Goal: Find specific page/section: Find specific page/section

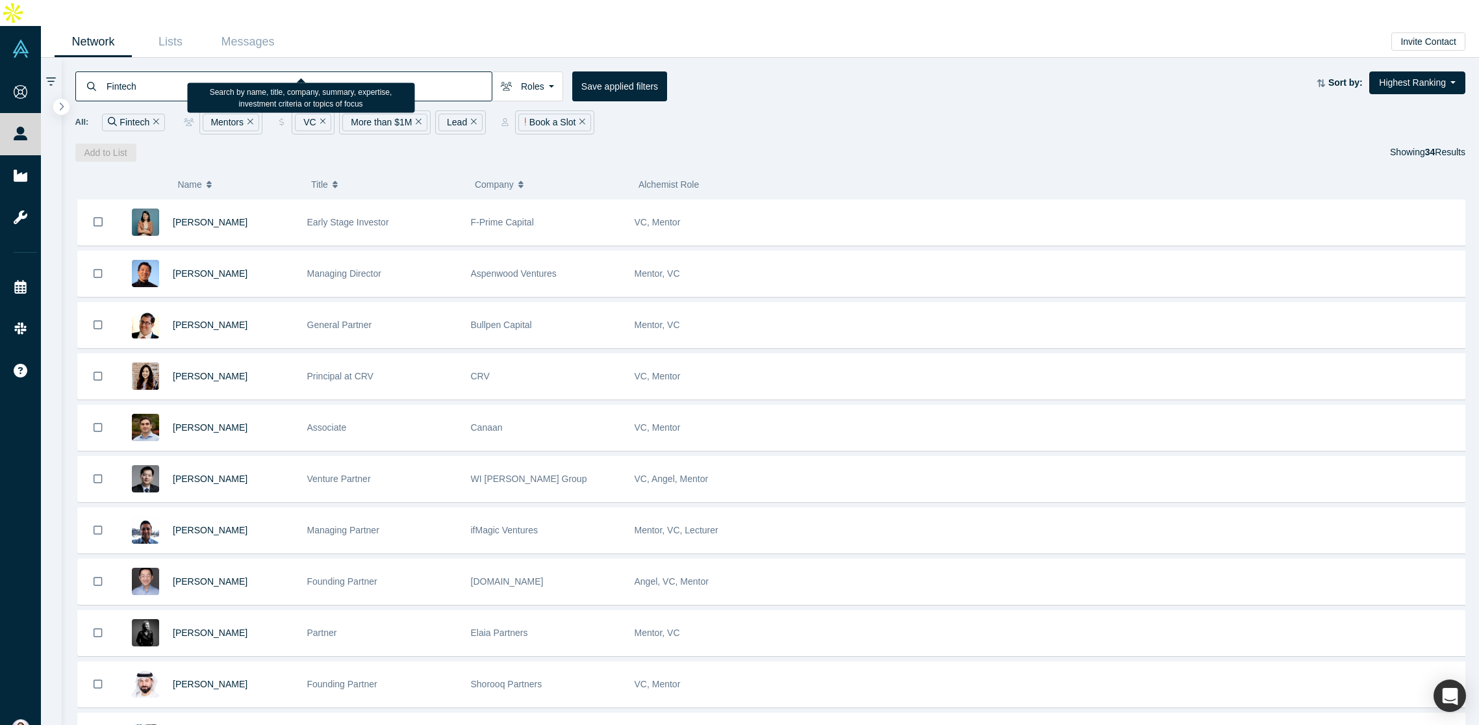
click at [108, 71] on input "Fintech" at bounding box center [298, 86] width 386 height 31
paste input "[PERSON_NAME]"
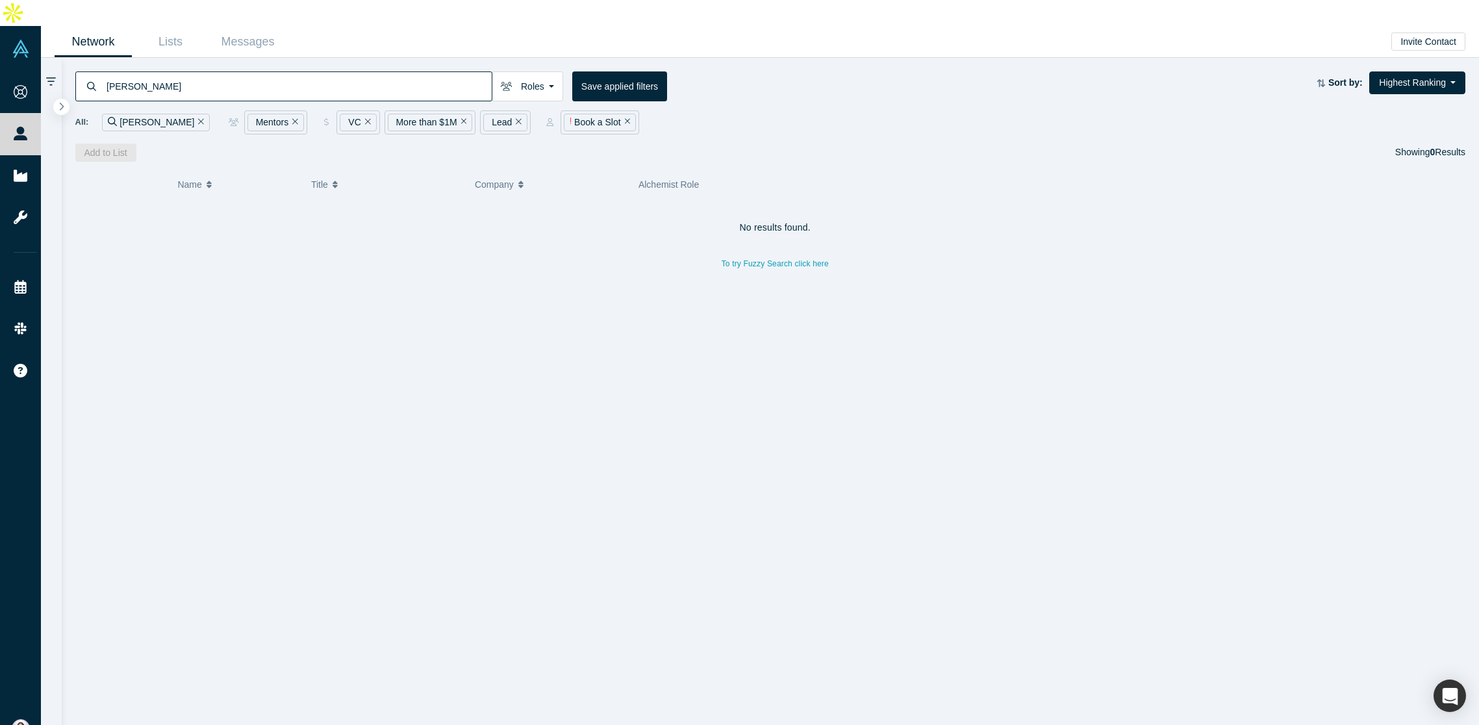
type input "[PERSON_NAME]"
click at [292, 117] on icon "Remove Filter" at bounding box center [295, 121] width 6 height 9
click at [272, 117] on icon "Remove Filter" at bounding box center [275, 121] width 6 height 9
click at [184, 217] on span "[PERSON_NAME]" at bounding box center [210, 222] width 75 height 10
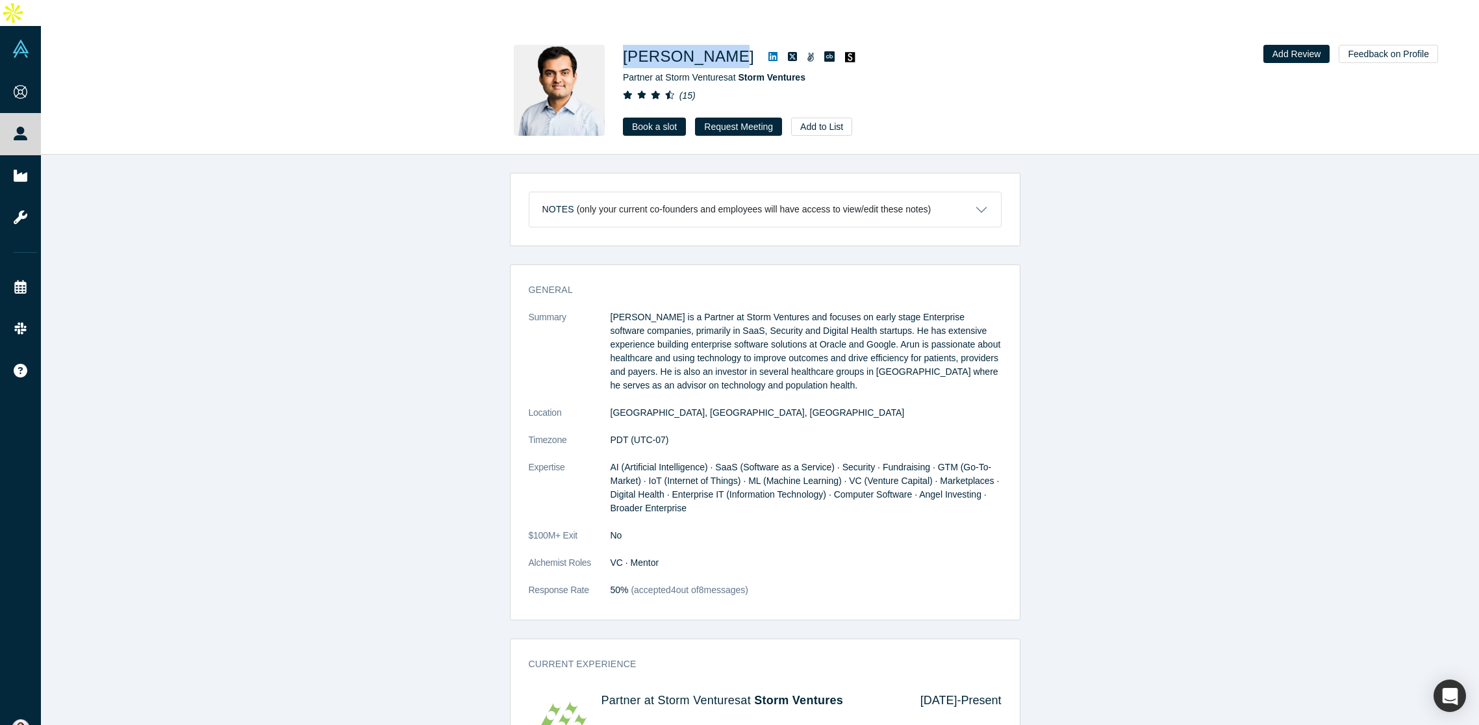
drag, startPoint x: 621, startPoint y: 30, endPoint x: 722, endPoint y: 30, distance: 101.3
click at [722, 45] on div "[PERSON_NAME] Partner at Storm Ventures at Storm Ventures ( 15 ) Book a slot Re…" at bounding box center [760, 90] width 510 height 91
click at [763, 49] on link at bounding box center [772, 57] width 19 height 16
click at [653, 118] on link "Book a slot" at bounding box center [654, 127] width 63 height 18
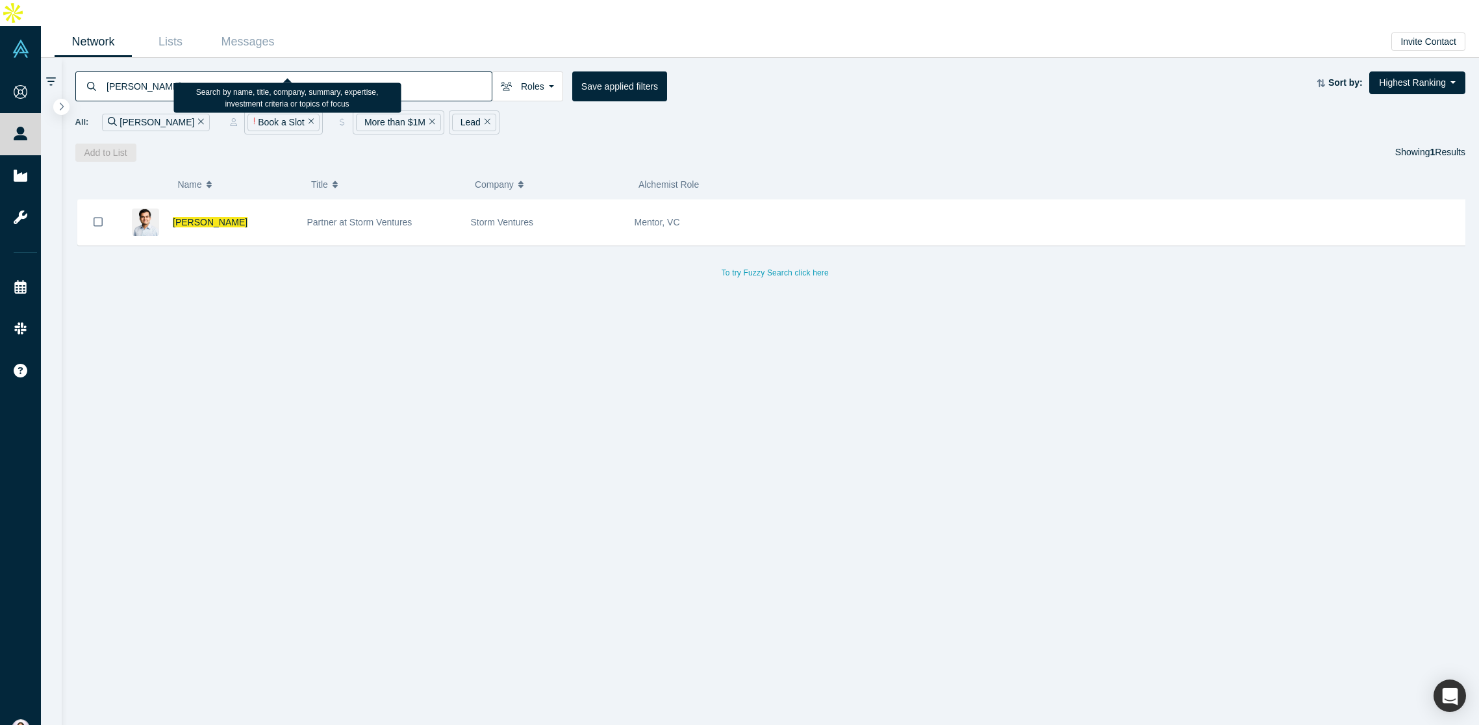
click at [144, 71] on input "[PERSON_NAME]" at bounding box center [298, 86] width 386 height 31
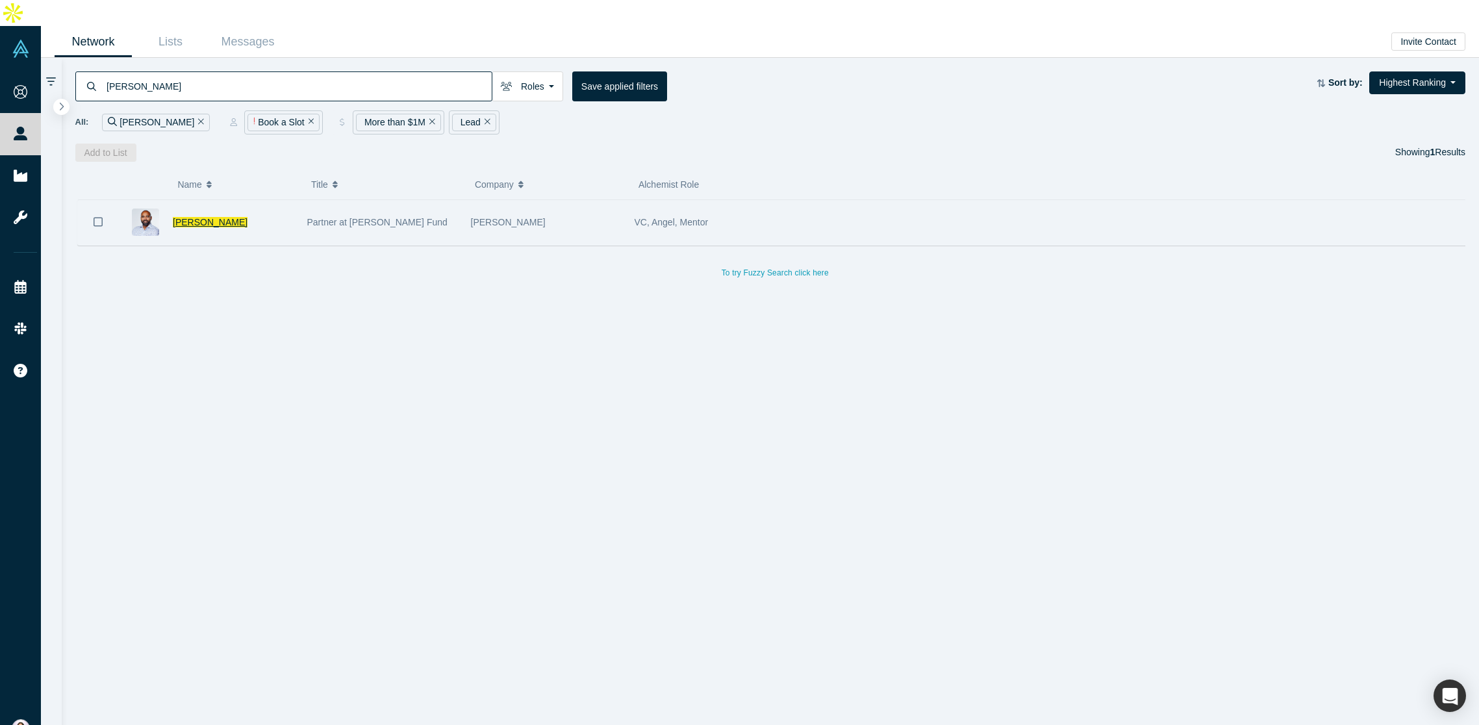
type input "[PERSON_NAME]"
click at [188, 217] on span "[PERSON_NAME]" at bounding box center [210, 222] width 75 height 10
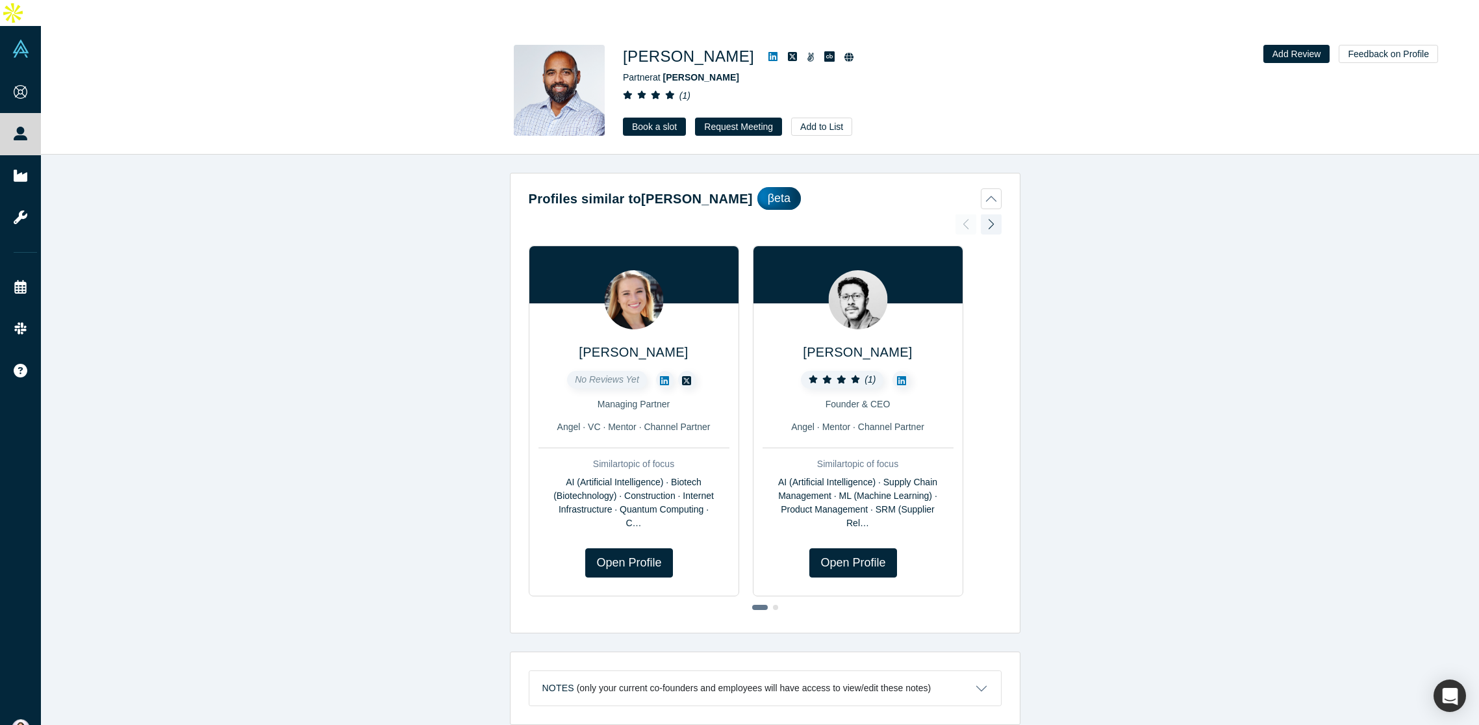
click at [640, 118] on link "Book a slot" at bounding box center [654, 127] width 63 height 18
click at [649, 118] on link "Book a slot" at bounding box center [654, 127] width 63 height 18
click at [768, 51] on icon at bounding box center [772, 56] width 9 height 10
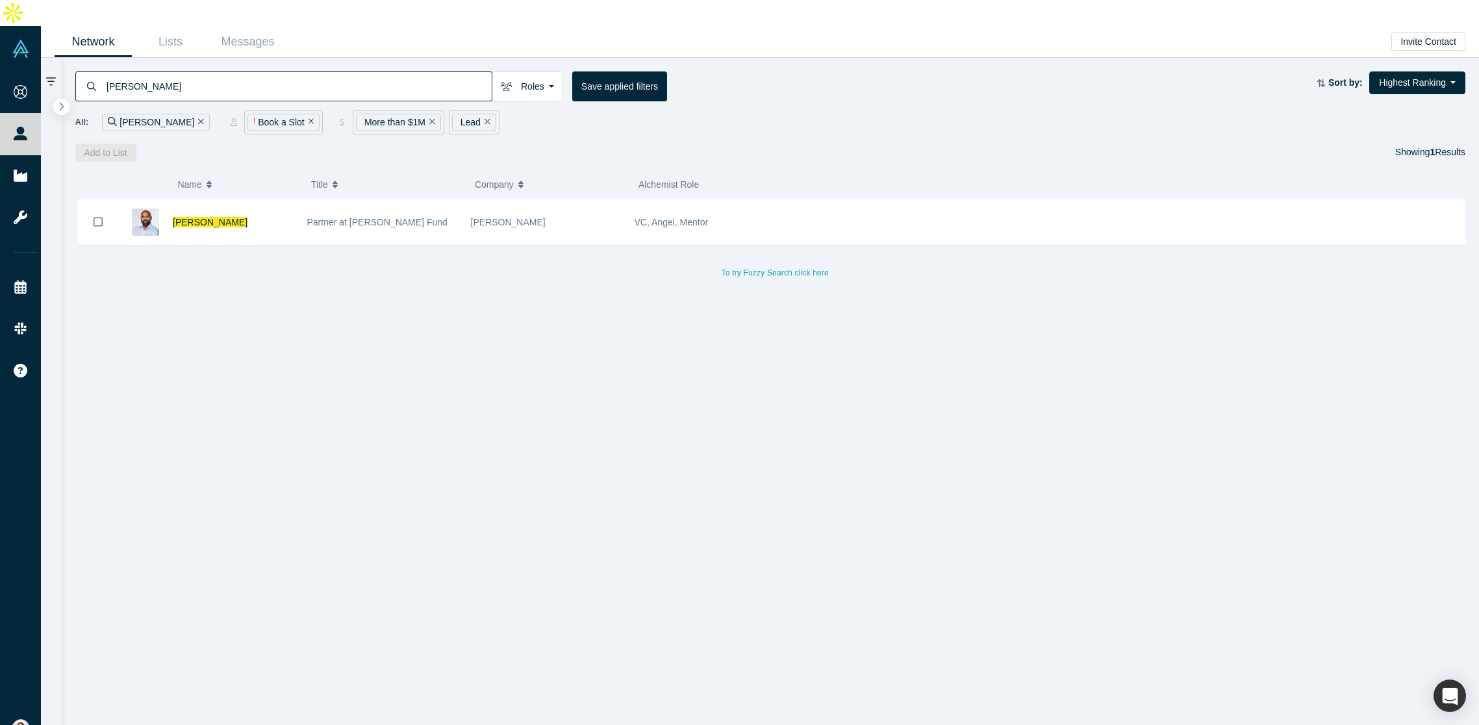
drag, startPoint x: 155, startPoint y: 56, endPoint x: 81, endPoint y: 57, distance: 74.7
click at [81, 71] on div "[PERSON_NAME]" at bounding box center [283, 86] width 417 height 30
paste input "[PERSON_NAME]"
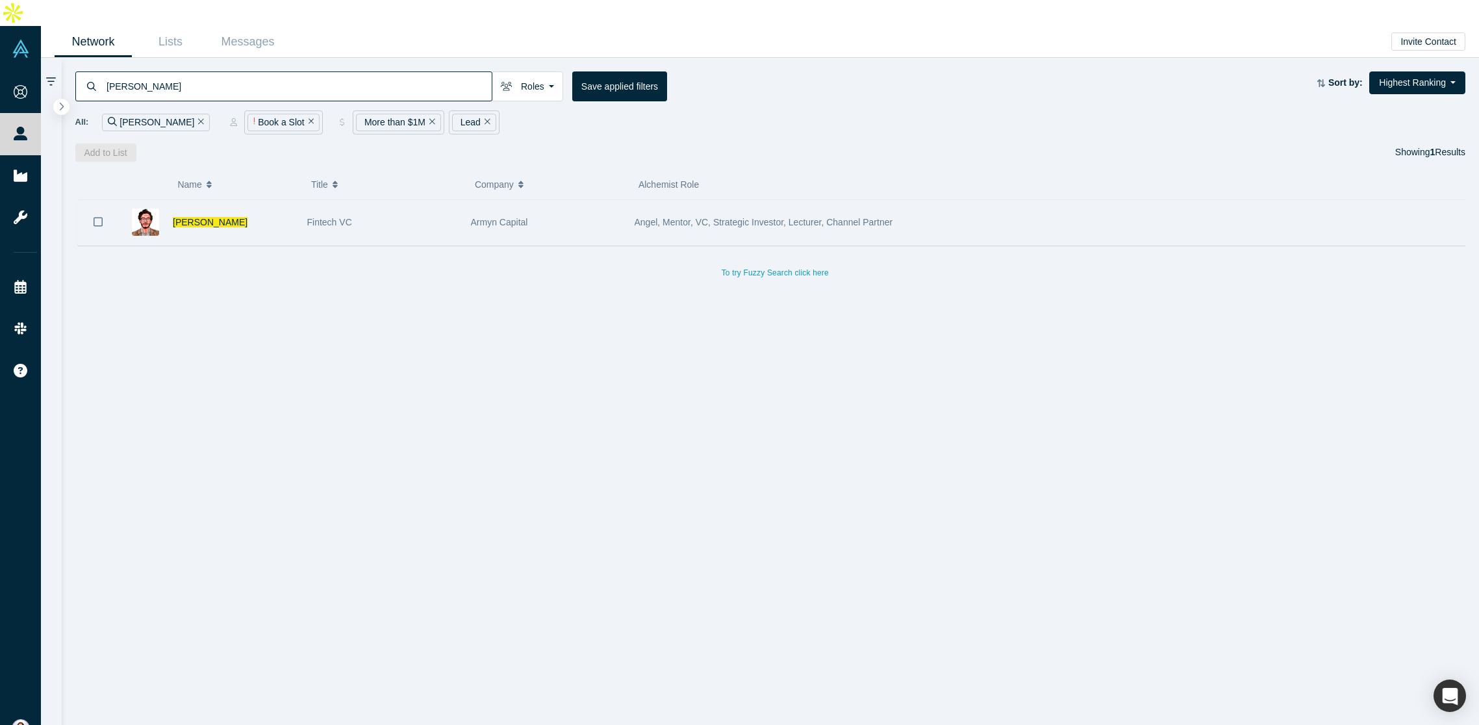
click at [142, 208] on img at bounding box center [145, 221] width 27 height 27
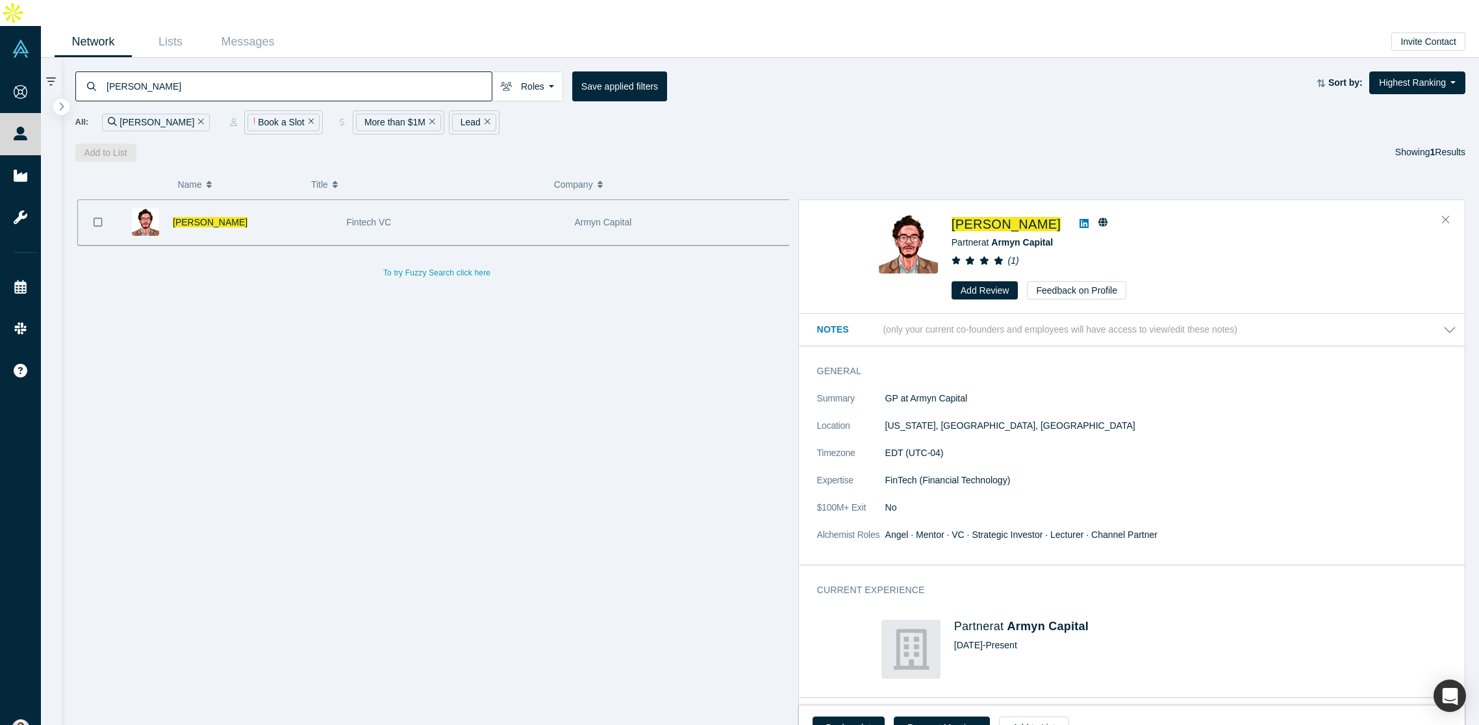
click at [968, 217] on span "[PERSON_NAME]" at bounding box center [1005, 224] width 109 height 14
drag, startPoint x: 1059, startPoint y: 216, endPoint x: 994, endPoint y: 217, distance: 65.6
click at [994, 236] on div "Partner at Armyn Capital" at bounding box center [1167, 243] width 433 height 14
copy span "Armyn Capital"
drag, startPoint x: 179, startPoint y: 68, endPoint x: 68, endPoint y: 53, distance: 112.8
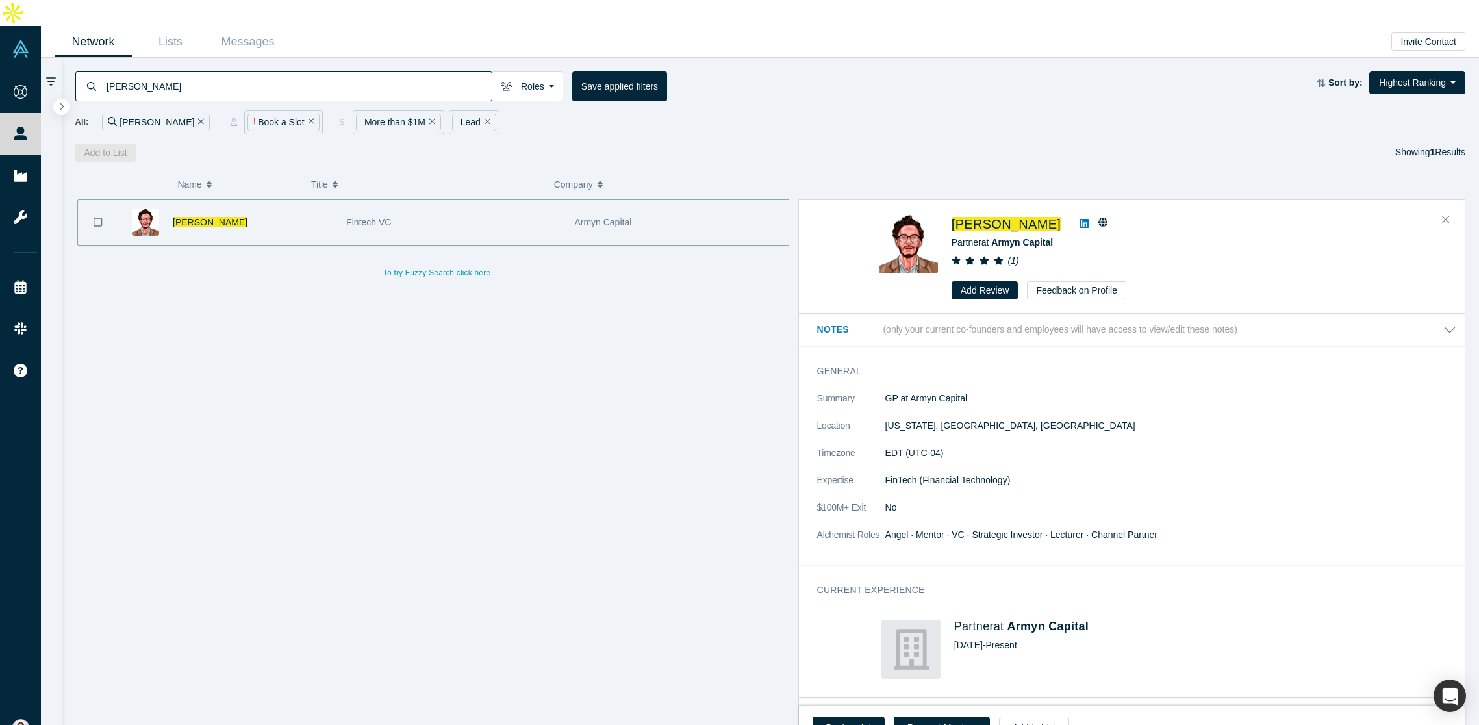
click at [68, 58] on div "[PERSON_NAME] Roles Founders Faculty Mentors Alumni Mentor Angels VCs Corporate…" at bounding box center [771, 110] width 1418 height 104
paste input "[PERSON_NAME]"
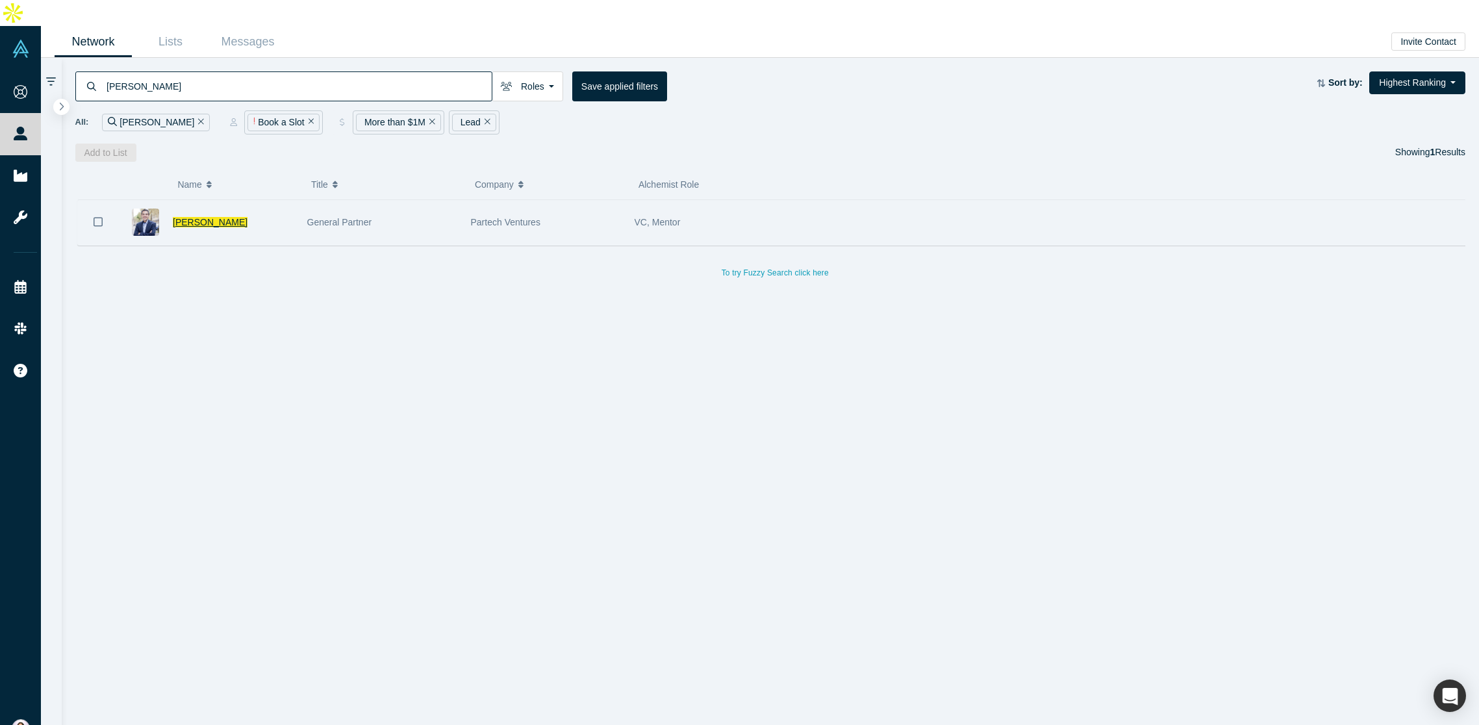
type input "[PERSON_NAME]"
click at [174, 217] on span "[PERSON_NAME]" at bounding box center [210, 222] width 75 height 10
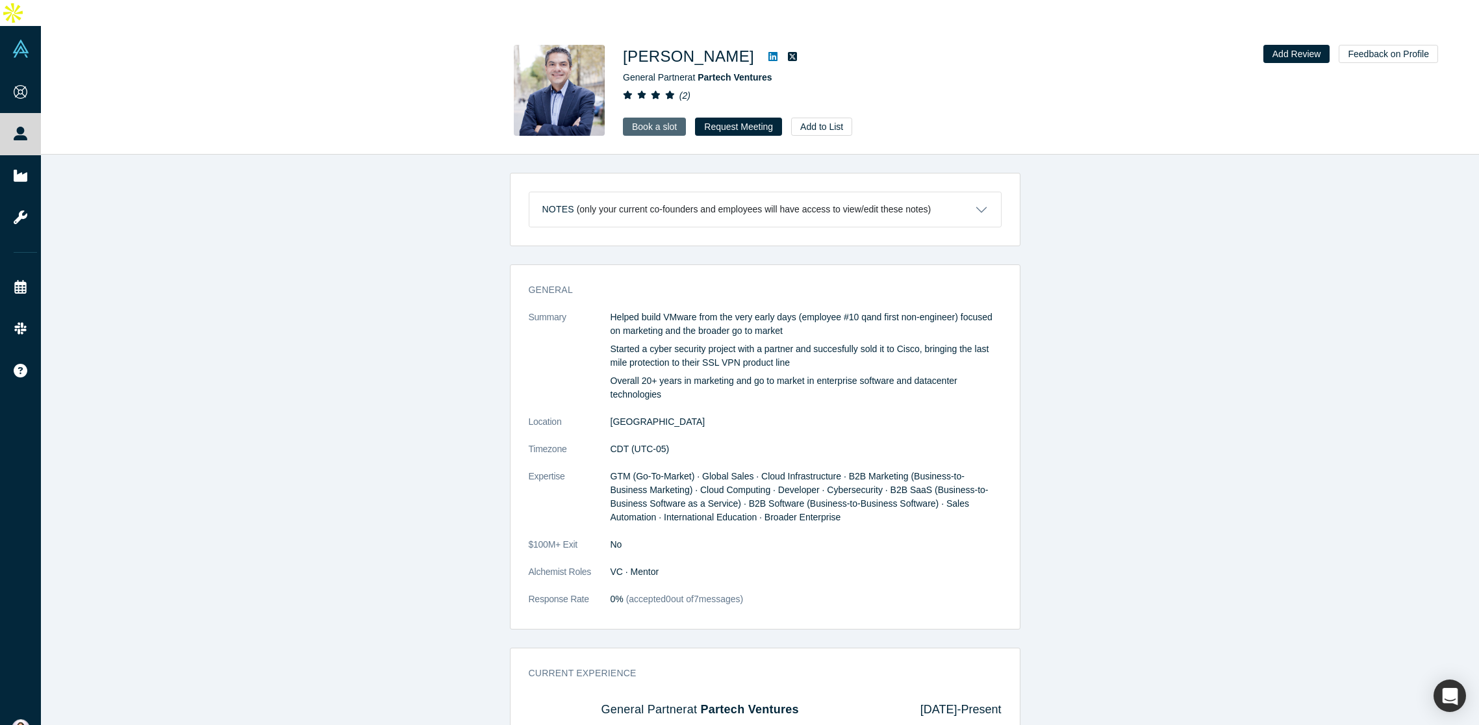
click at [649, 118] on link "Book a slot" at bounding box center [654, 127] width 63 height 18
drag, startPoint x: 779, startPoint y: 52, endPoint x: 701, endPoint y: 53, distance: 78.6
click at [701, 71] on div "General Partner at Partech Ventures" at bounding box center [805, 78] width 364 height 14
copy span "Partech Ventures"
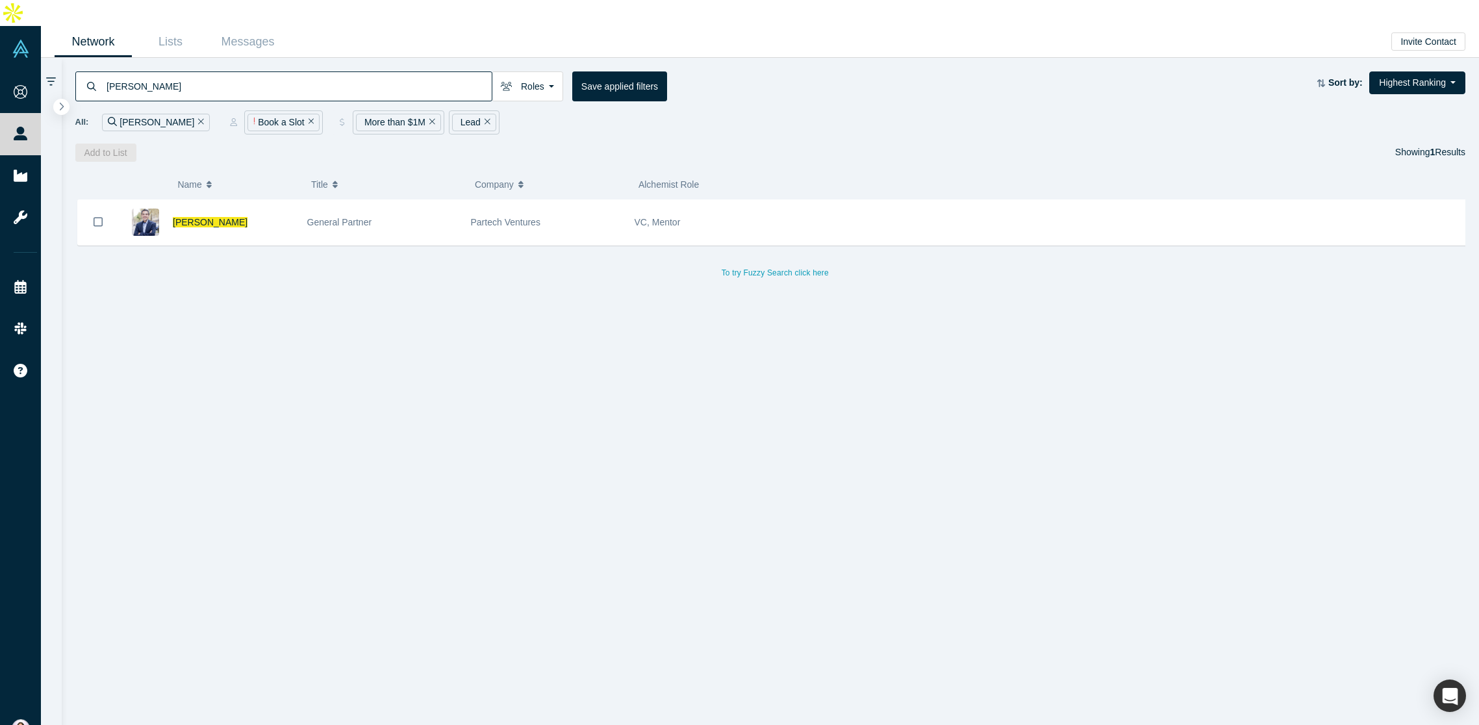
drag, startPoint x: 209, startPoint y: 58, endPoint x: 100, endPoint y: 58, distance: 109.1
click at [100, 71] on div "[PERSON_NAME]" at bounding box center [283, 86] width 417 height 30
paste input "[PERSON_NAME]"
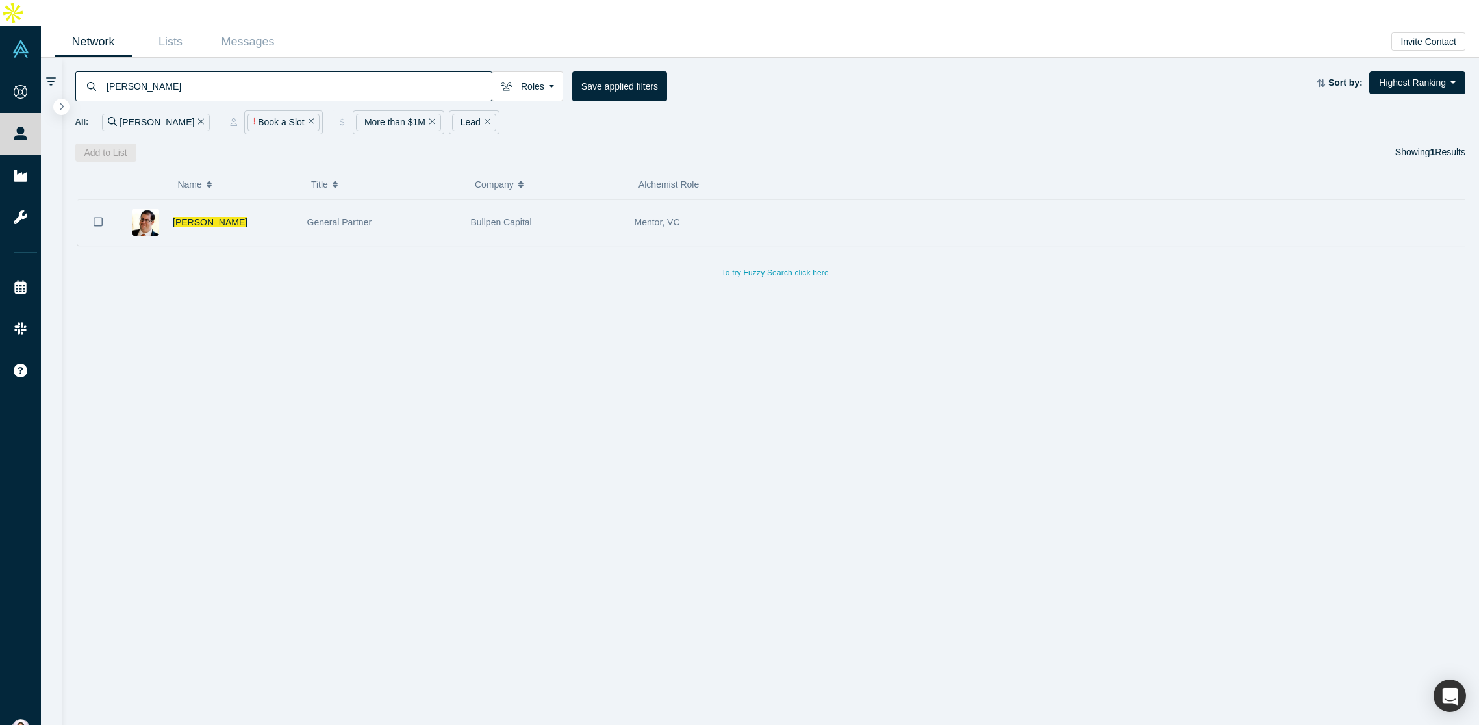
click at [294, 200] on div "[PERSON_NAME]" at bounding box center [209, 222] width 182 height 45
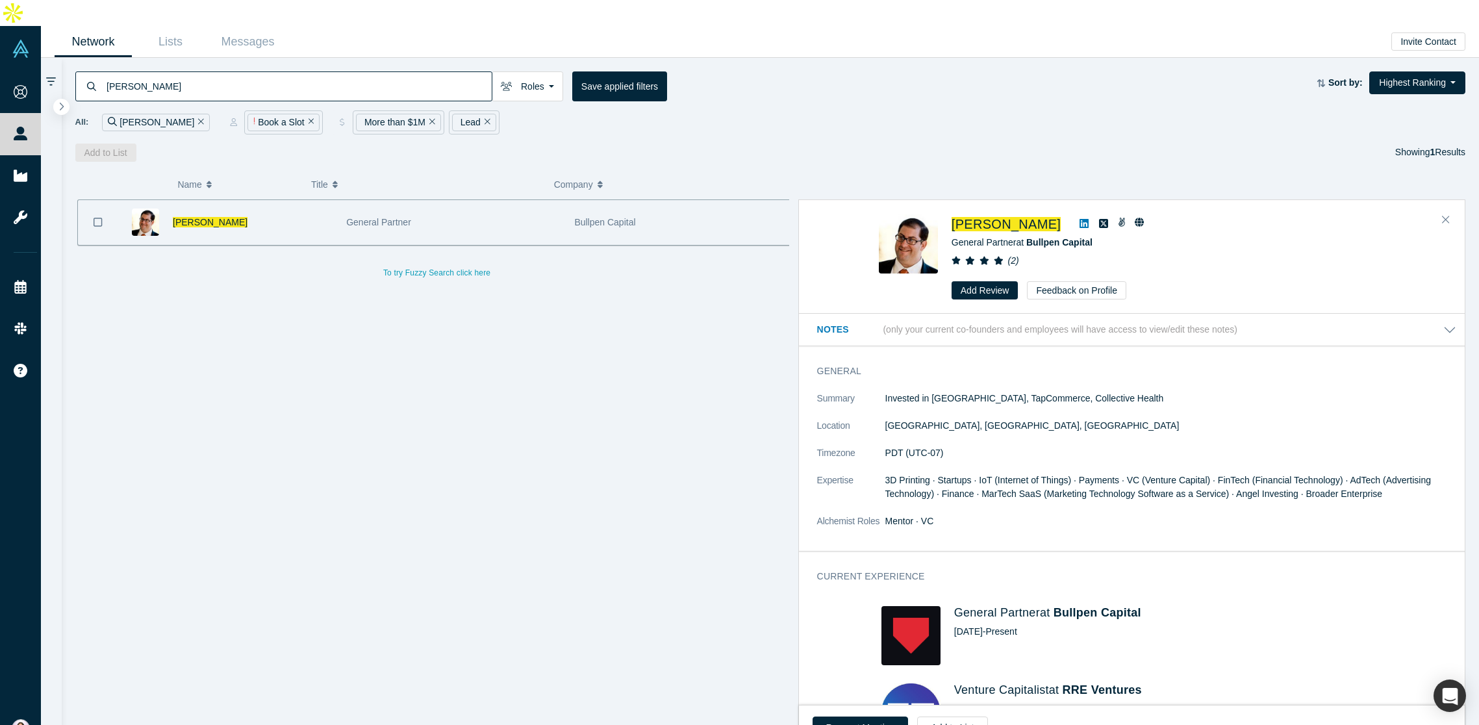
click at [1079, 218] on icon at bounding box center [1083, 223] width 9 height 10
drag, startPoint x: 170, startPoint y: 55, endPoint x: 66, endPoint y: 53, distance: 104.6
click at [66, 58] on div "[PERSON_NAME] Roles Founders Faculty Mentors Alumni Mentor Angels VCs Corporate…" at bounding box center [771, 110] width 1418 height 104
paste input "[PERSON_NAME] Rashidfard"
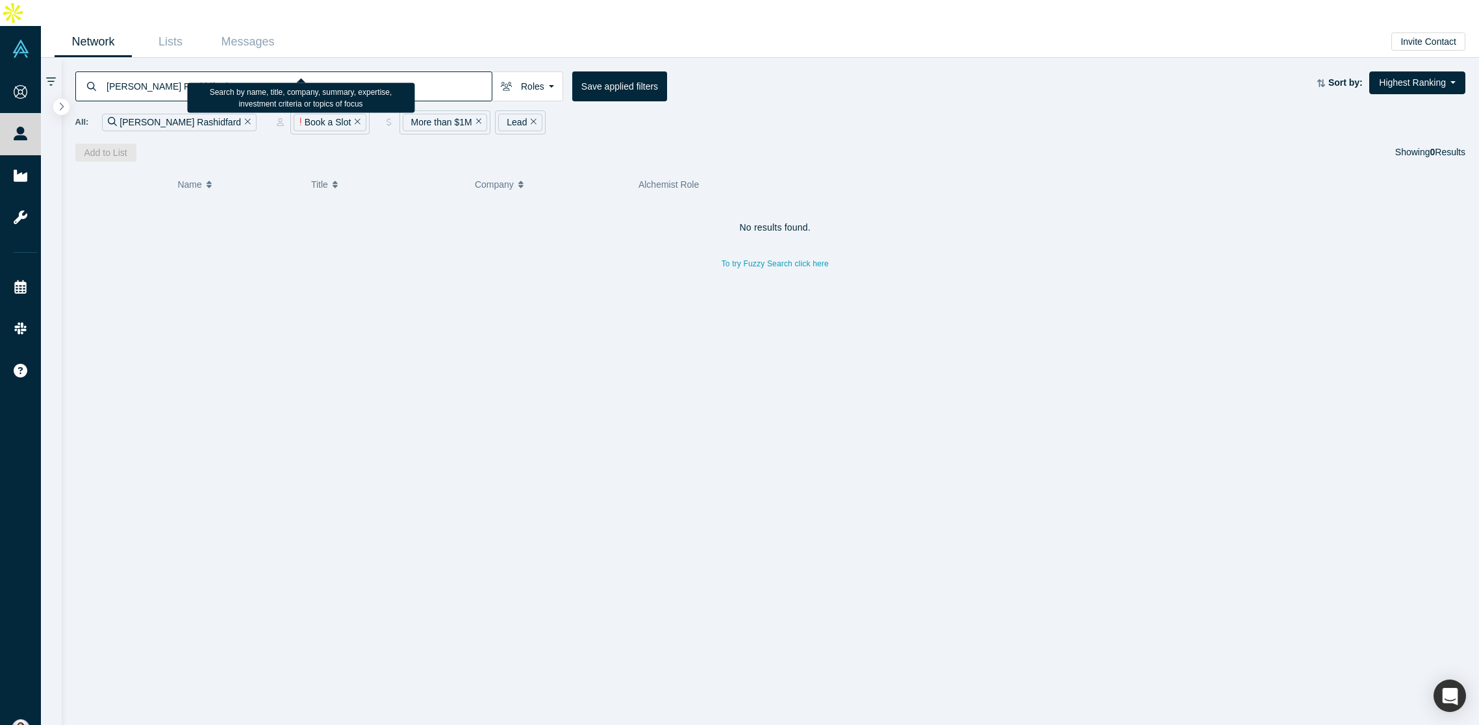
click at [213, 71] on input "[PERSON_NAME] Rashidfard" at bounding box center [298, 86] width 386 height 31
click at [136, 71] on input "[PERSON_NAME] Rashidfard" at bounding box center [298, 86] width 386 height 31
drag, startPoint x: 183, startPoint y: 59, endPoint x: 148, endPoint y: 58, distance: 35.1
click at [148, 71] on input "[PERSON_NAME]" at bounding box center [298, 86] width 386 height 31
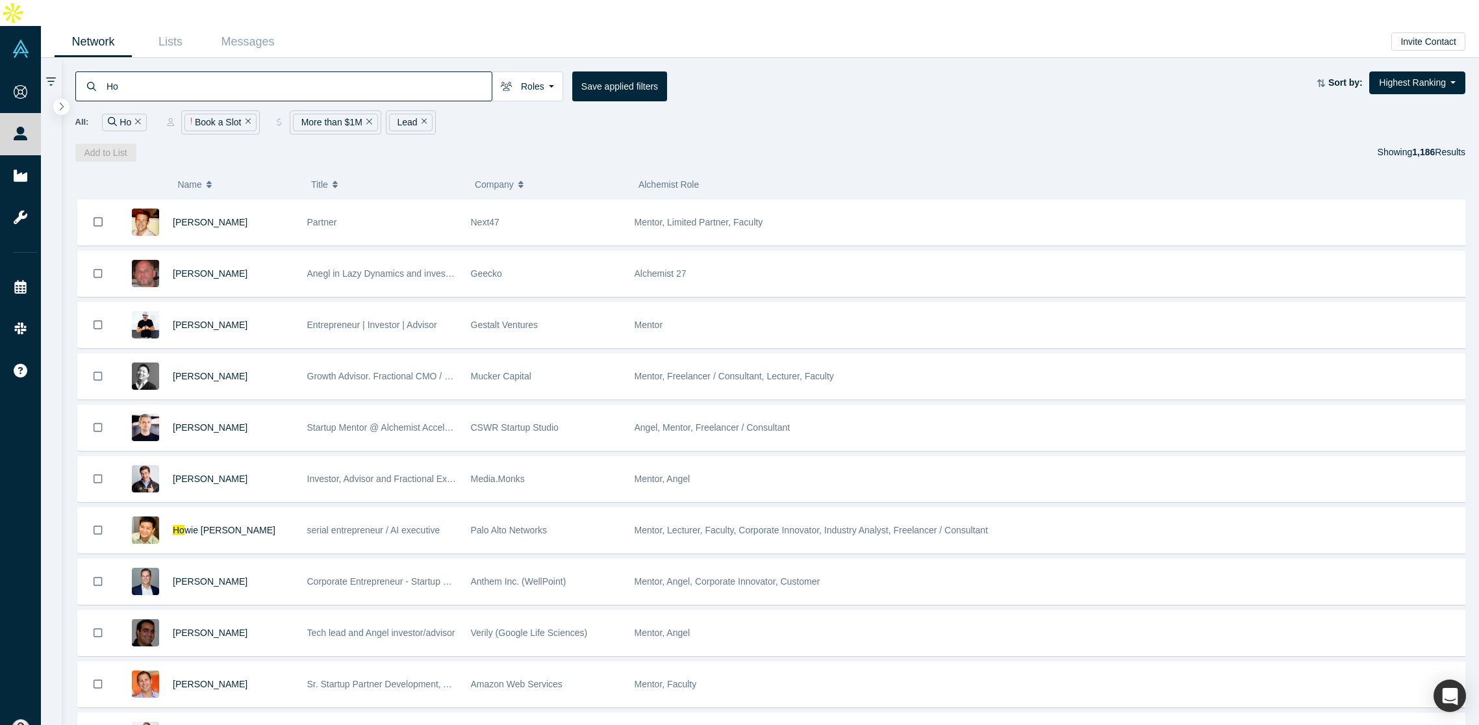
type input "H"
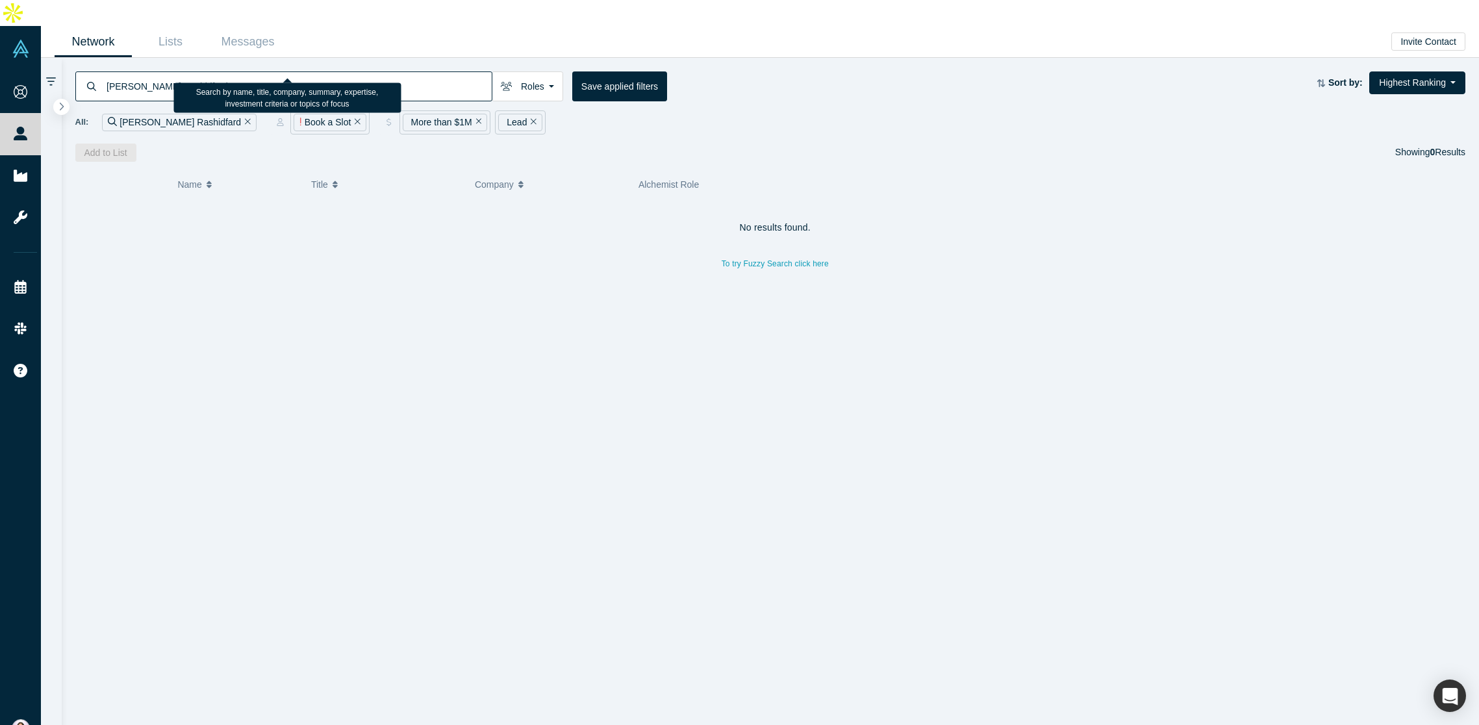
click at [155, 71] on input "[PERSON_NAME] Rashidfard" at bounding box center [298, 86] width 386 height 31
click at [127, 71] on input "[PERSON_NAME]" at bounding box center [298, 86] width 386 height 31
click at [122, 71] on input "[PERSON_NAME] Rashidfard" at bounding box center [298, 86] width 386 height 31
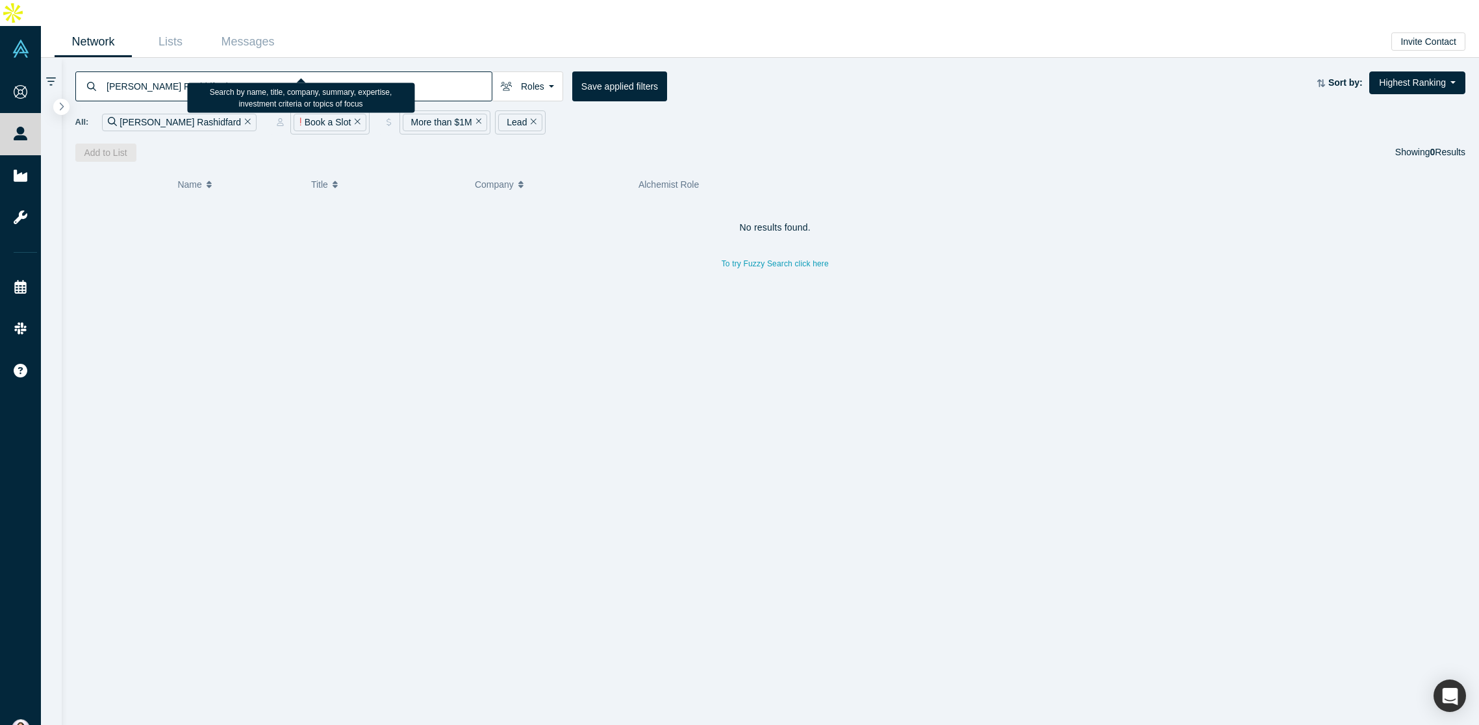
click at [122, 71] on input "[PERSON_NAME] Rashidfard" at bounding box center [298, 86] width 386 height 31
click at [136, 71] on input "Rashidfard" at bounding box center [298, 86] width 386 height 31
paste input "[PERSON_NAME]"
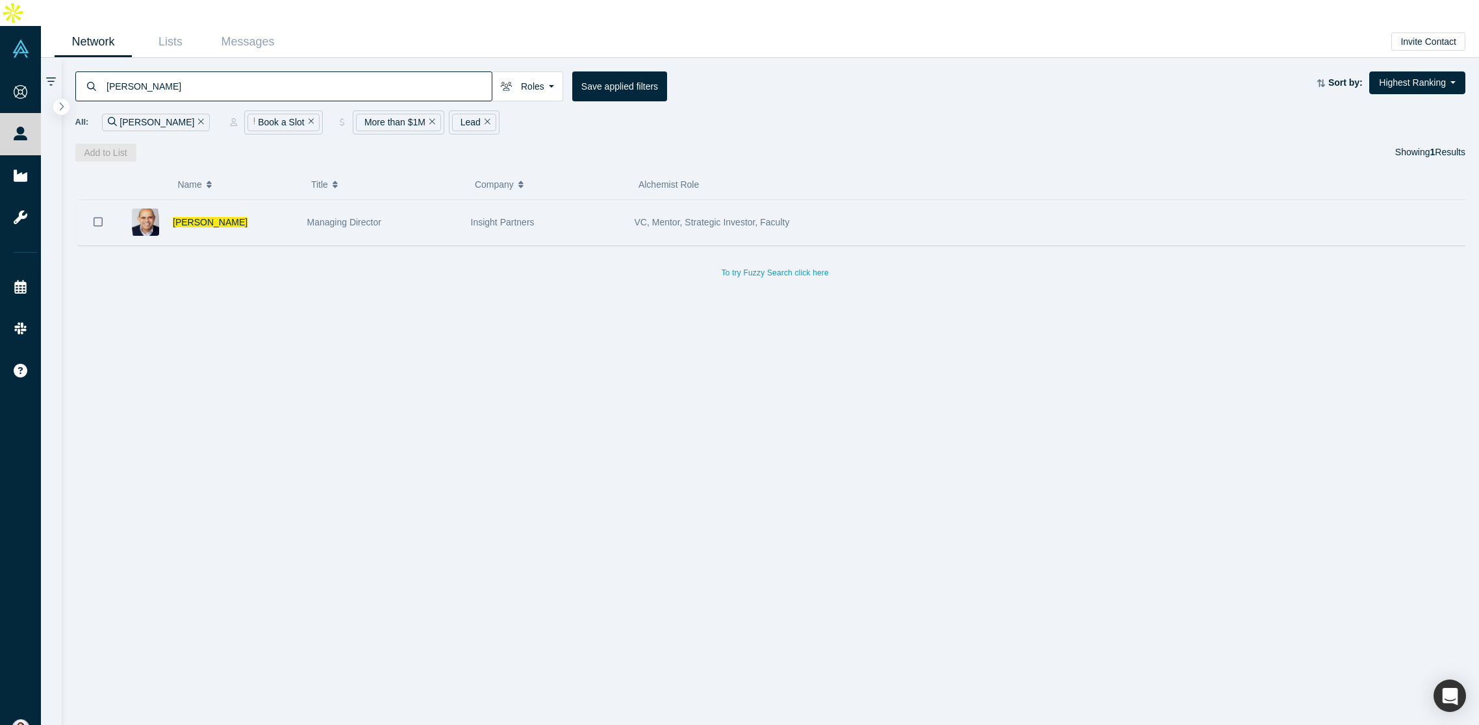
type input "[PERSON_NAME]"
click at [440, 200] on div "Managing Director" at bounding box center [382, 222] width 150 height 45
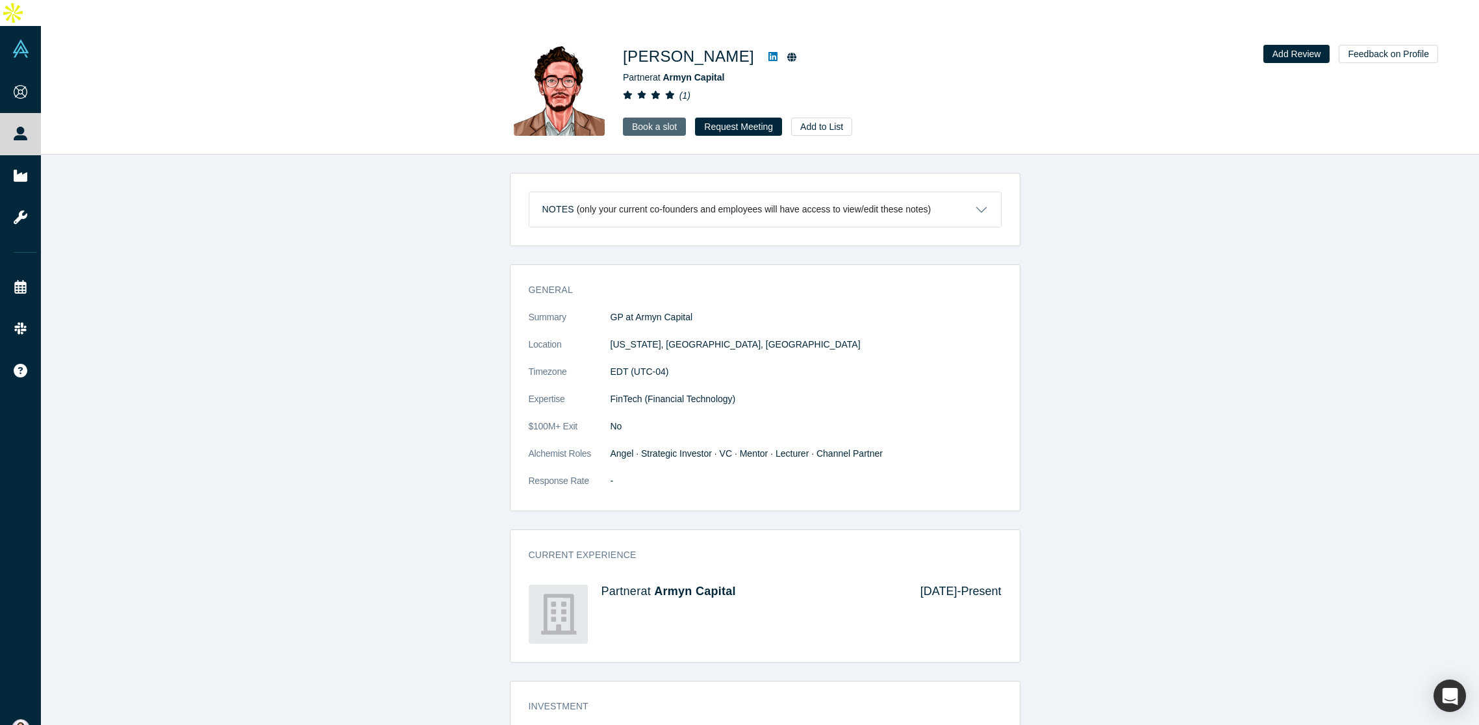
click at [666, 118] on link "Book a slot" at bounding box center [654, 127] width 63 height 18
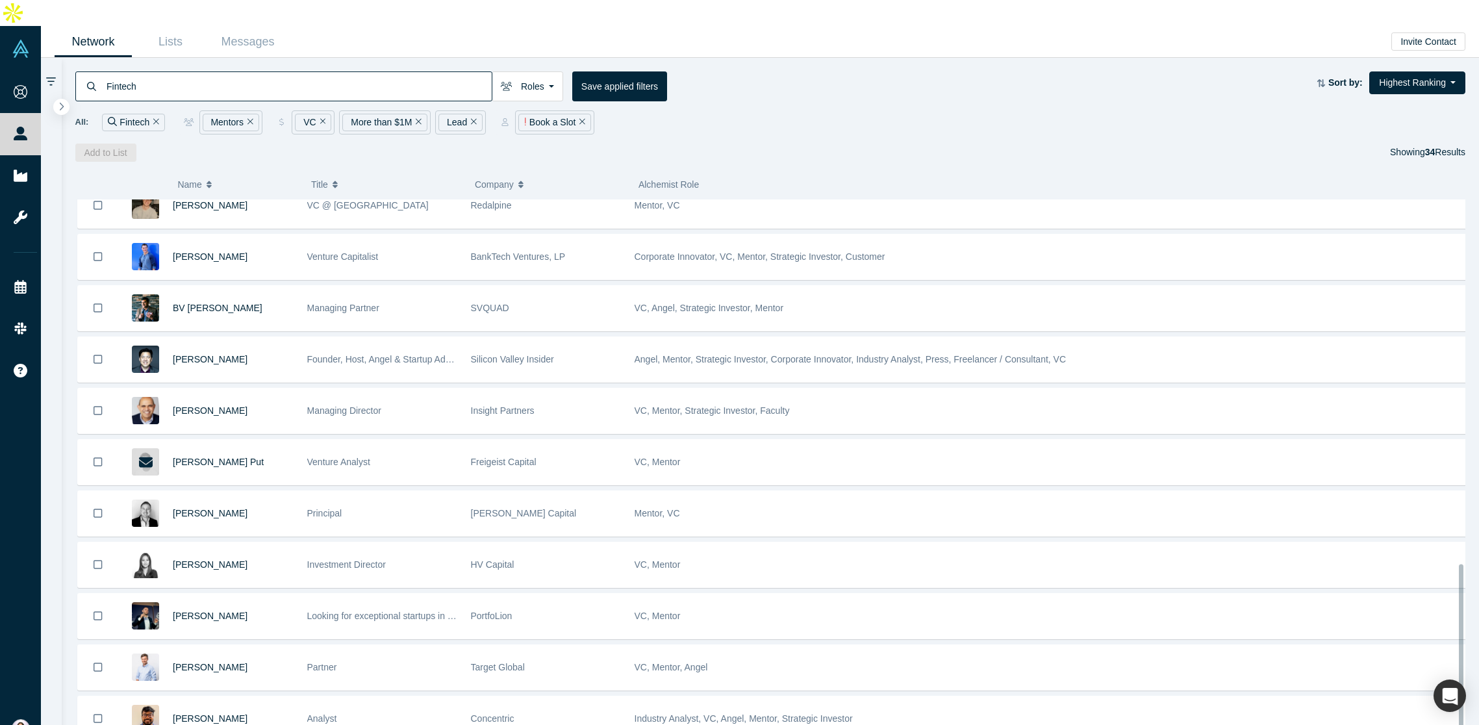
scroll to position [1223, 0]
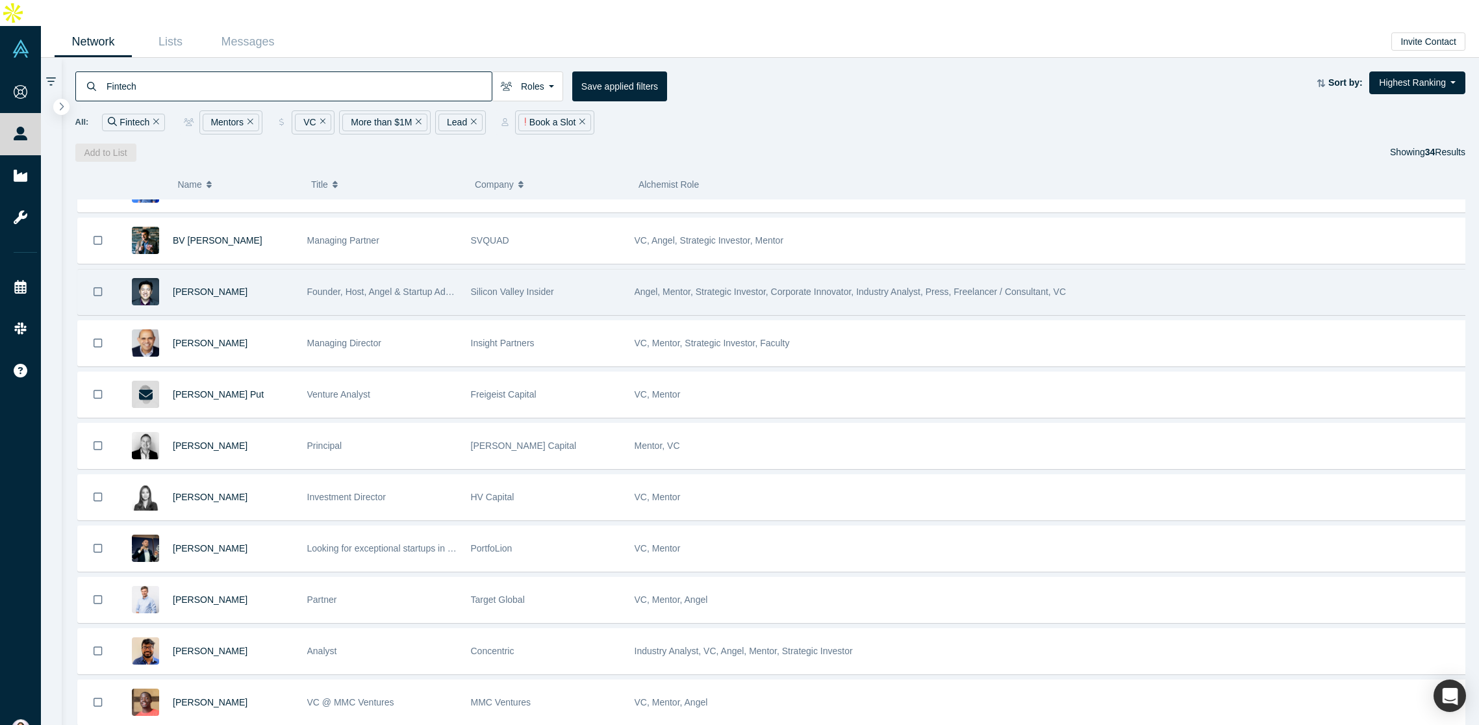
click at [503, 286] on span "Silicon Valley Insider" at bounding box center [512, 291] width 83 height 10
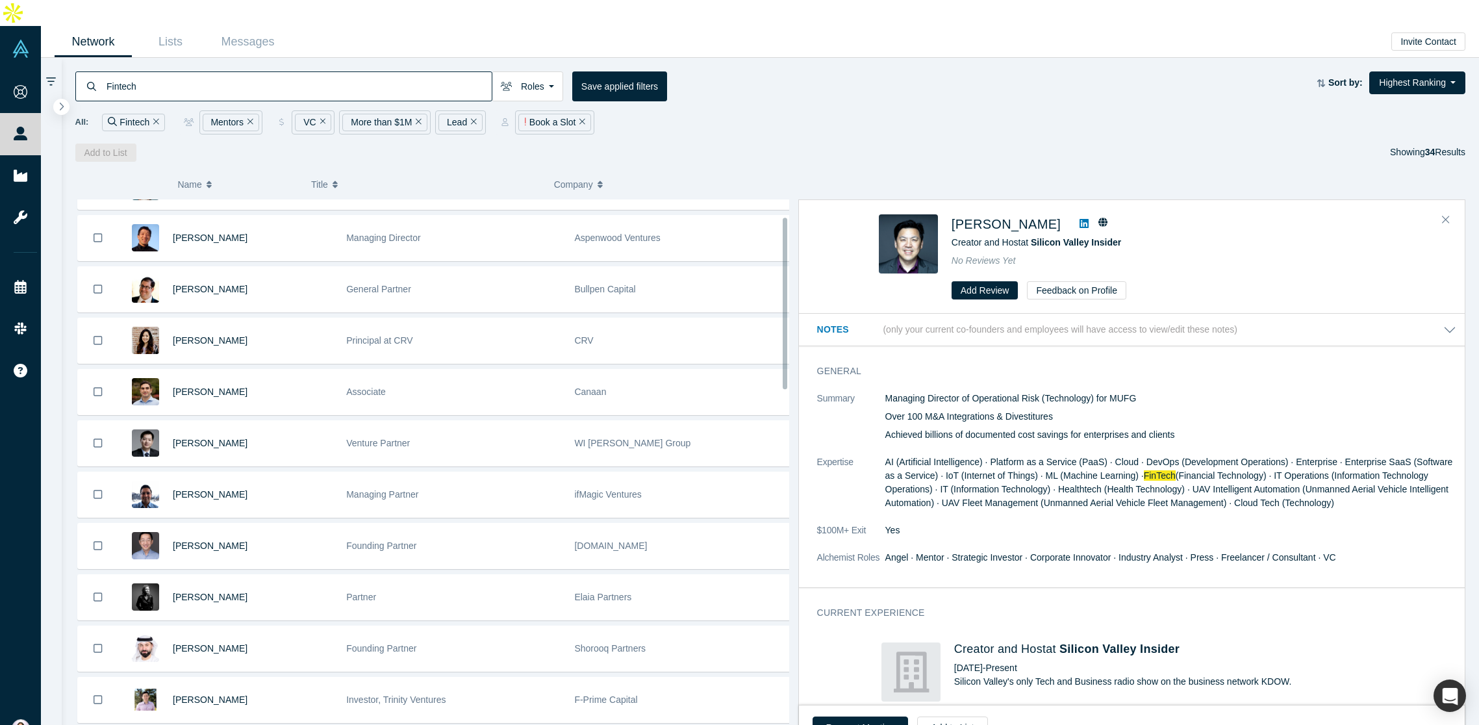
scroll to position [0, 0]
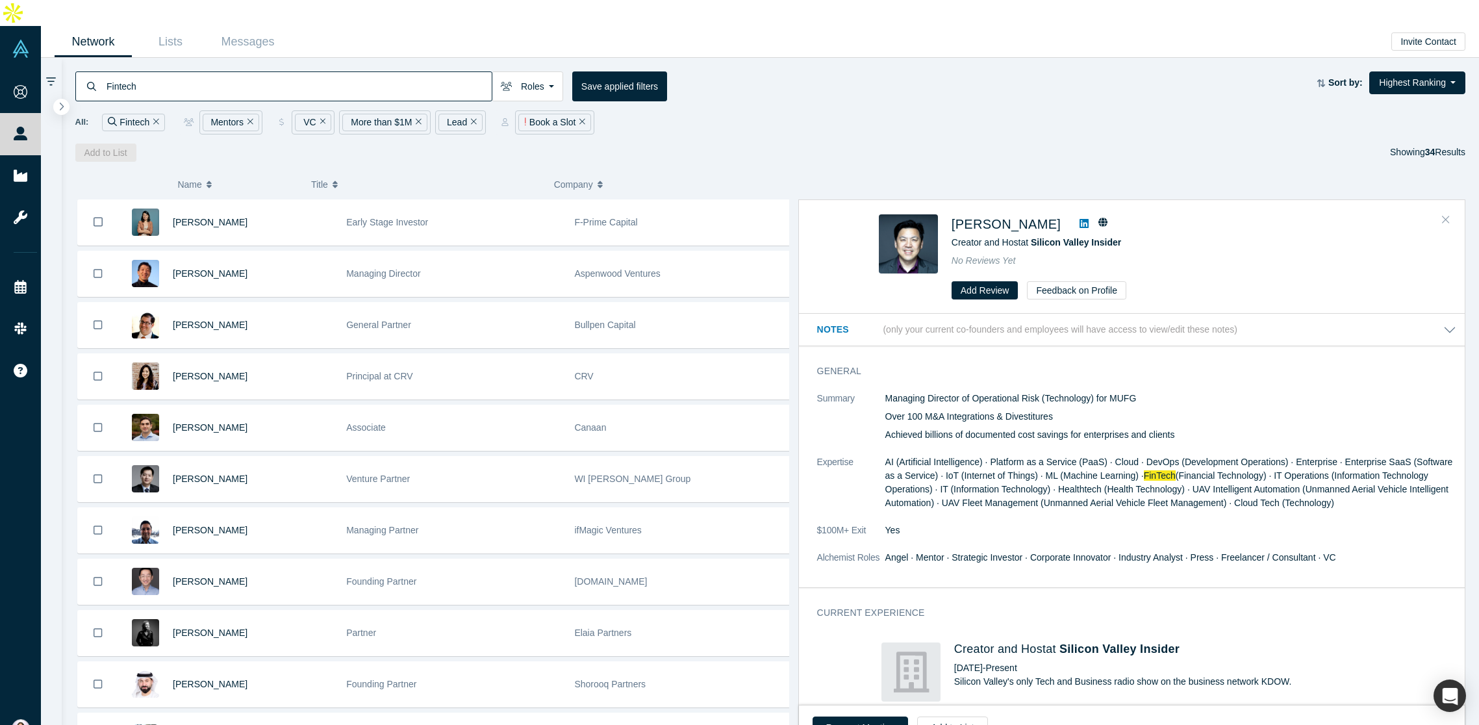
click at [1447, 214] on icon "Close" at bounding box center [1446, 220] width 8 height 12
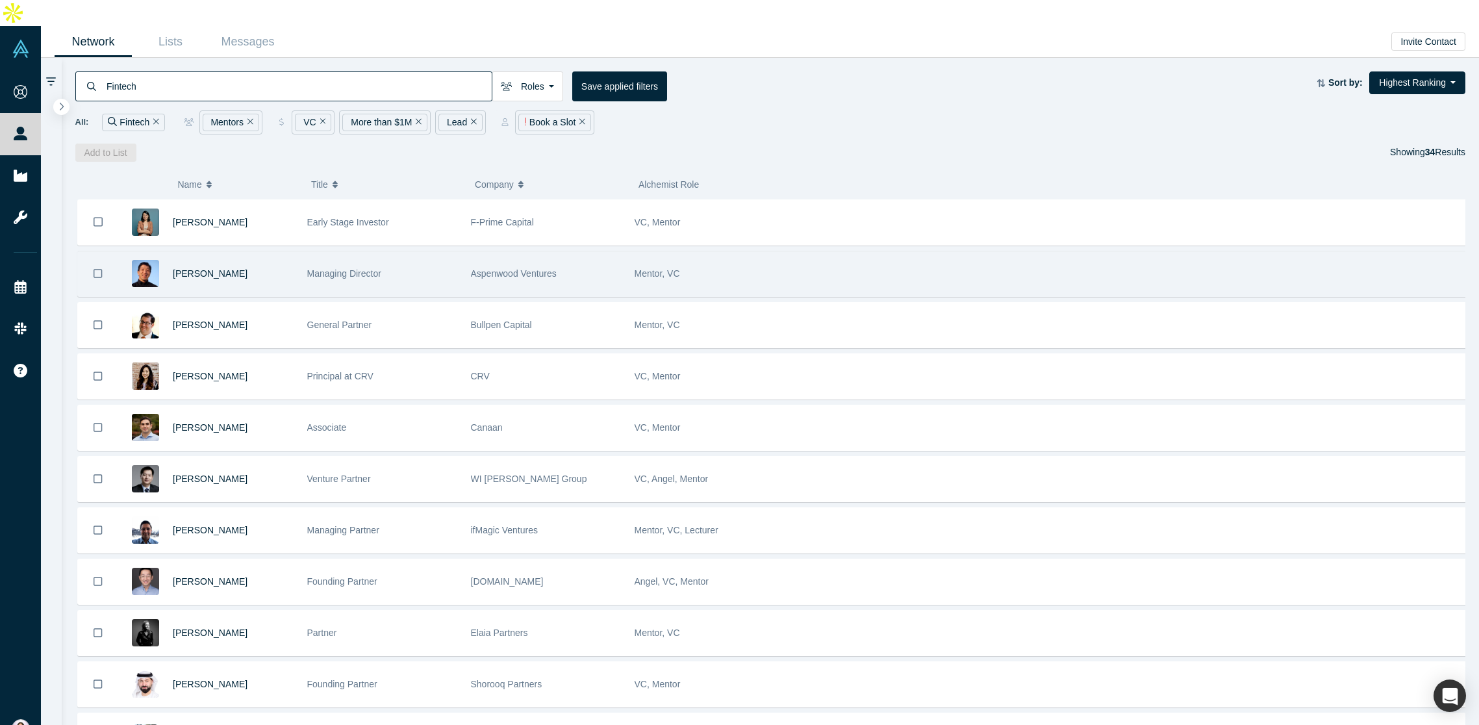
click at [518, 268] on span "Aspenwood Ventures" at bounding box center [514, 273] width 86 height 10
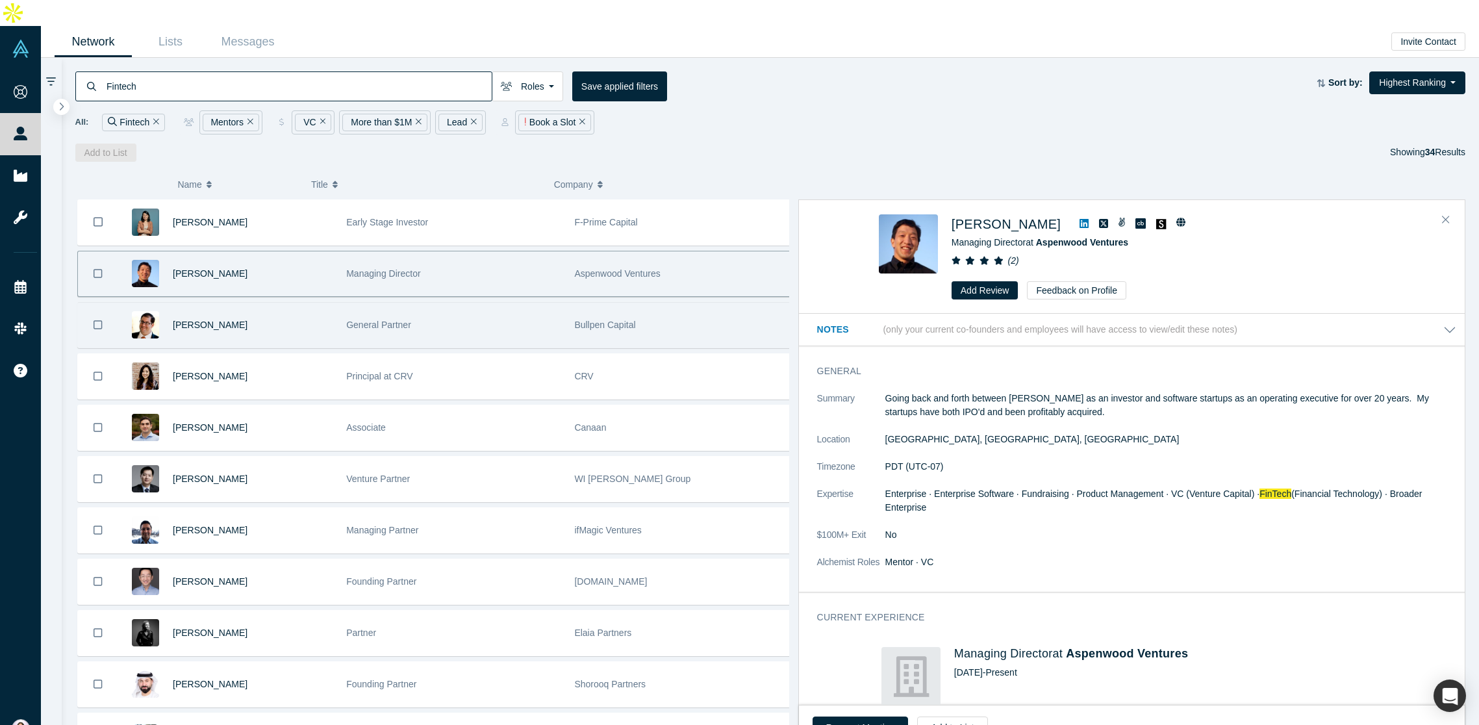
click at [513, 307] on div "General Partner" at bounding box center [453, 325] width 214 height 45
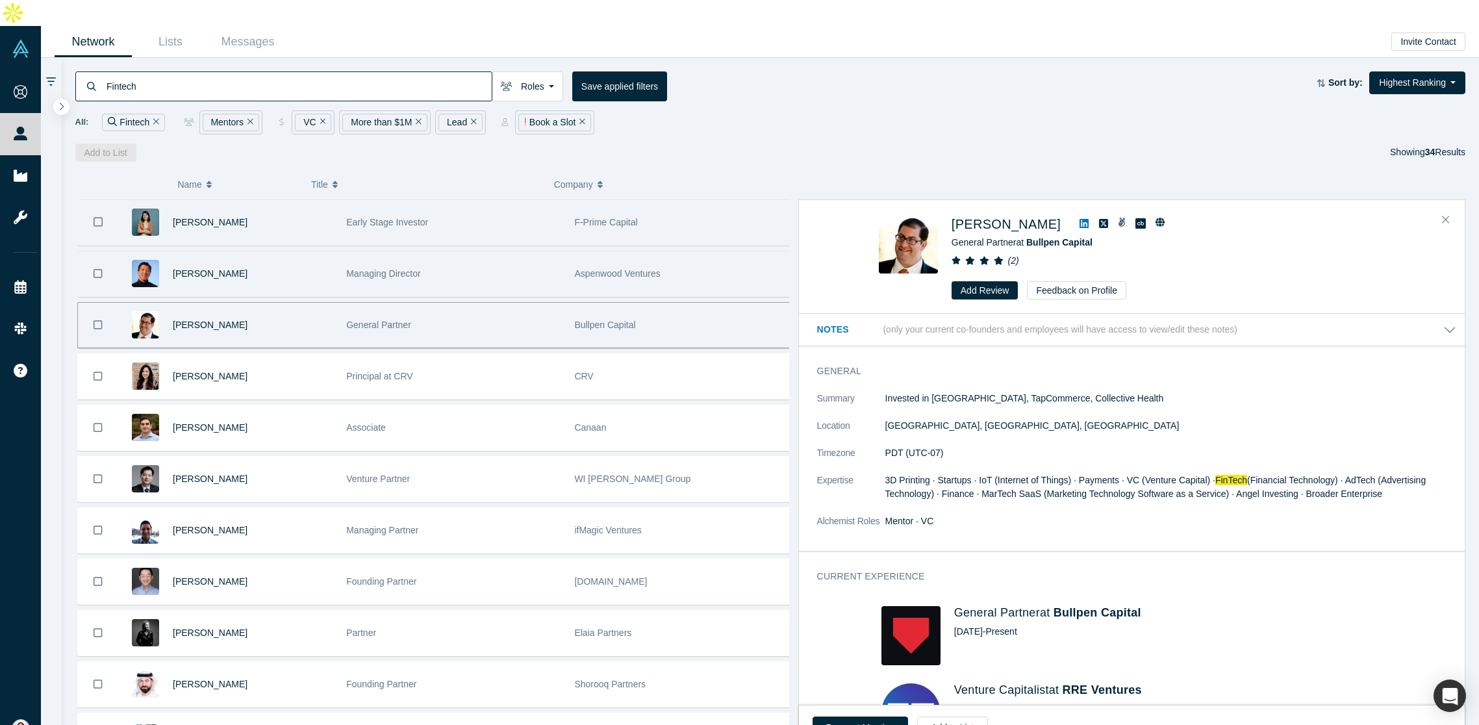
click at [511, 200] on div "Early Stage Investor" at bounding box center [453, 222] width 214 height 45
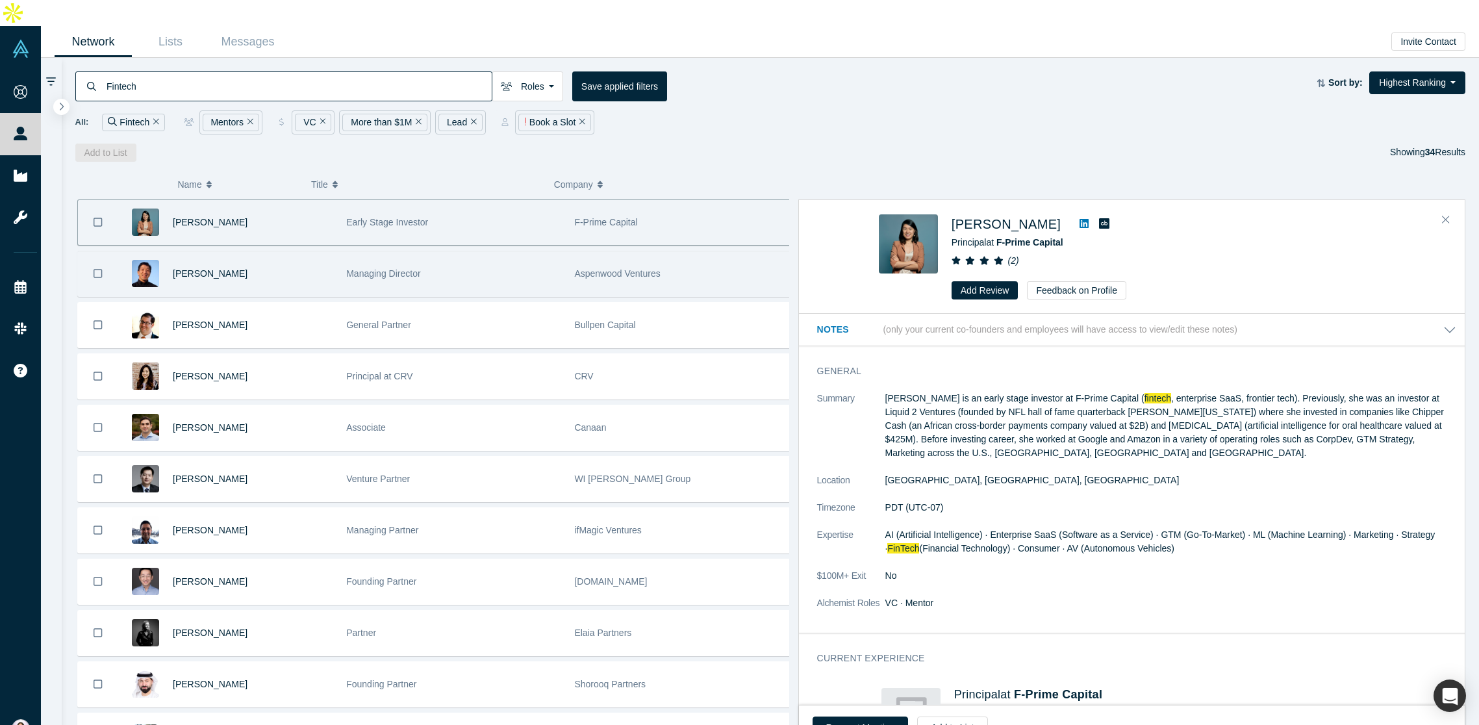
click at [519, 258] on div "Managing Director" at bounding box center [453, 273] width 214 height 45
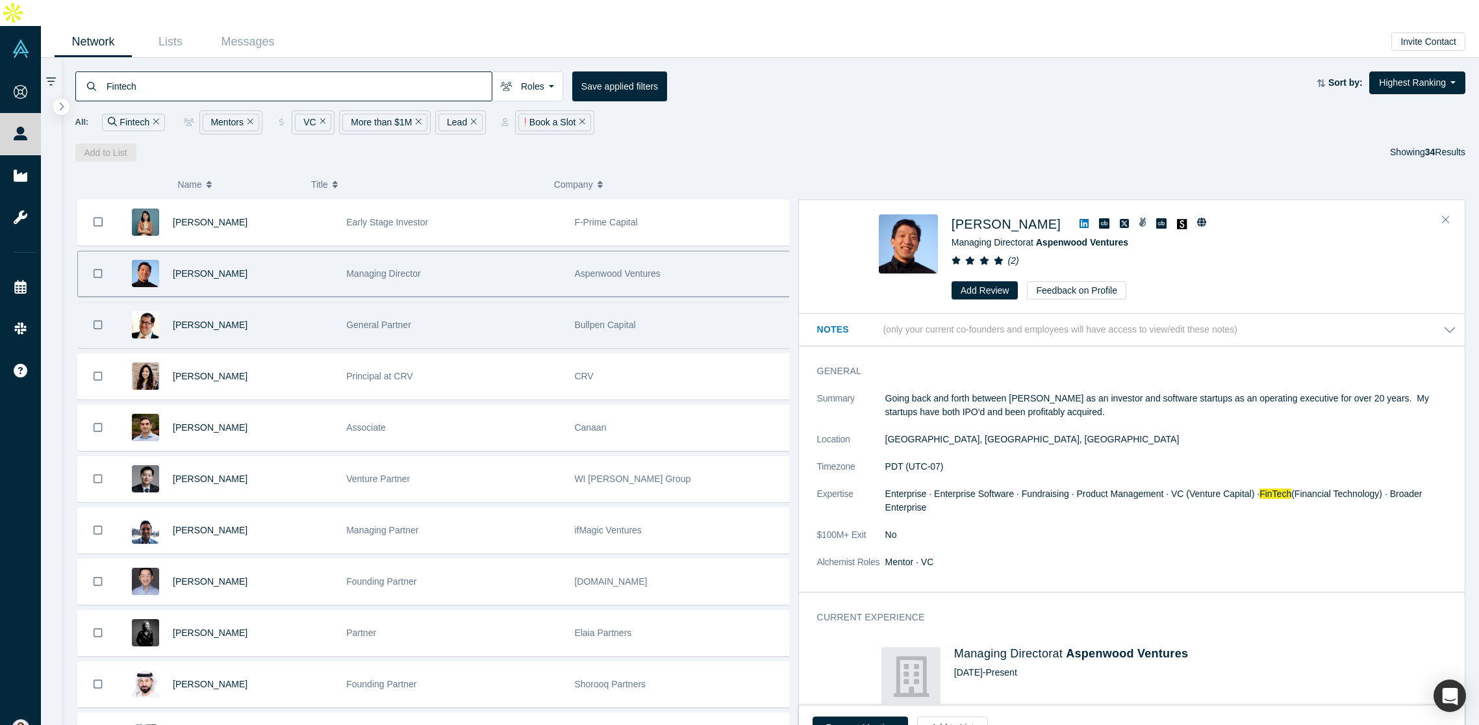
click at [516, 303] on div "General Partner" at bounding box center [453, 325] width 214 height 45
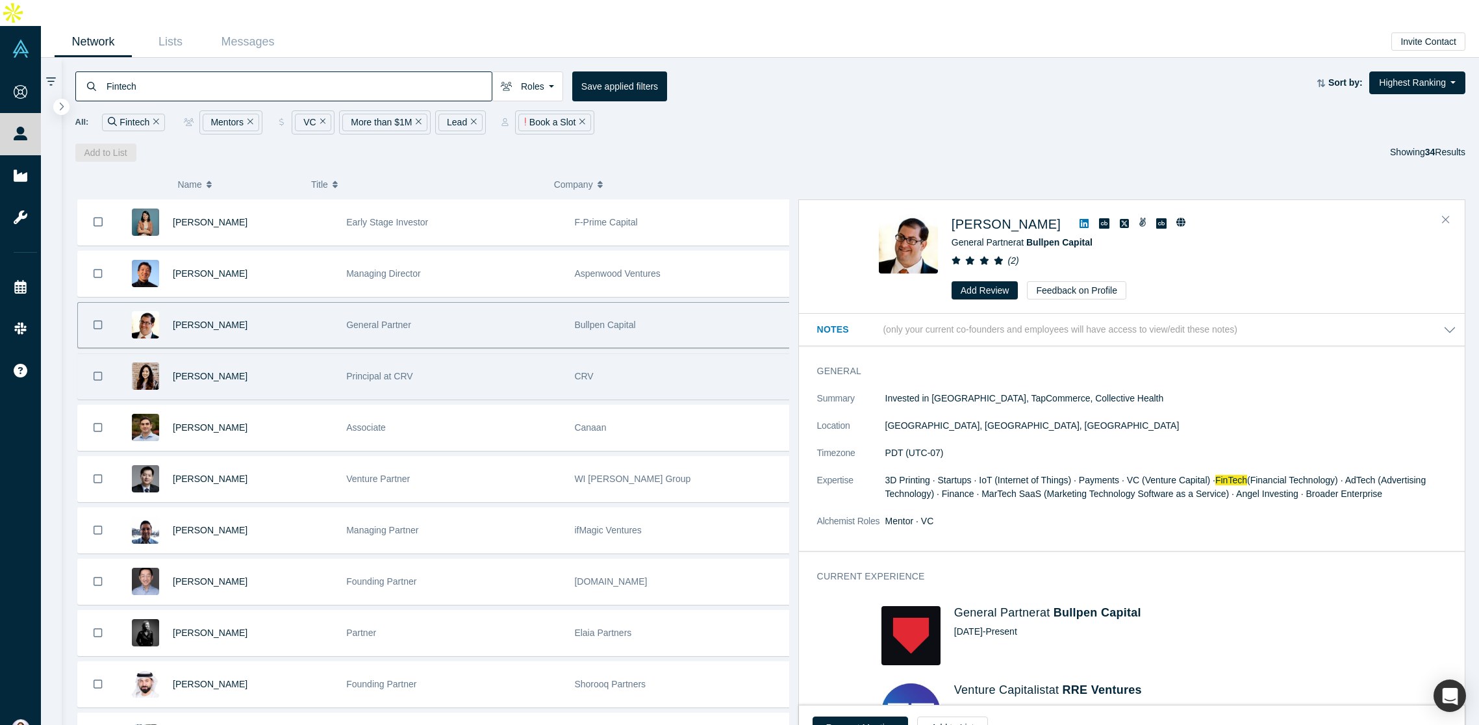
click at [518, 359] on div "Principal at CRV" at bounding box center [453, 376] width 214 height 45
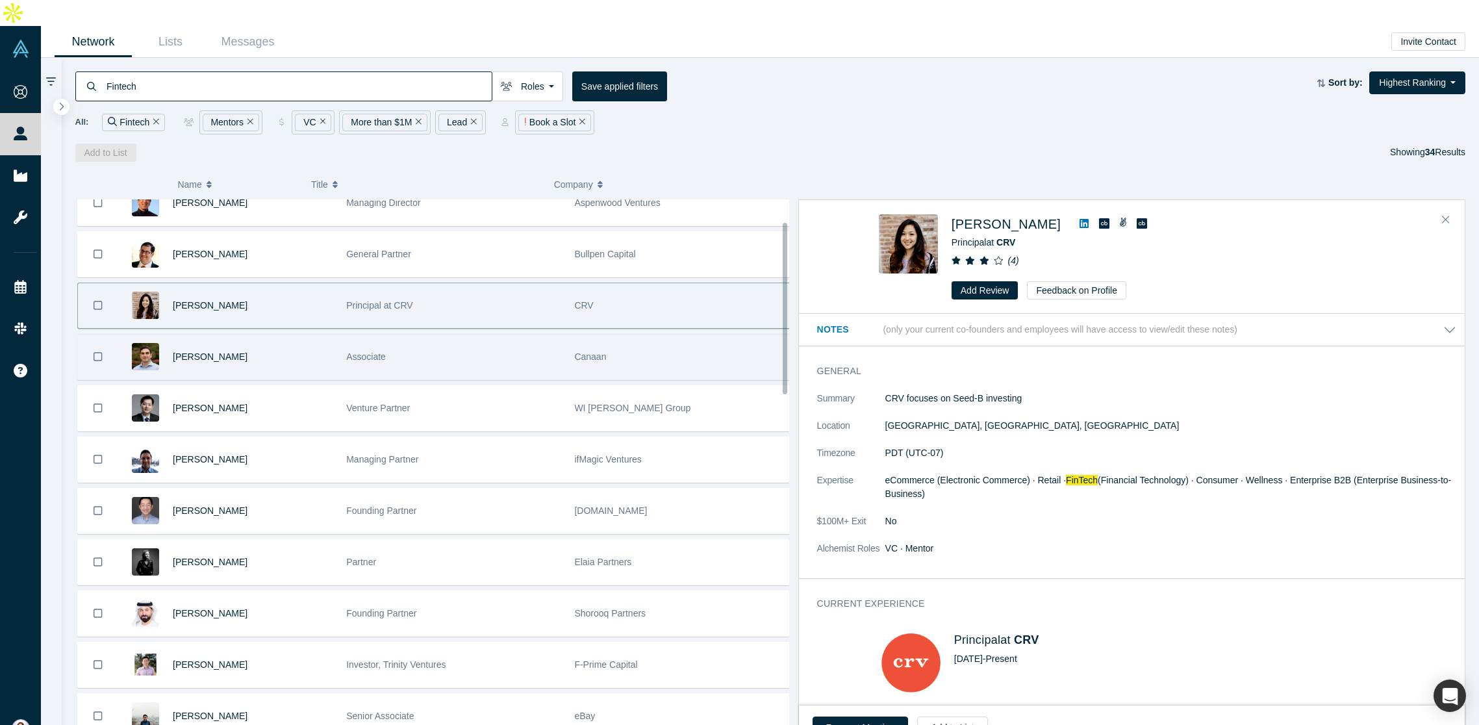
scroll to position [69, 0]
click at [520, 337] on div "Associate" at bounding box center [453, 358] width 214 height 45
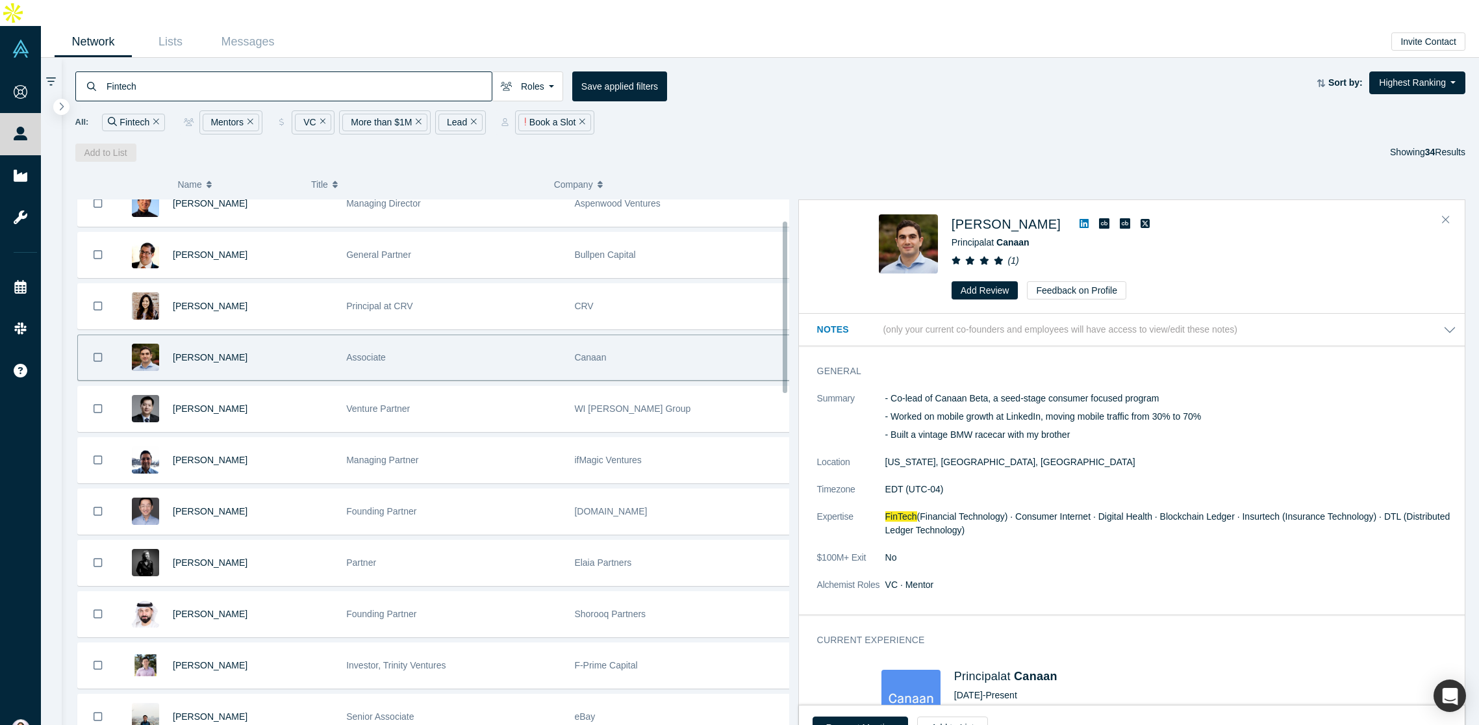
scroll to position [71, 0]
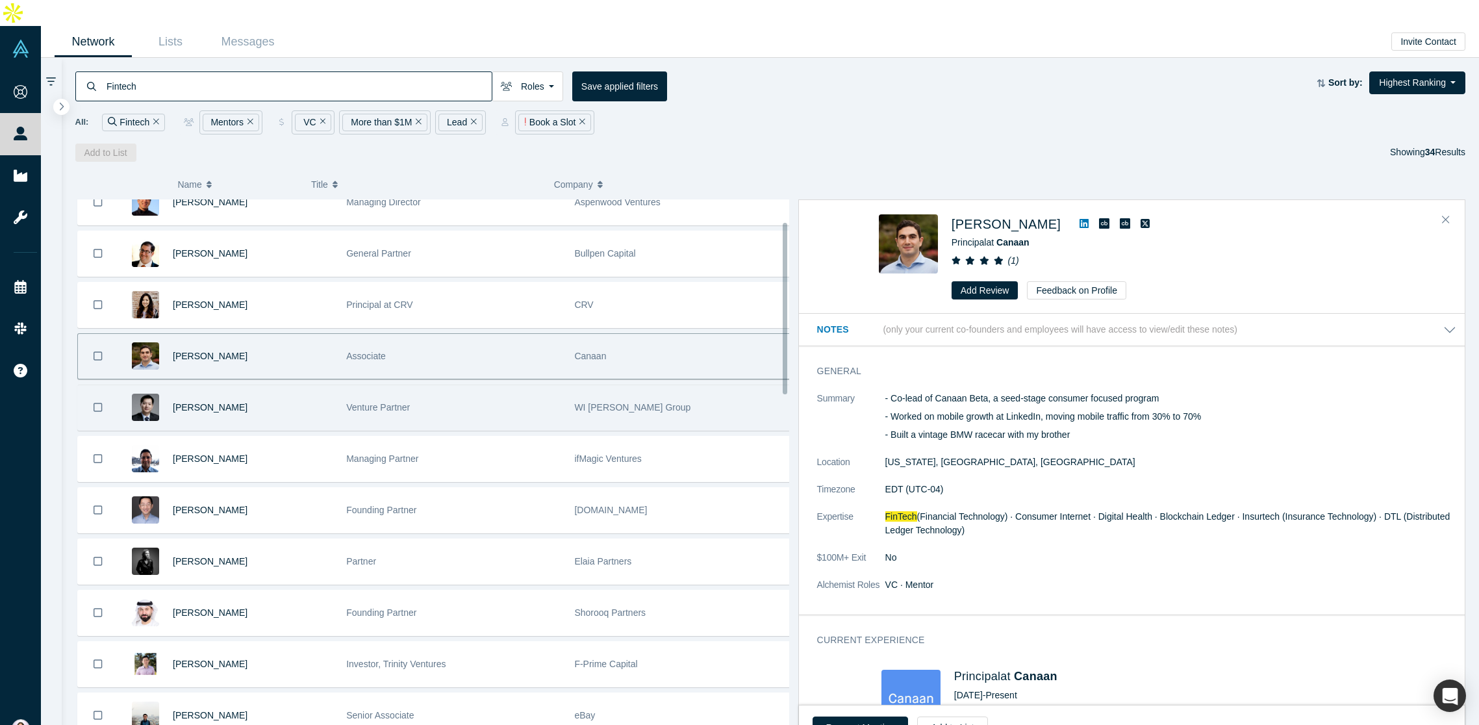
click at [511, 385] on div "Venture Partner" at bounding box center [453, 407] width 214 height 45
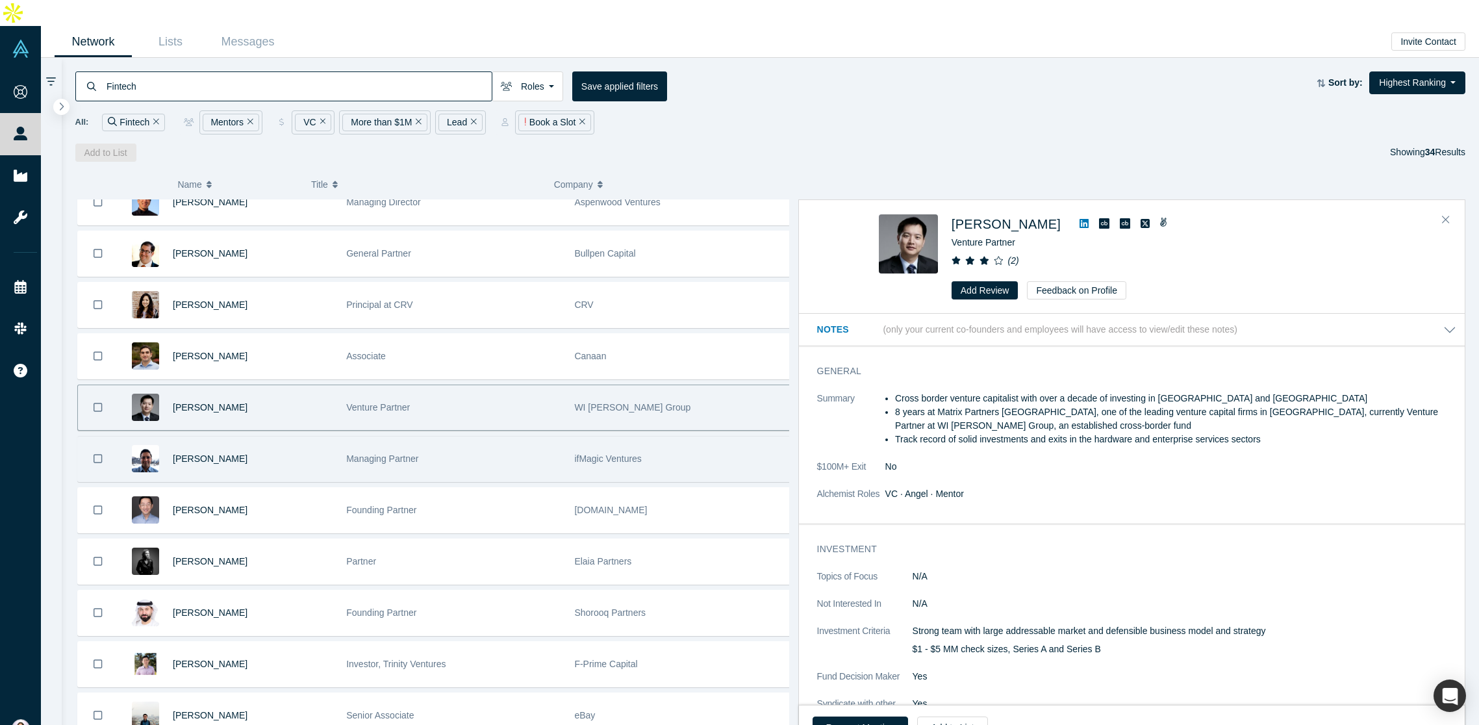
click at [507, 440] on div "Managing Partner" at bounding box center [453, 458] width 214 height 45
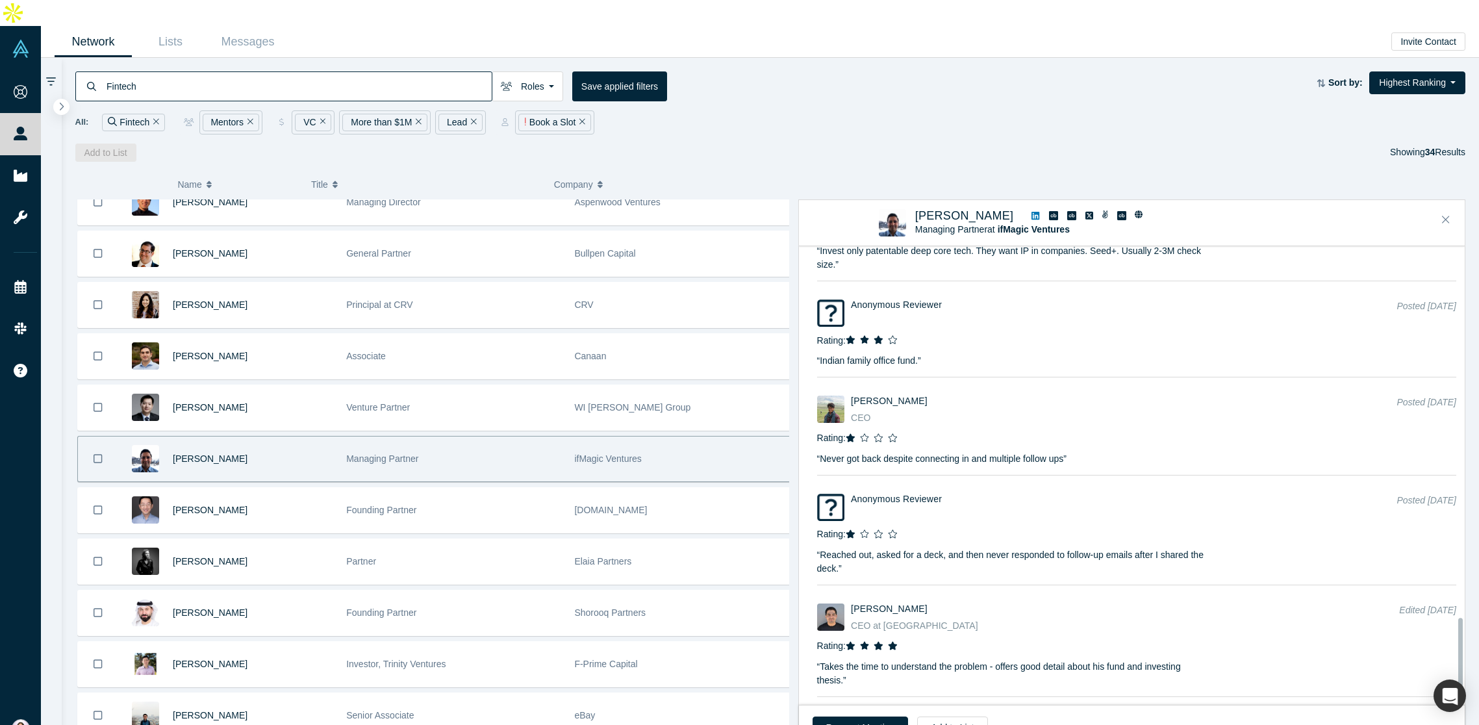
scroll to position [1987, 0]
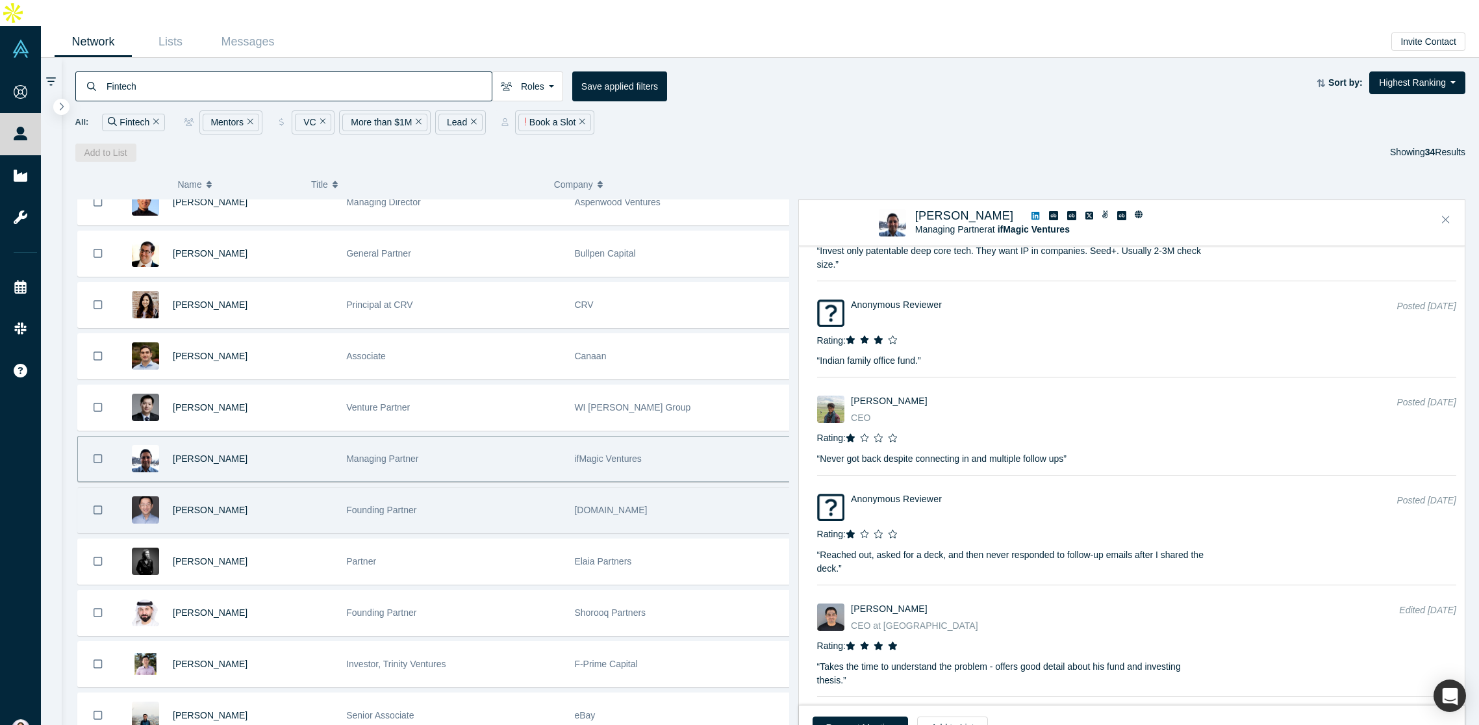
click at [503, 488] on div "Founding Partner" at bounding box center [453, 510] width 214 height 45
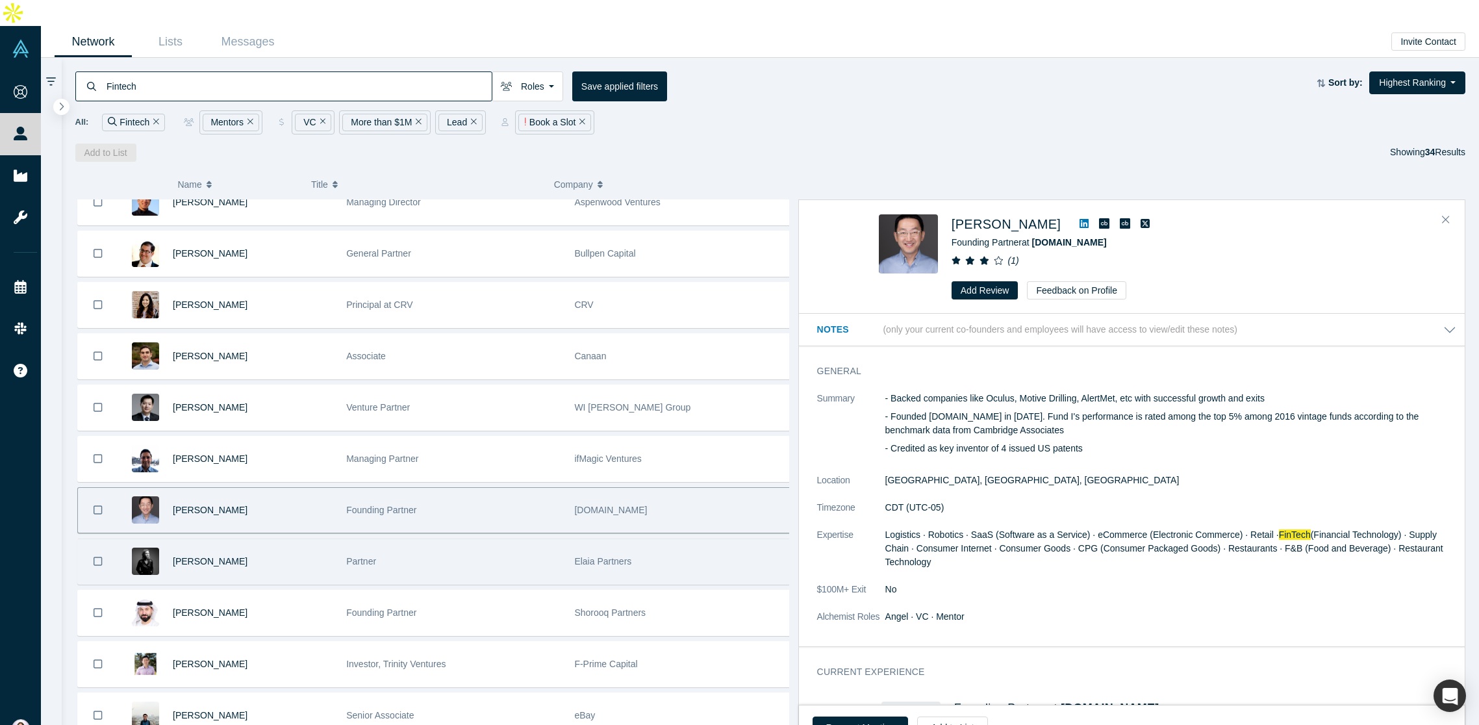
click at [503, 547] on div "Partner" at bounding box center [453, 561] width 214 height 45
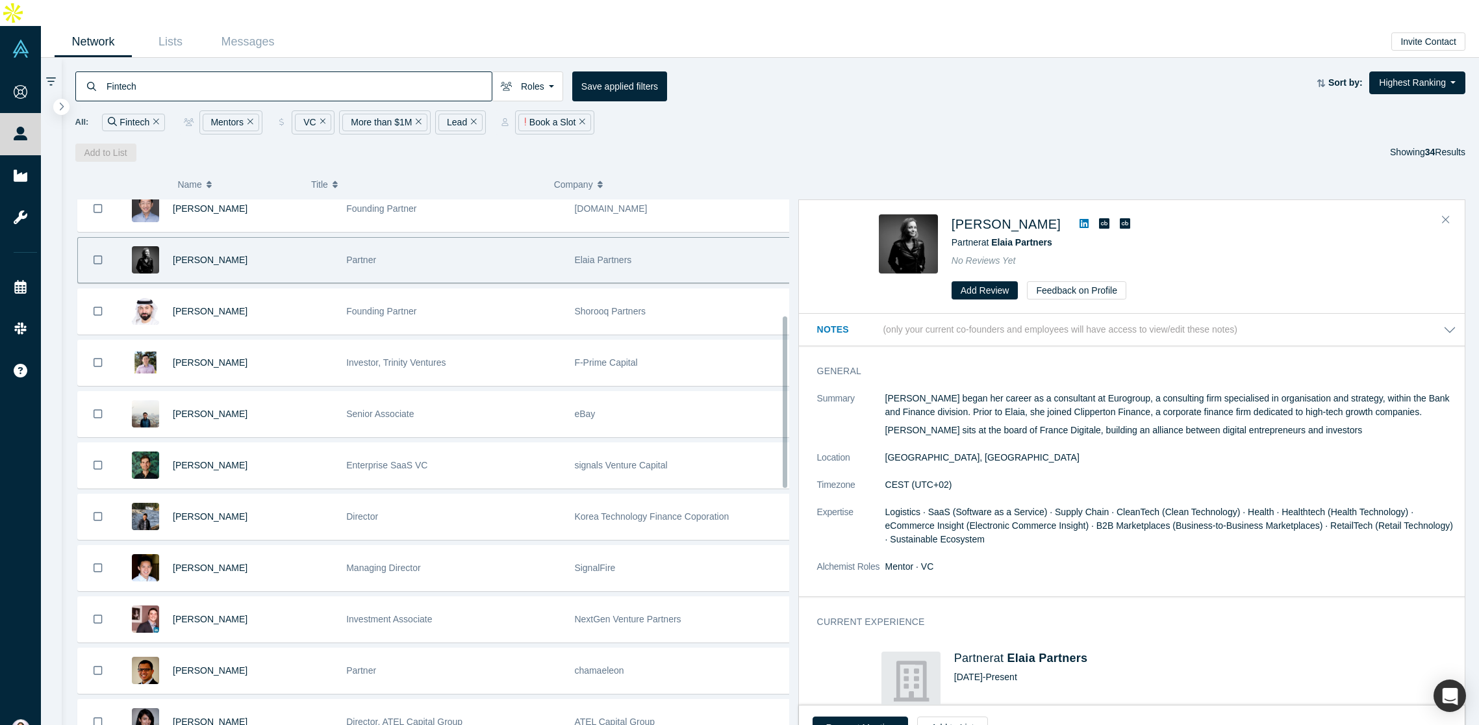
scroll to position [373, 0]
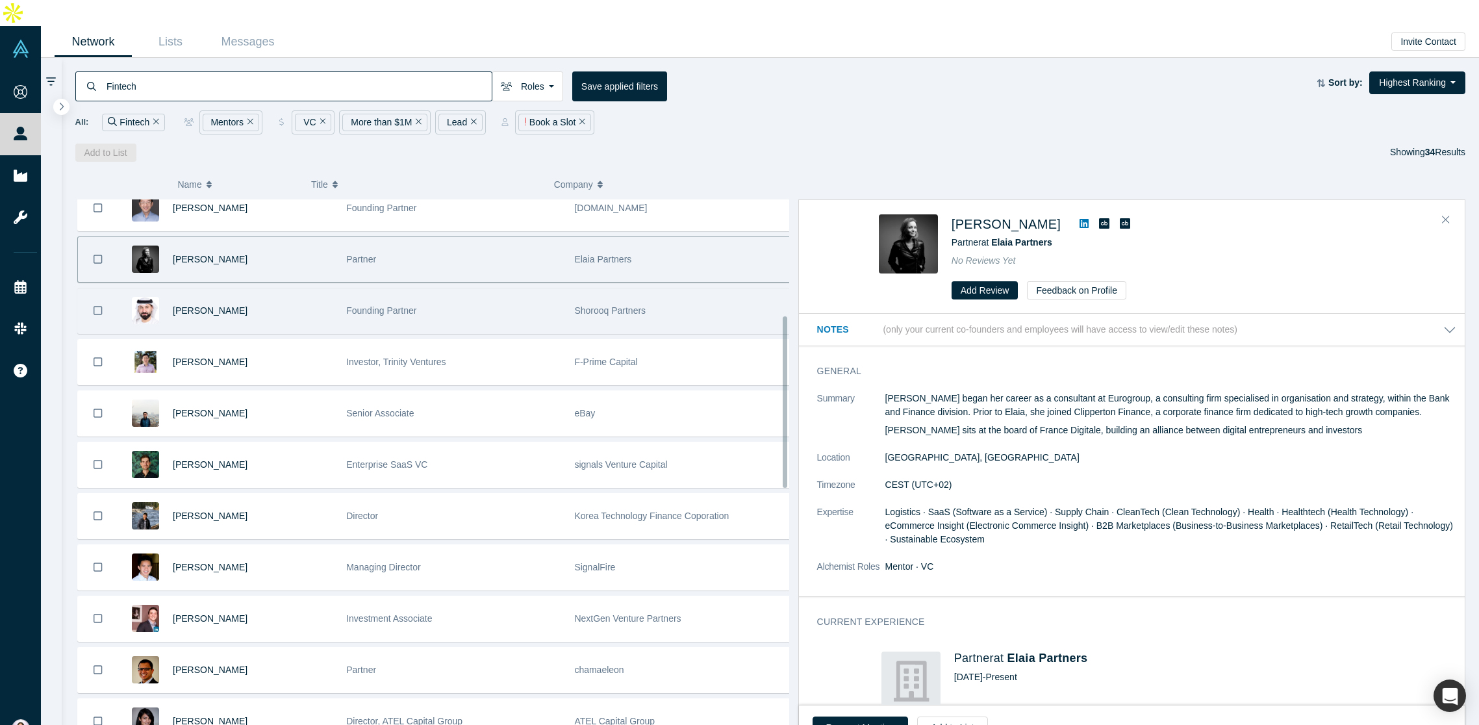
click at [447, 299] on div "Founding Partner" at bounding box center [453, 310] width 214 height 45
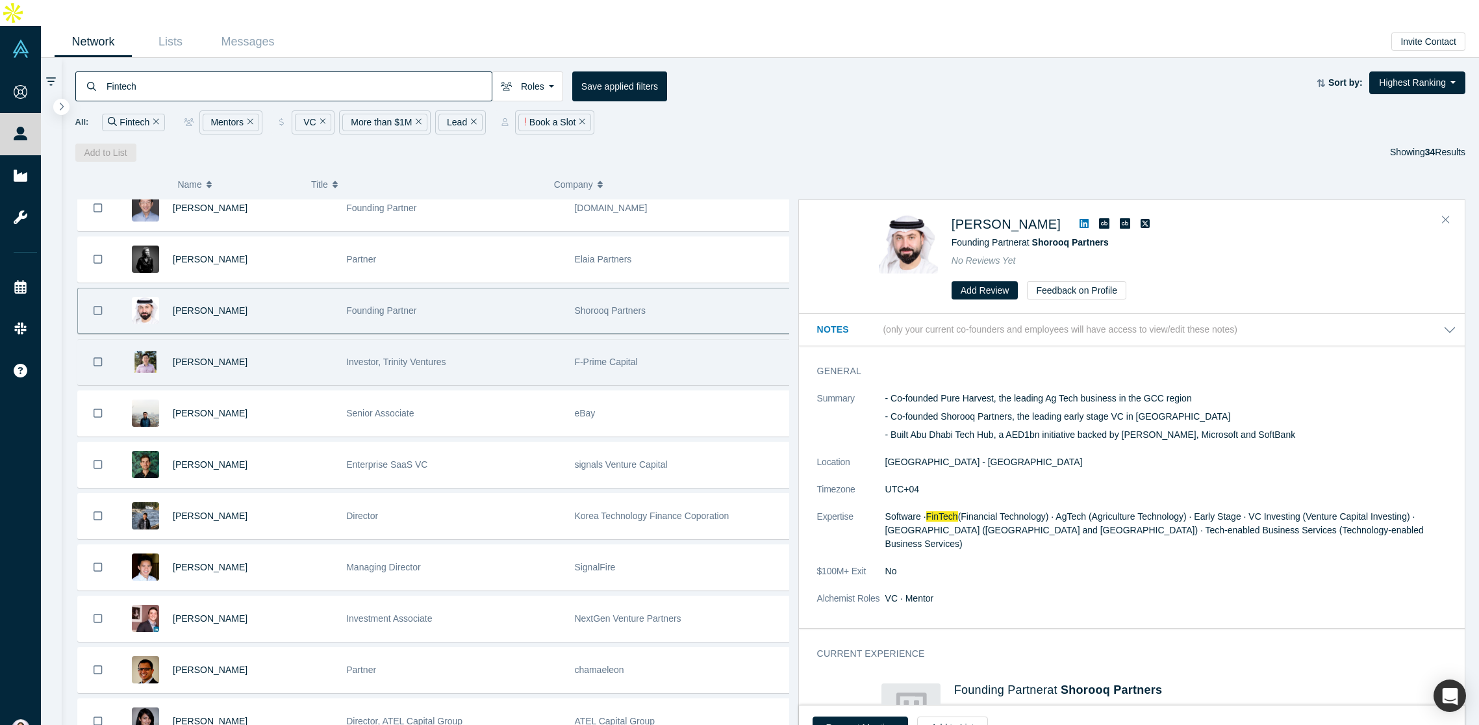
click at [454, 340] on div "Investor, Trinity Ventures" at bounding box center [453, 362] width 214 height 45
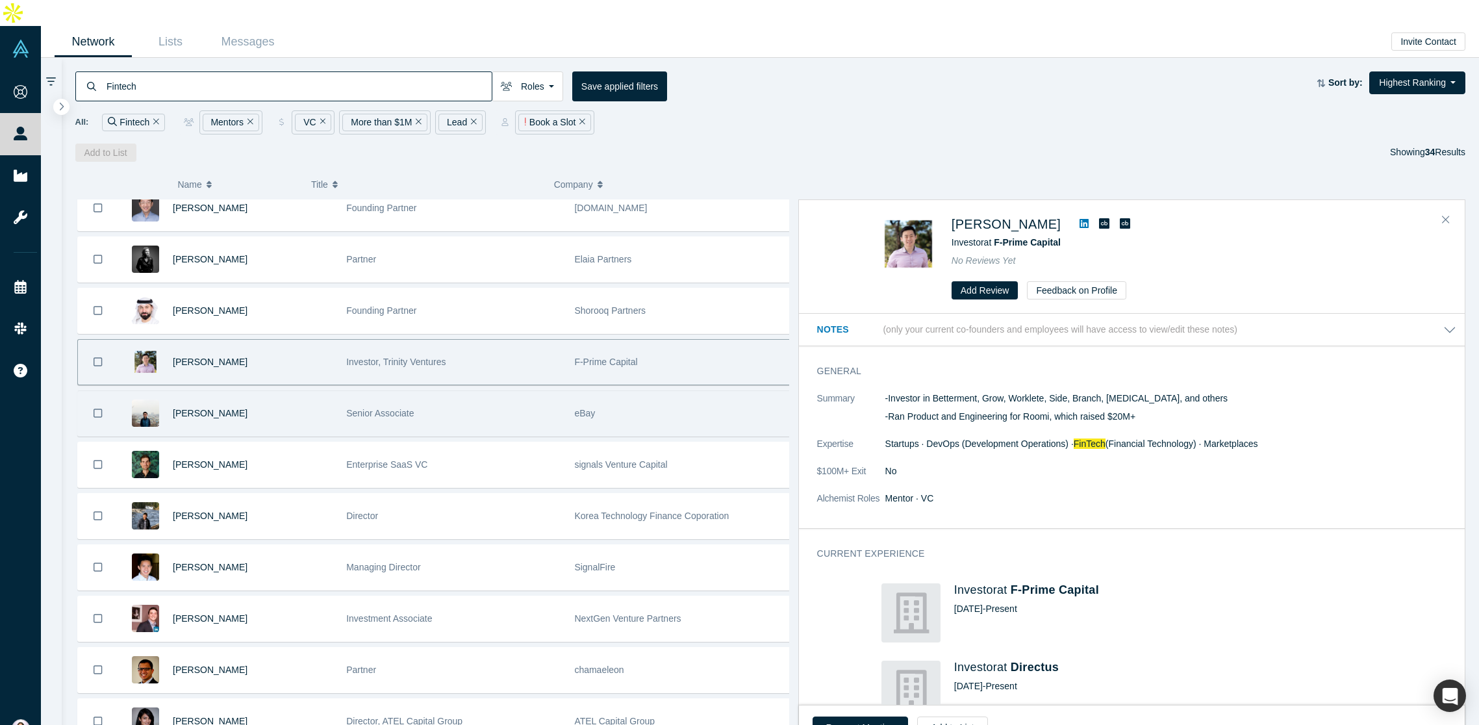
click at [461, 391] on div "Senior Associate" at bounding box center [453, 413] width 214 height 45
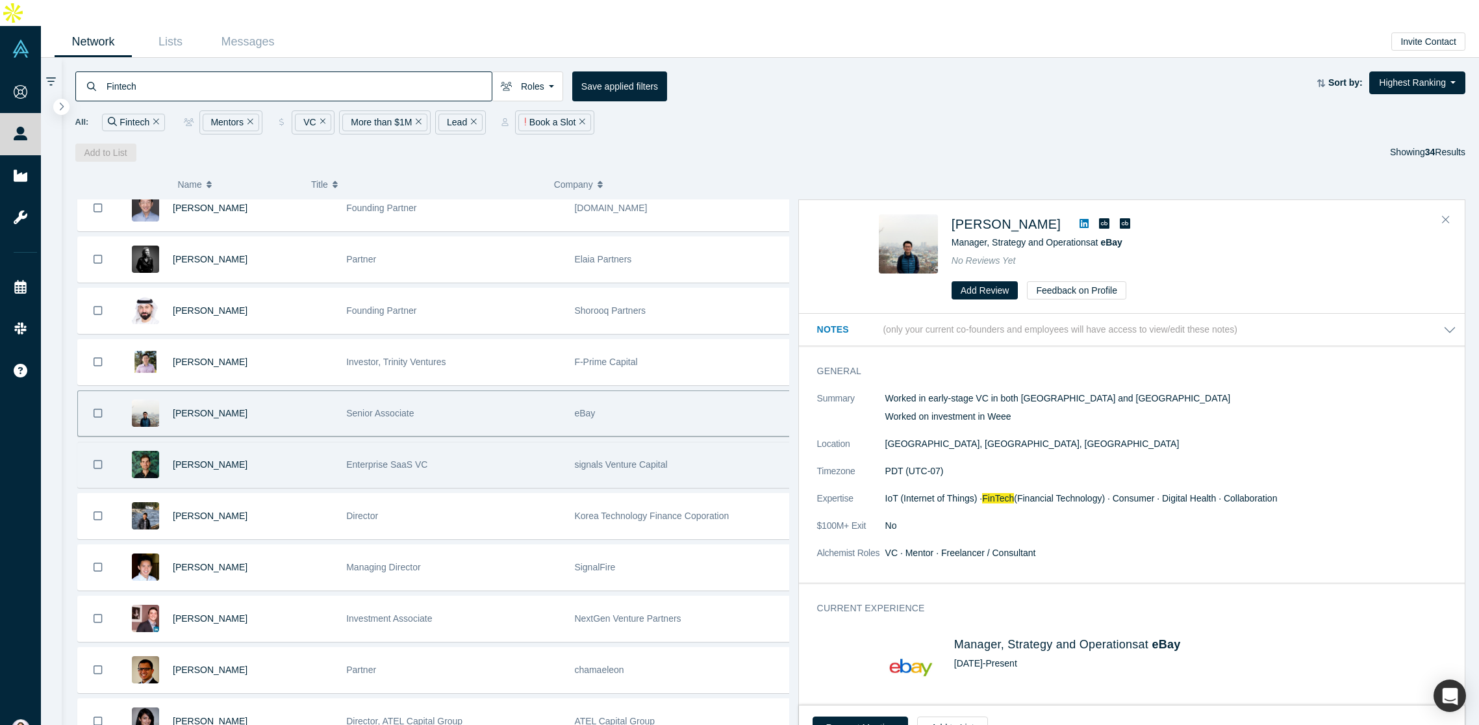
click at [458, 448] on div "Enterprise SaaS VC" at bounding box center [453, 464] width 214 height 45
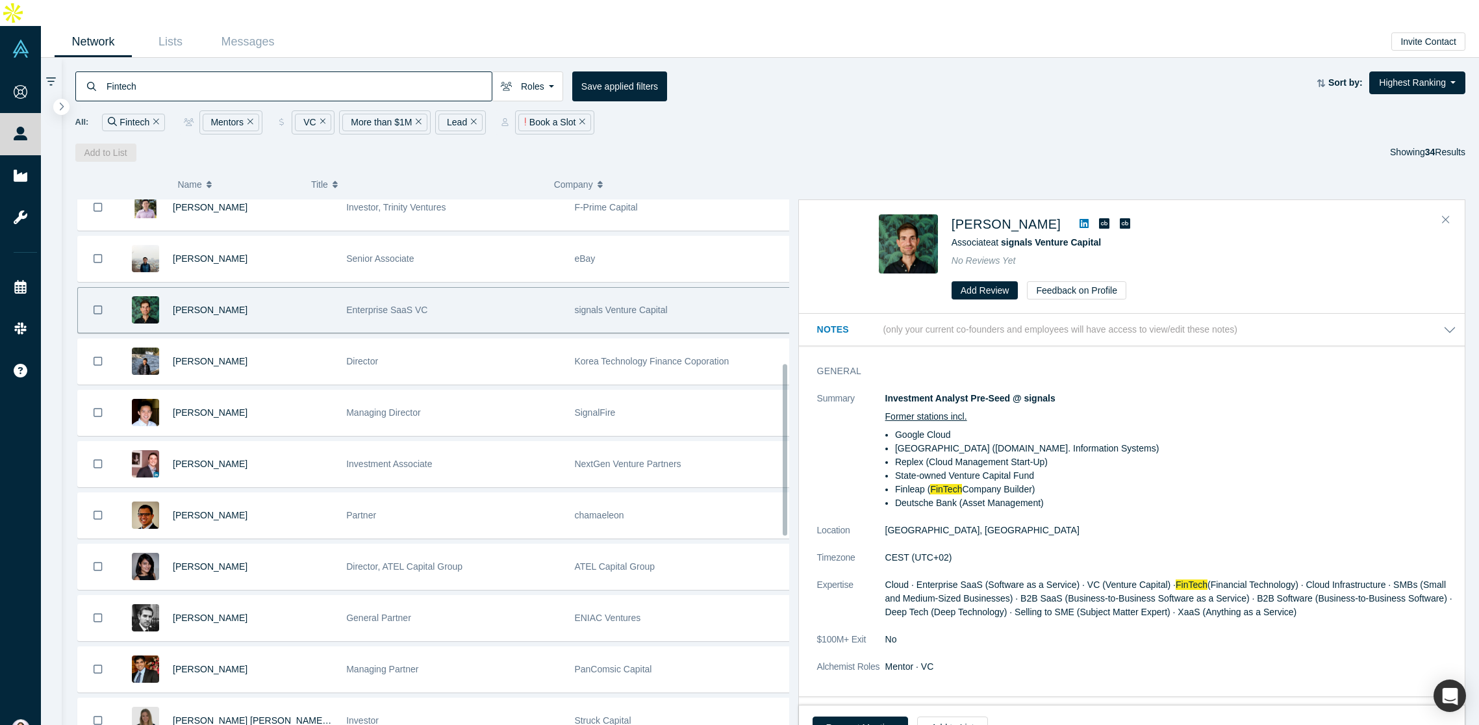
scroll to position [529, 0]
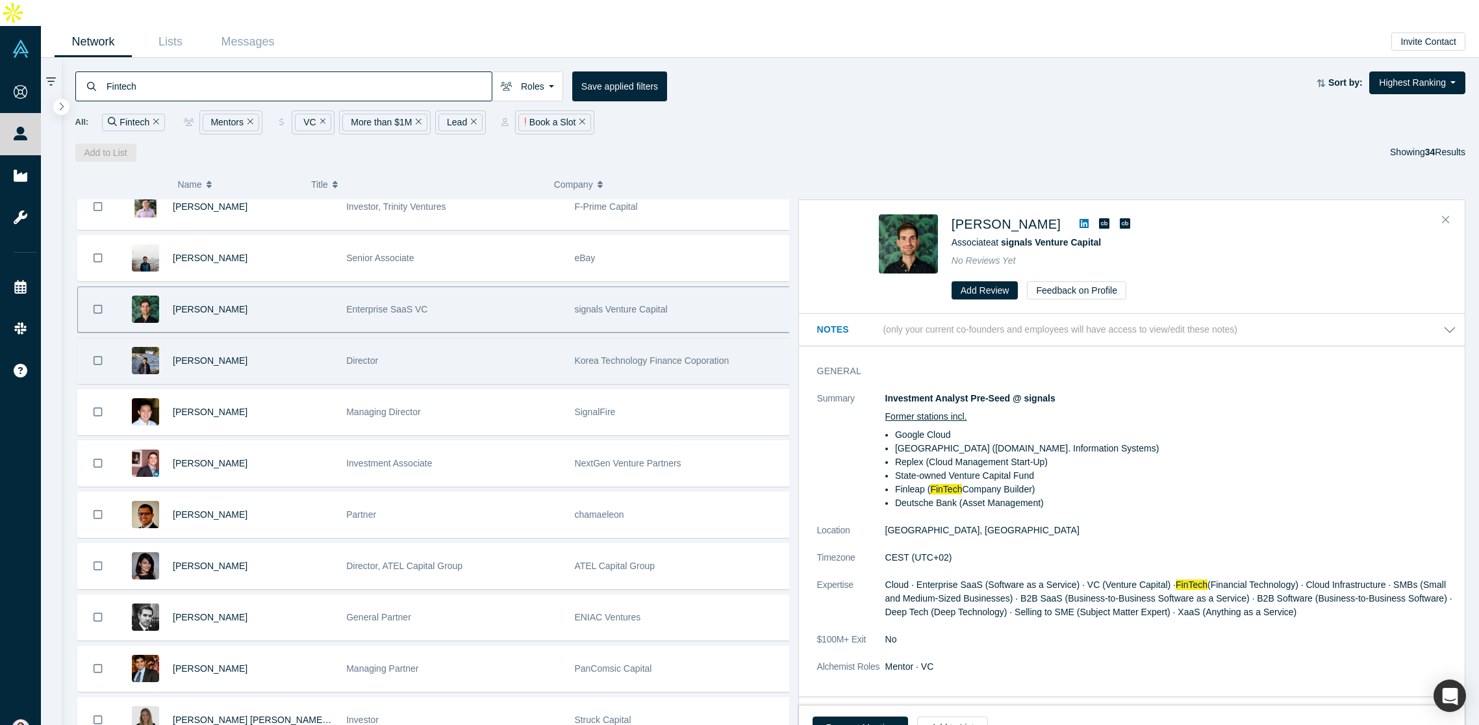
click at [469, 338] on div "Director" at bounding box center [453, 360] width 214 height 45
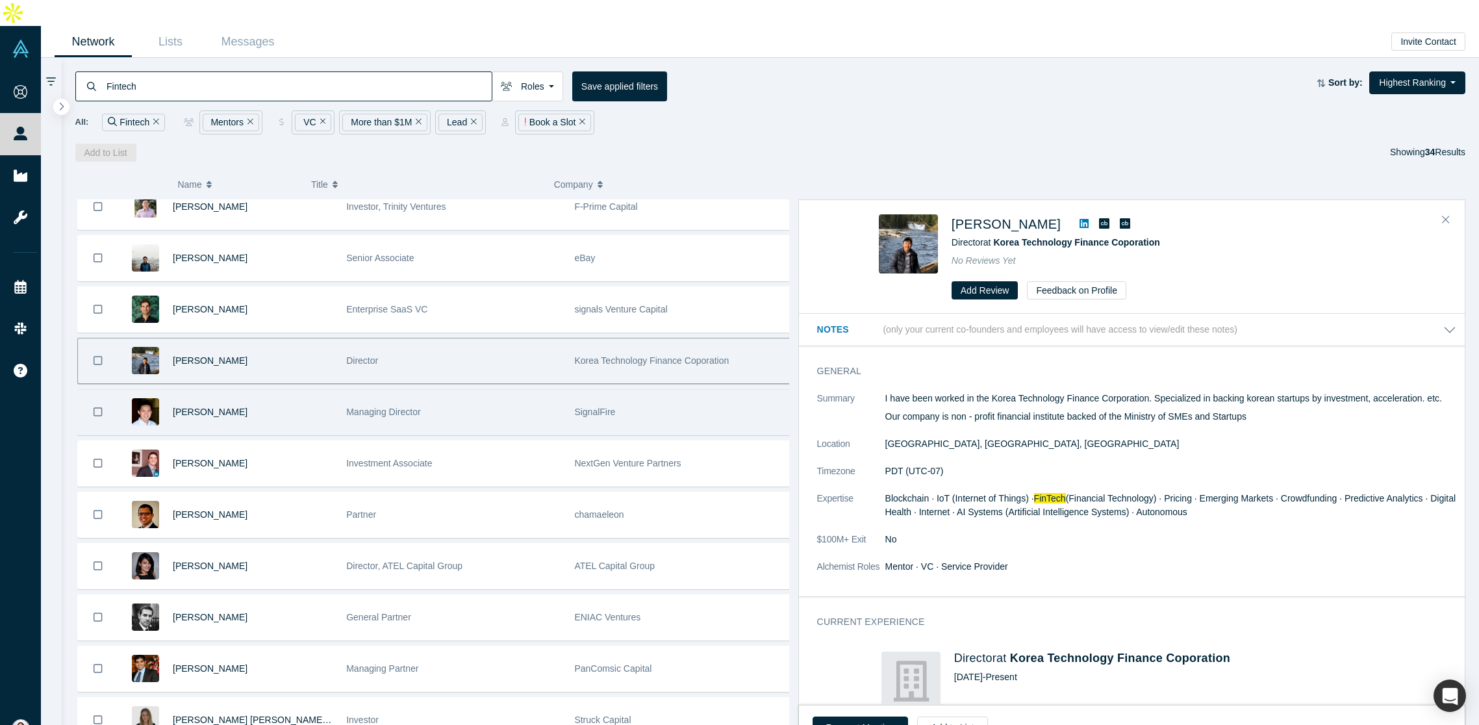
click at [469, 390] on div "Managing Director" at bounding box center [453, 412] width 214 height 45
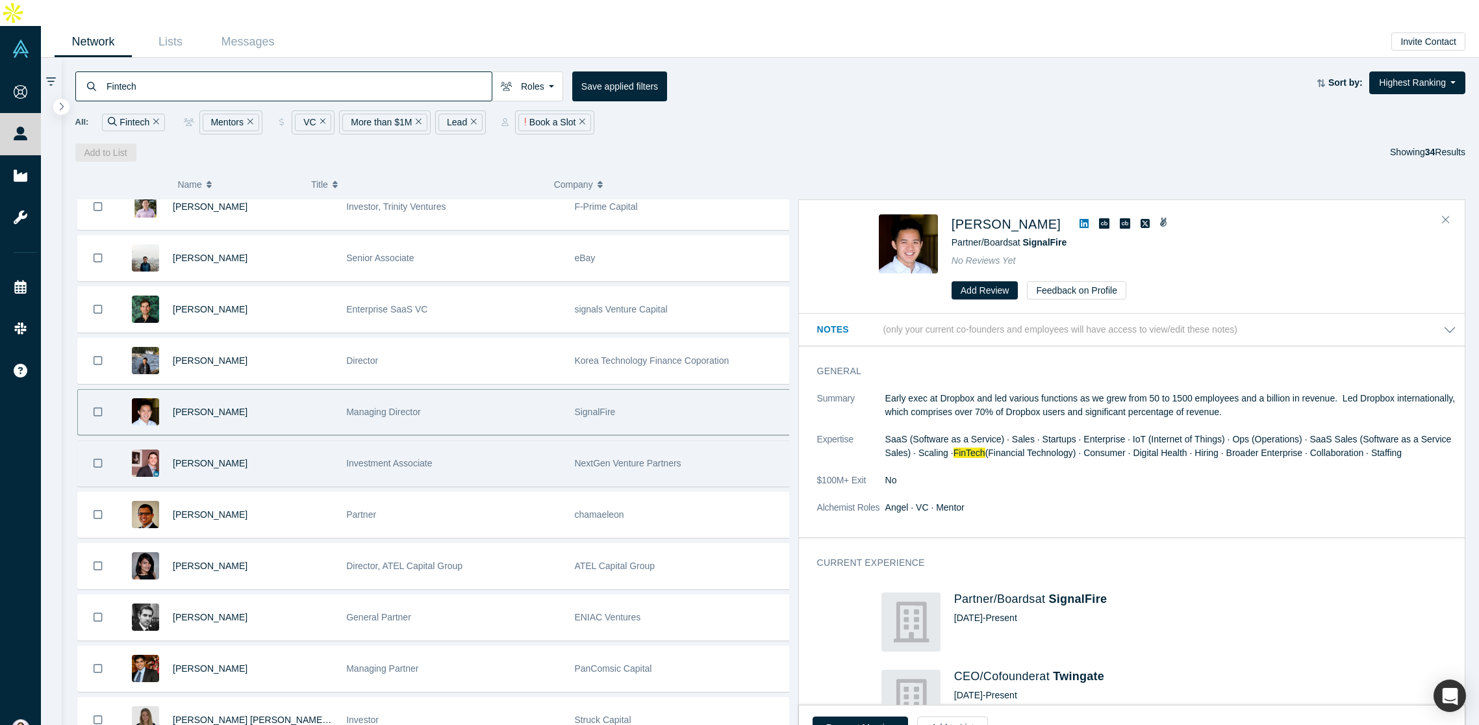
click at [481, 441] on div "Investment Associate" at bounding box center [453, 463] width 214 height 45
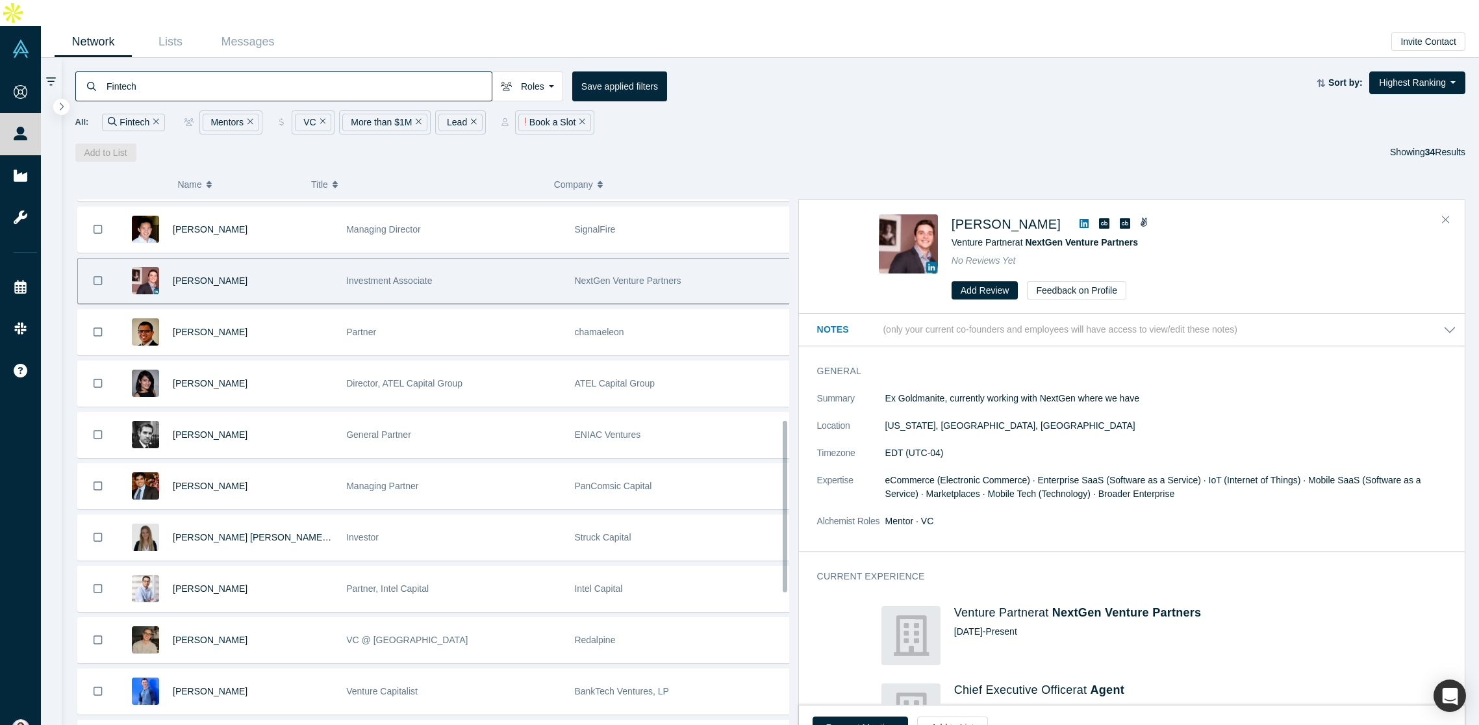
scroll to position [712, 0]
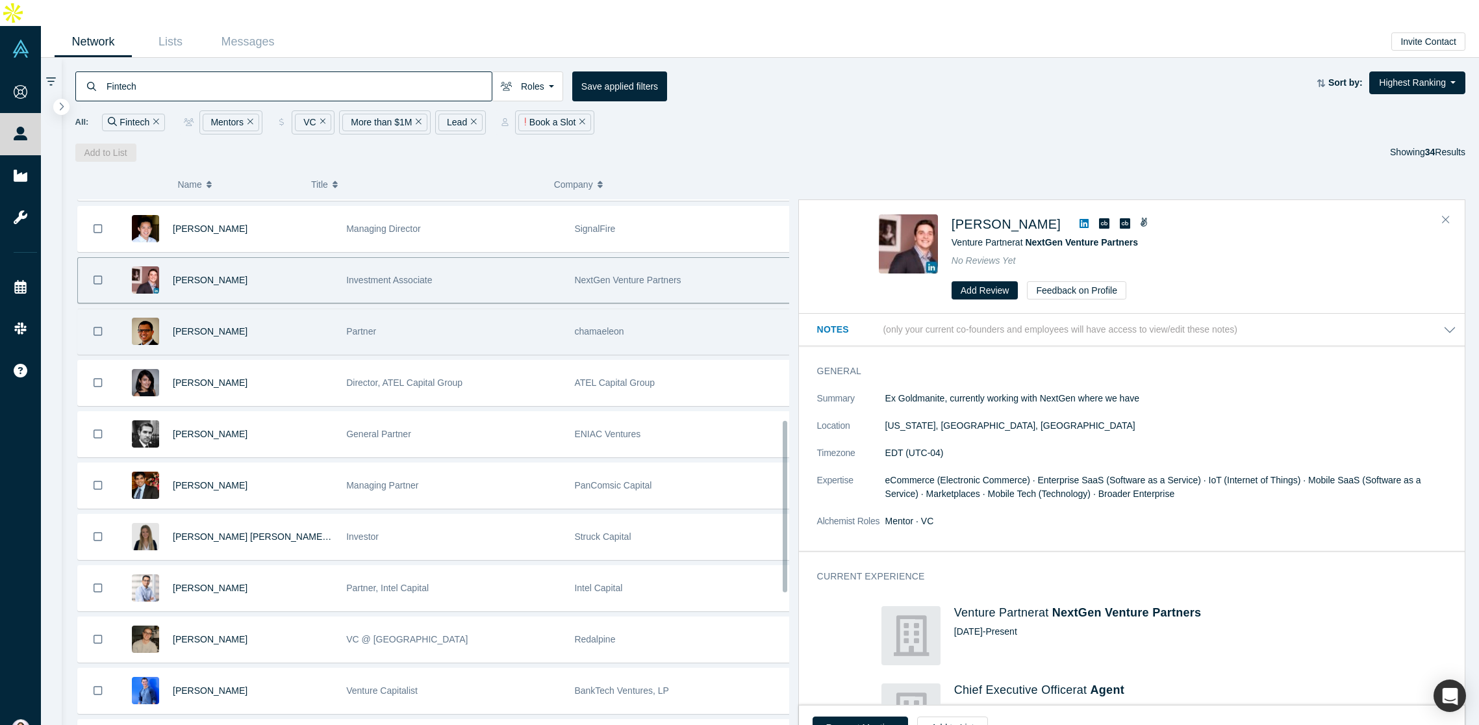
click at [527, 315] on div "Partner" at bounding box center [453, 331] width 214 height 45
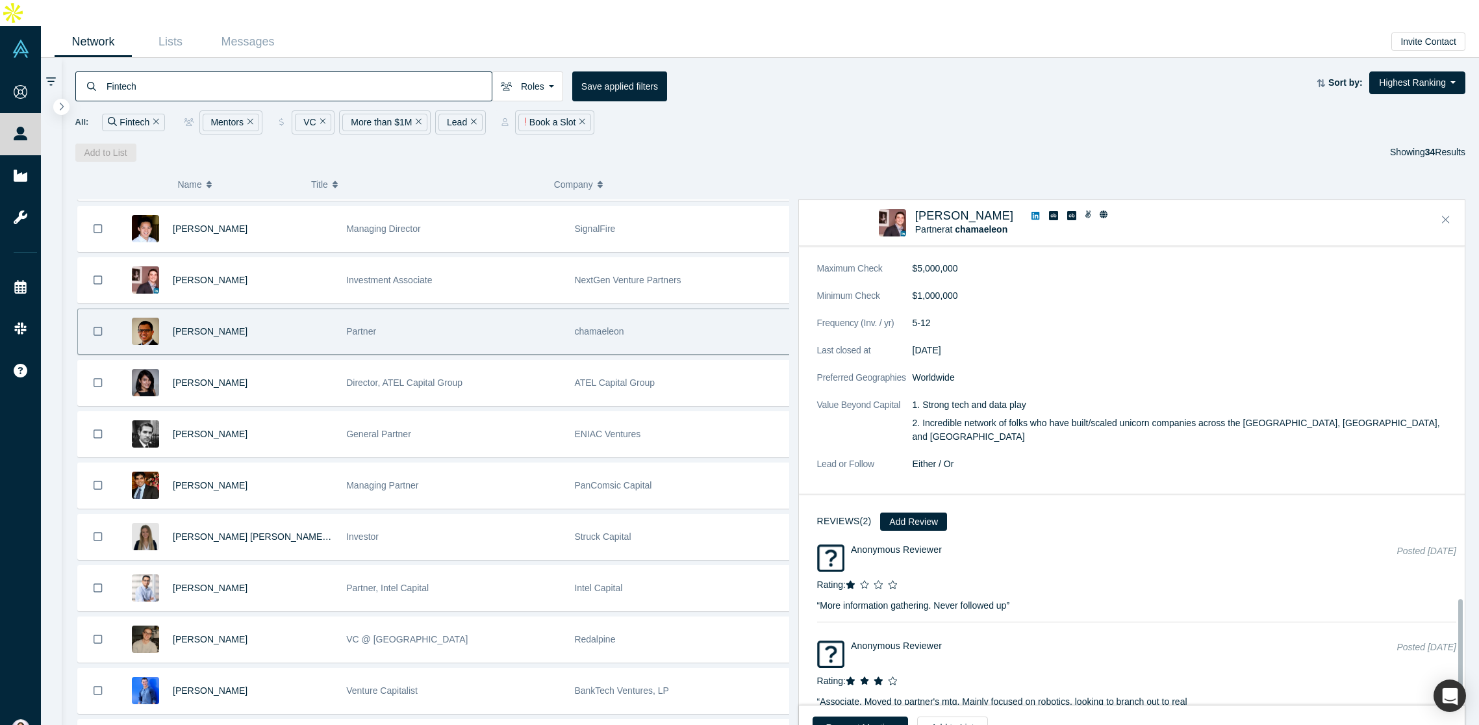
scroll to position [1561, 0]
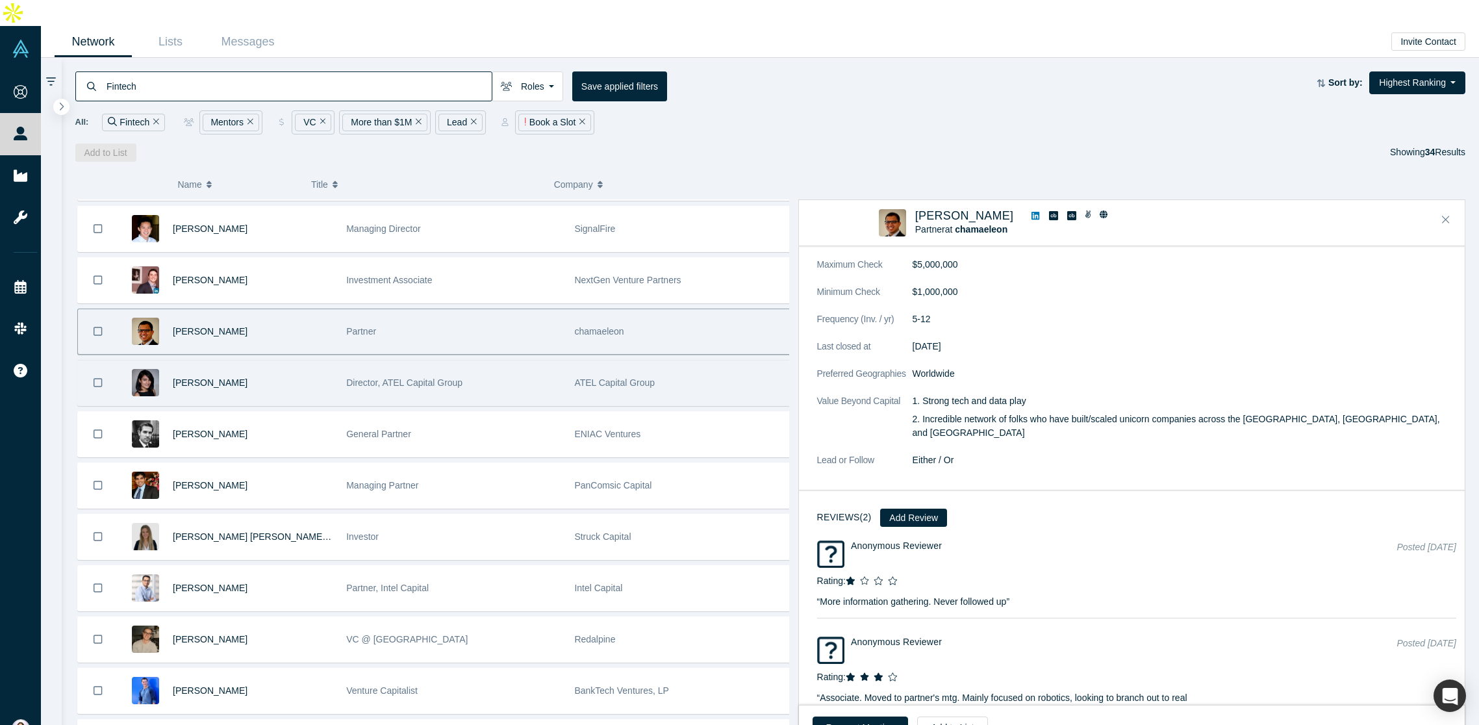
click at [420, 370] on div "Director, ATEL Capital Group" at bounding box center [453, 382] width 214 height 45
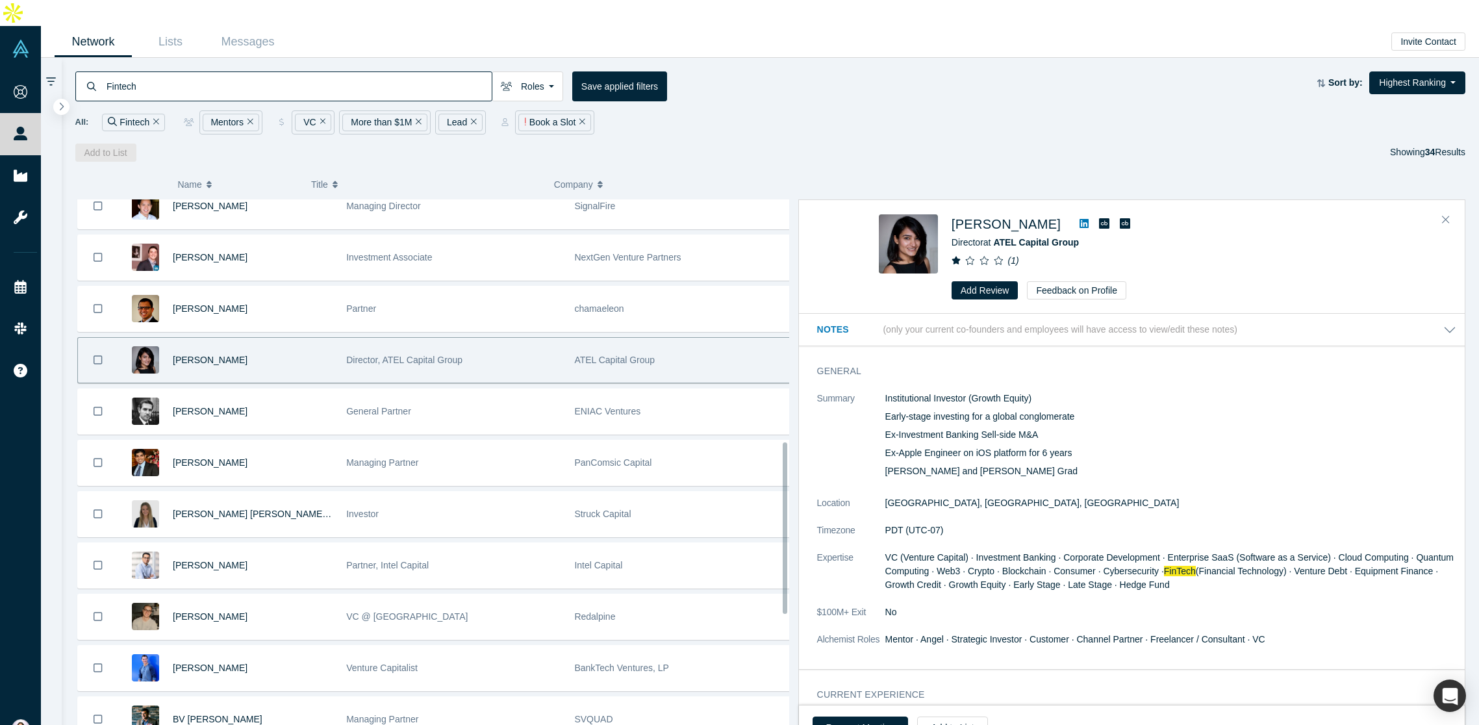
scroll to position [847, 0]
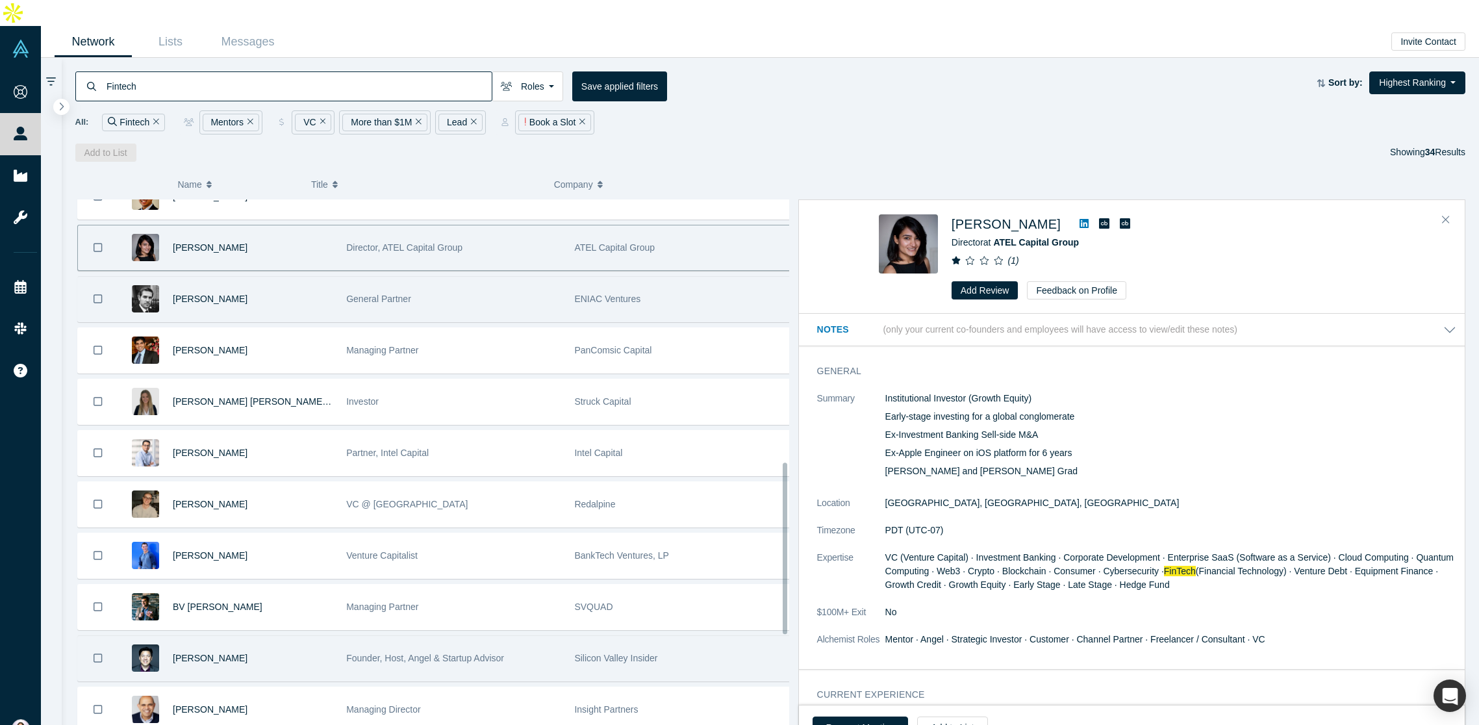
click at [431, 284] on div "General Partner" at bounding box center [453, 299] width 214 height 45
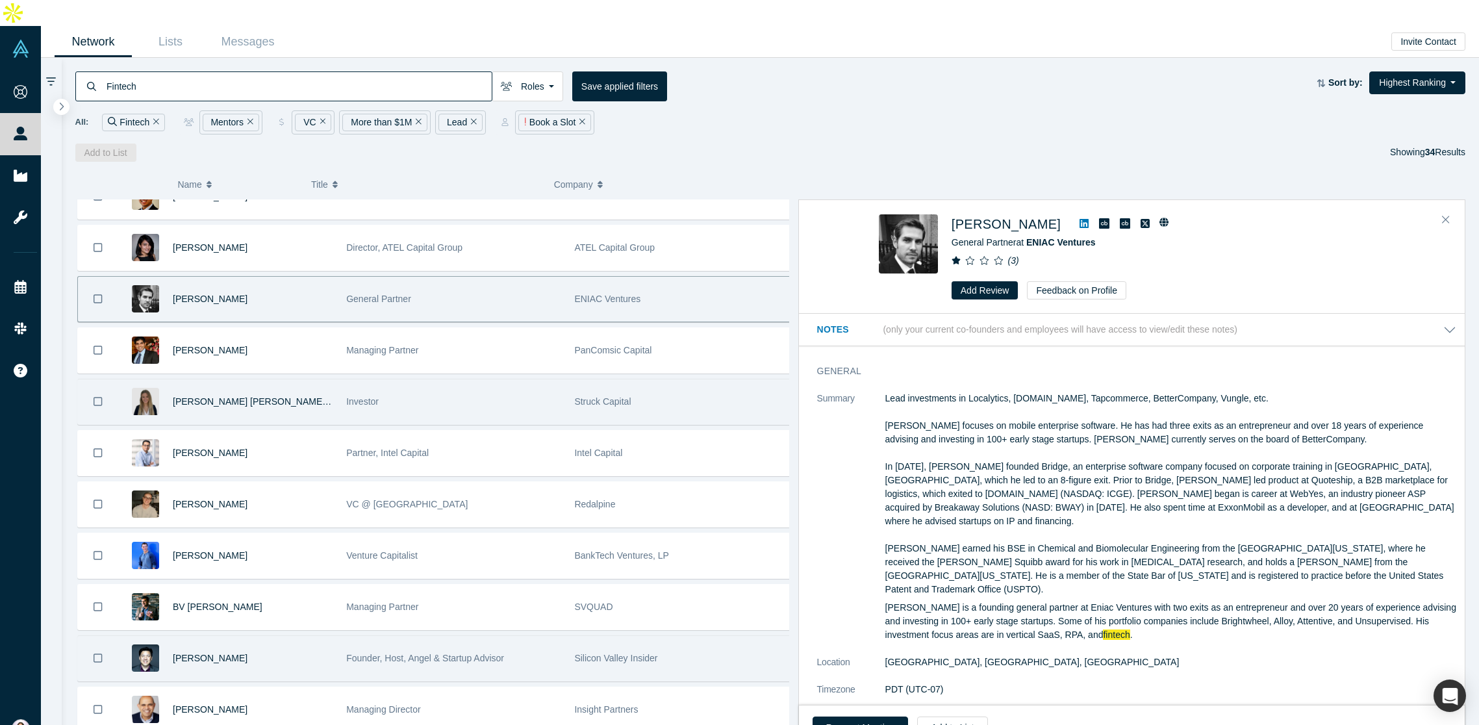
click at [451, 379] on div "Investor" at bounding box center [453, 401] width 214 height 45
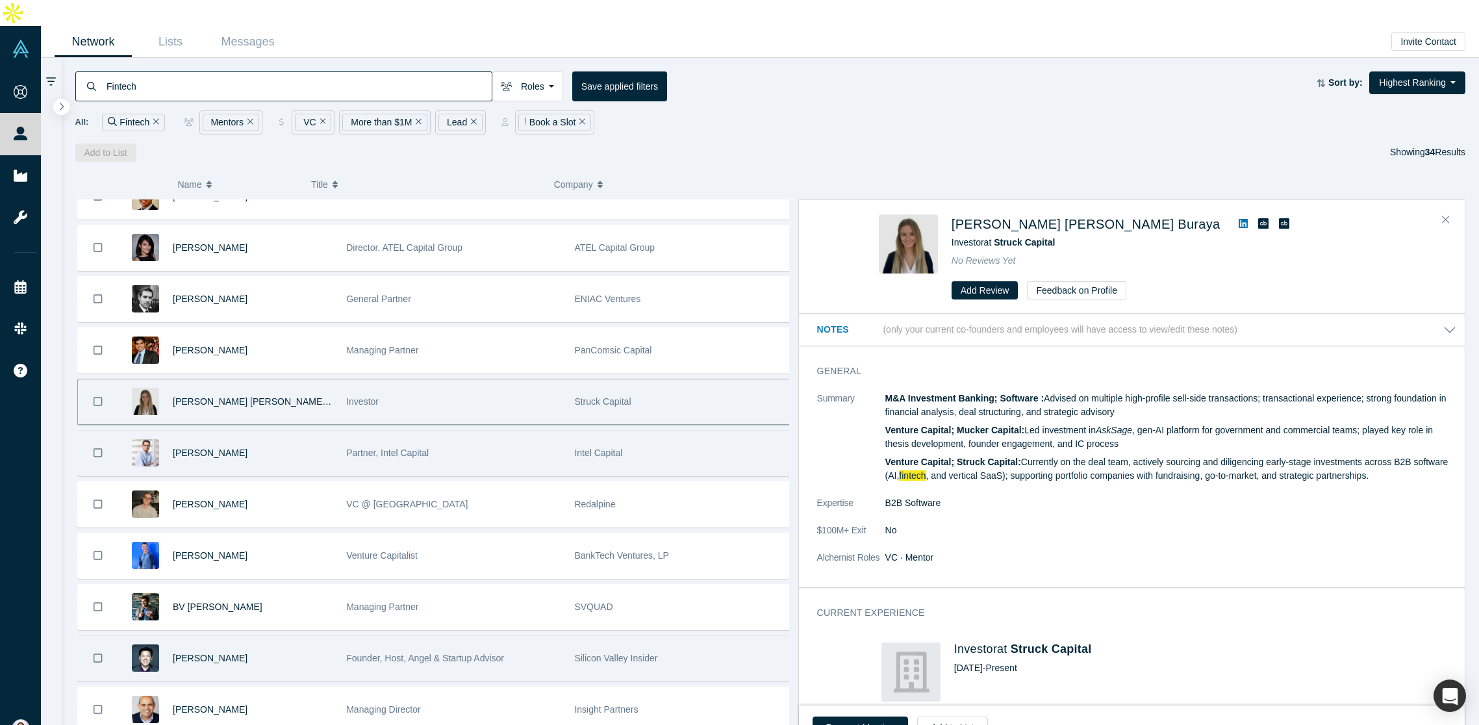
click at [428, 431] on div "Partner, Intel Capital" at bounding box center [453, 453] width 214 height 45
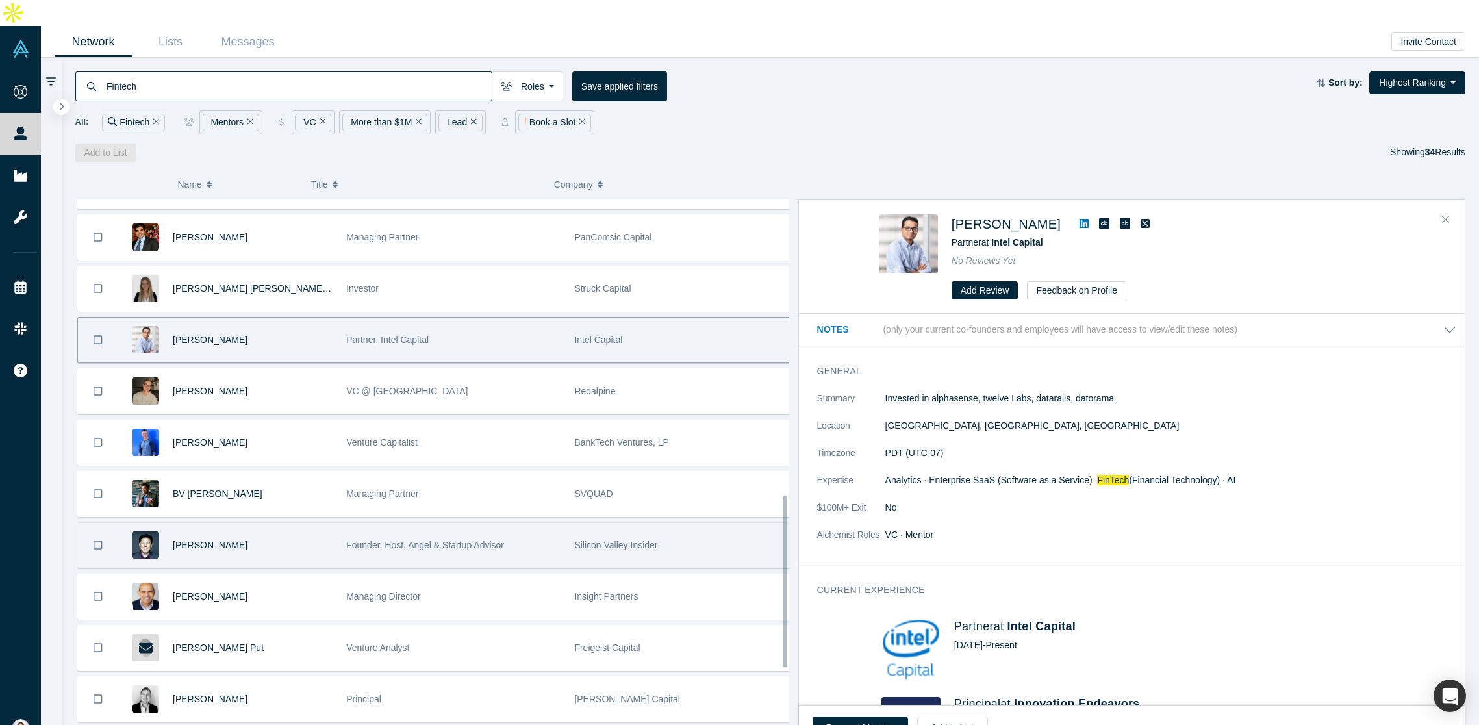
scroll to position [962, 0]
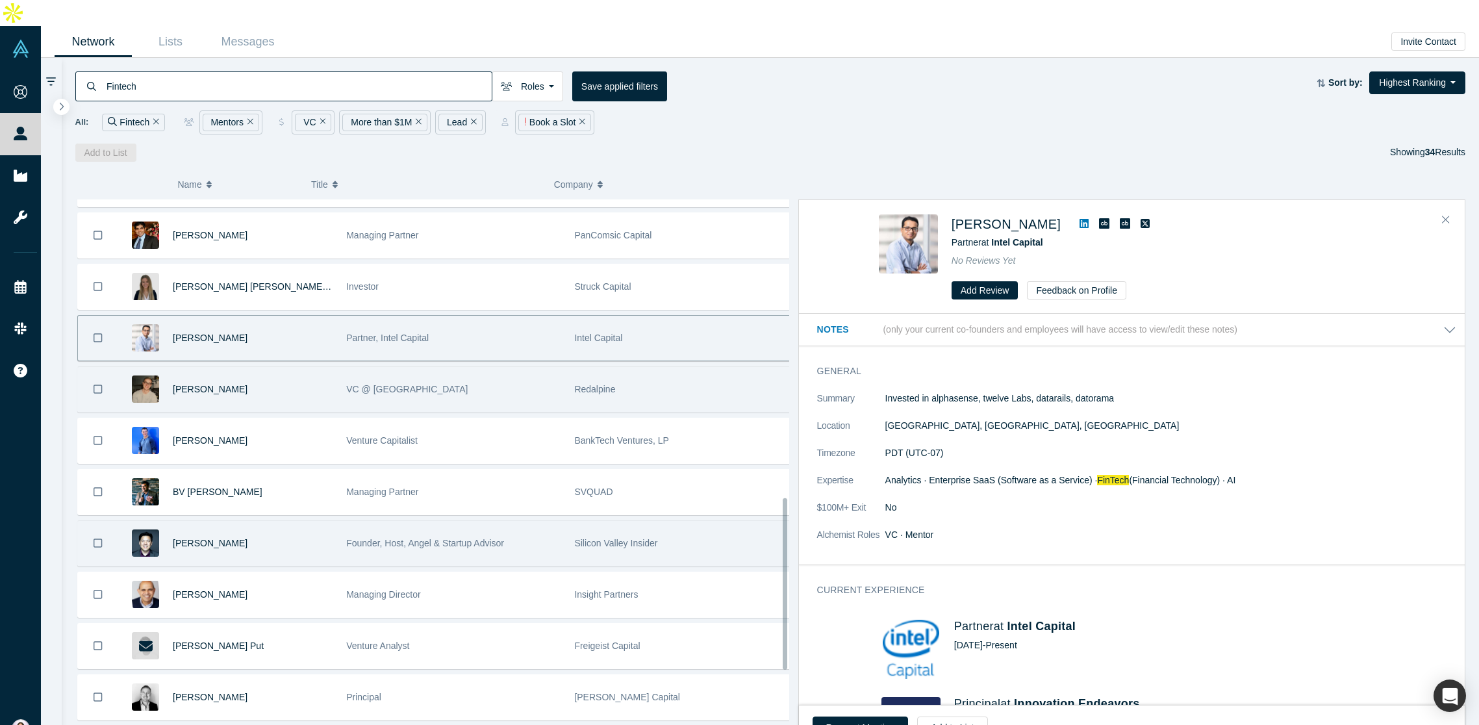
click at [461, 375] on div "VC @ Redalpine" at bounding box center [453, 389] width 214 height 45
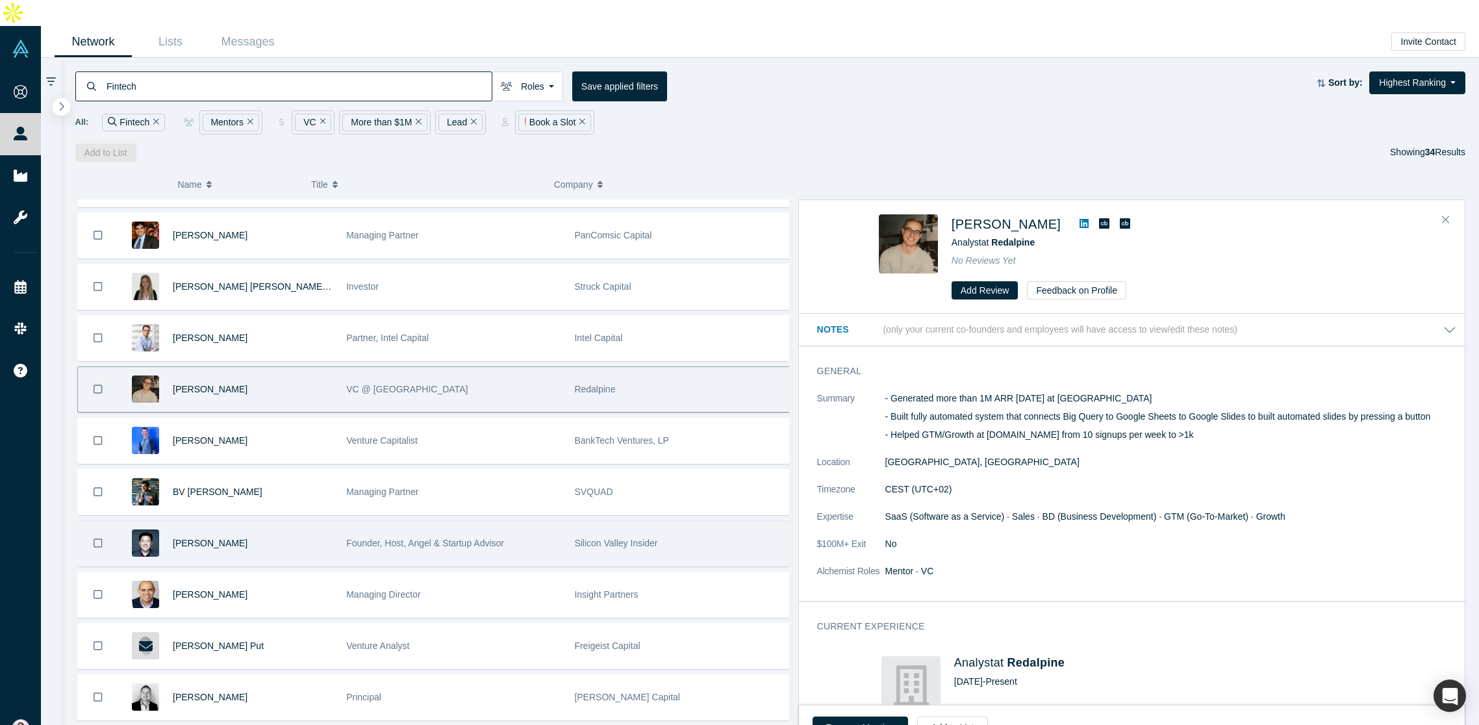
click at [64, 101] on icon "button" at bounding box center [61, 106] width 6 height 10
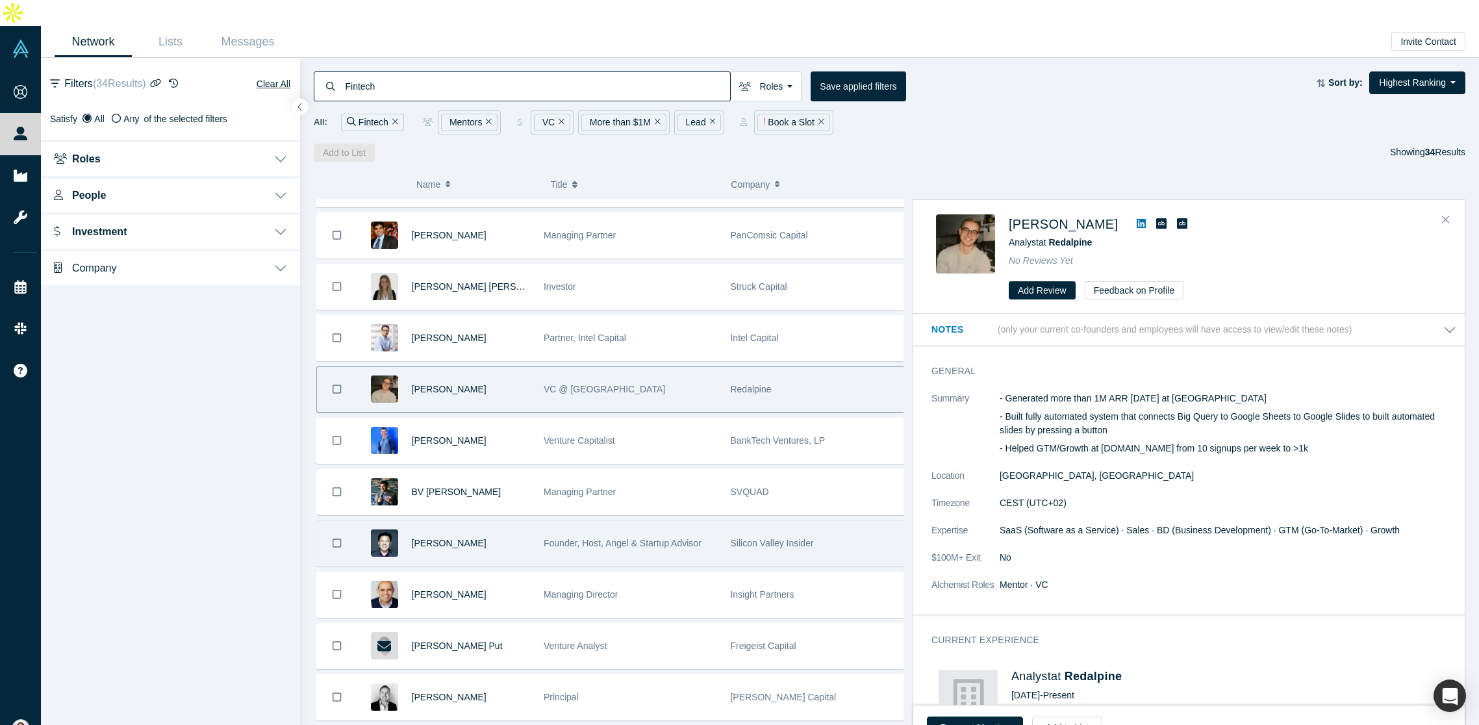
click at [274, 140] on button "Roles" at bounding box center [170, 158] width 259 height 36
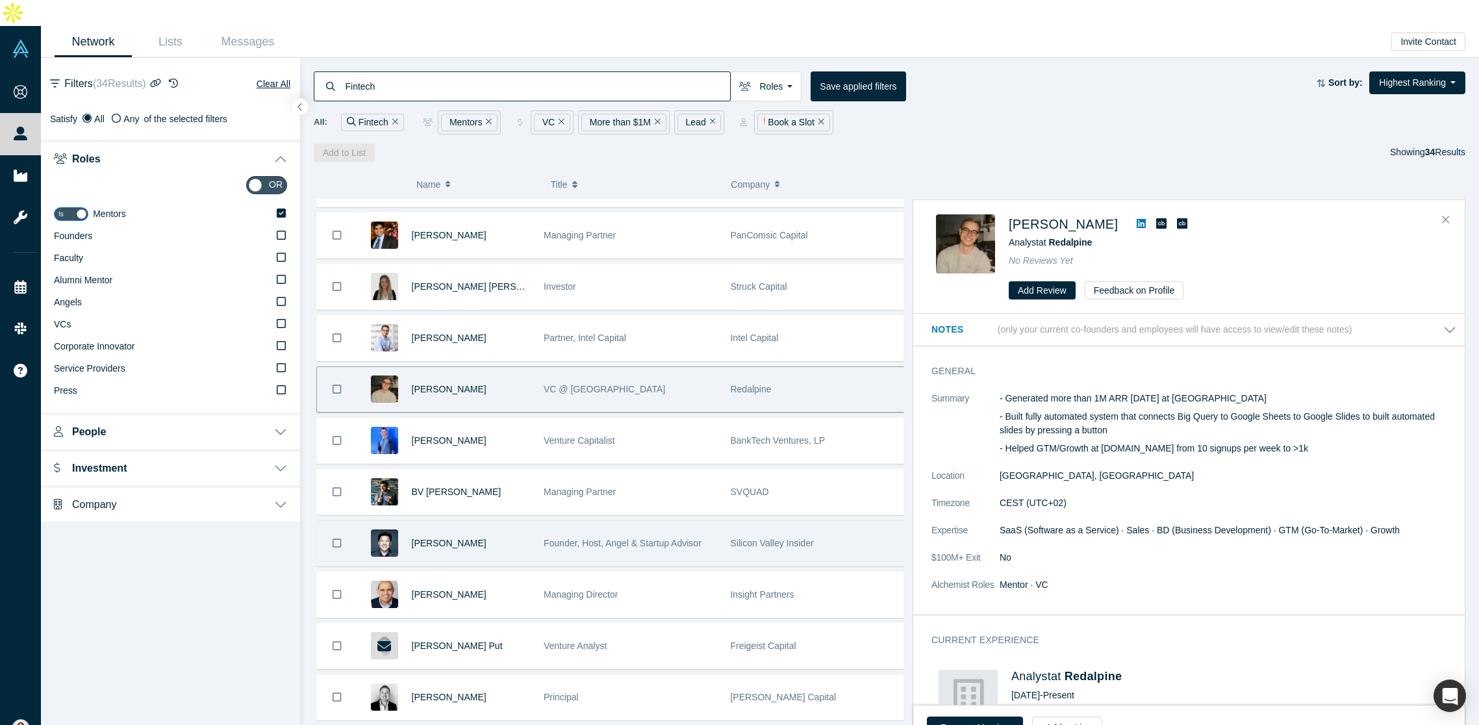
click at [155, 412] on button "People" at bounding box center [170, 430] width 259 height 36
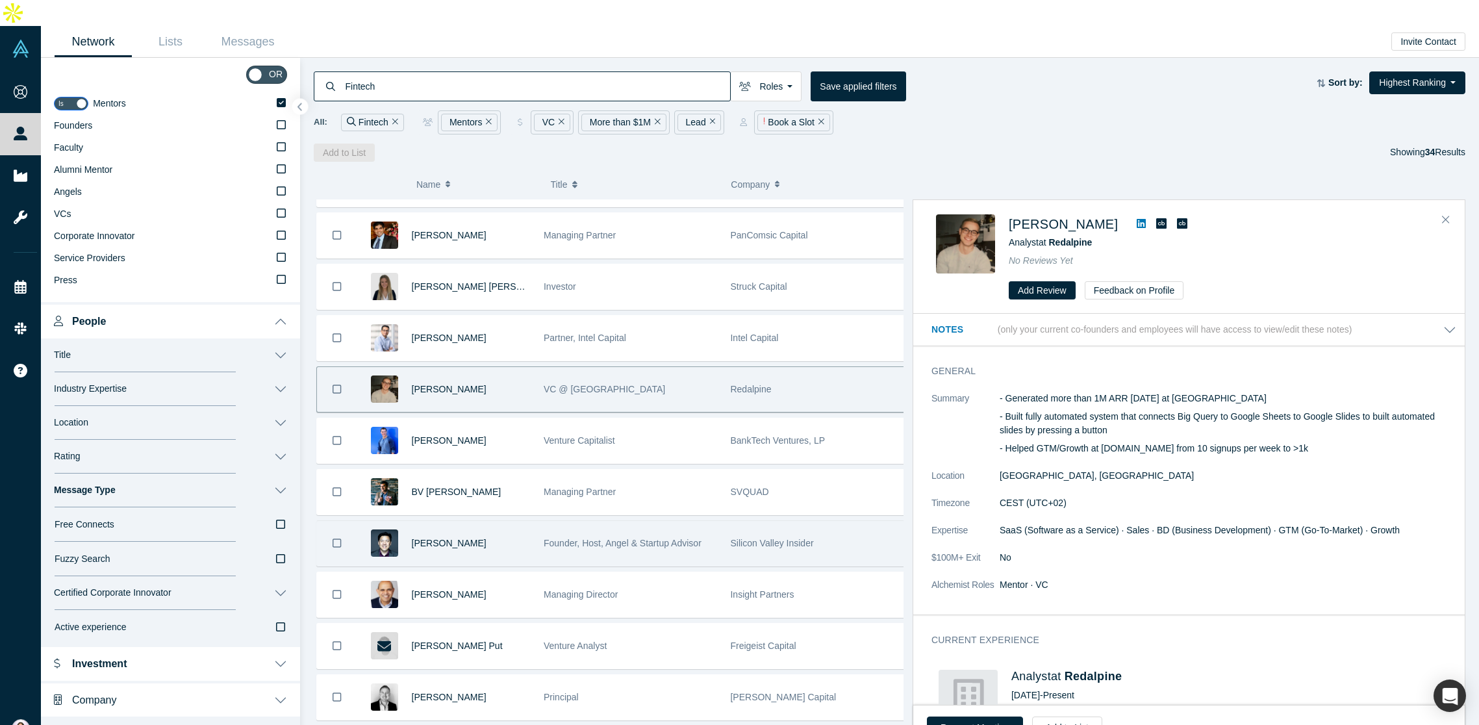
scroll to position [111, 0]
click at [267, 473] on button "Message Type" at bounding box center [170, 490] width 259 height 34
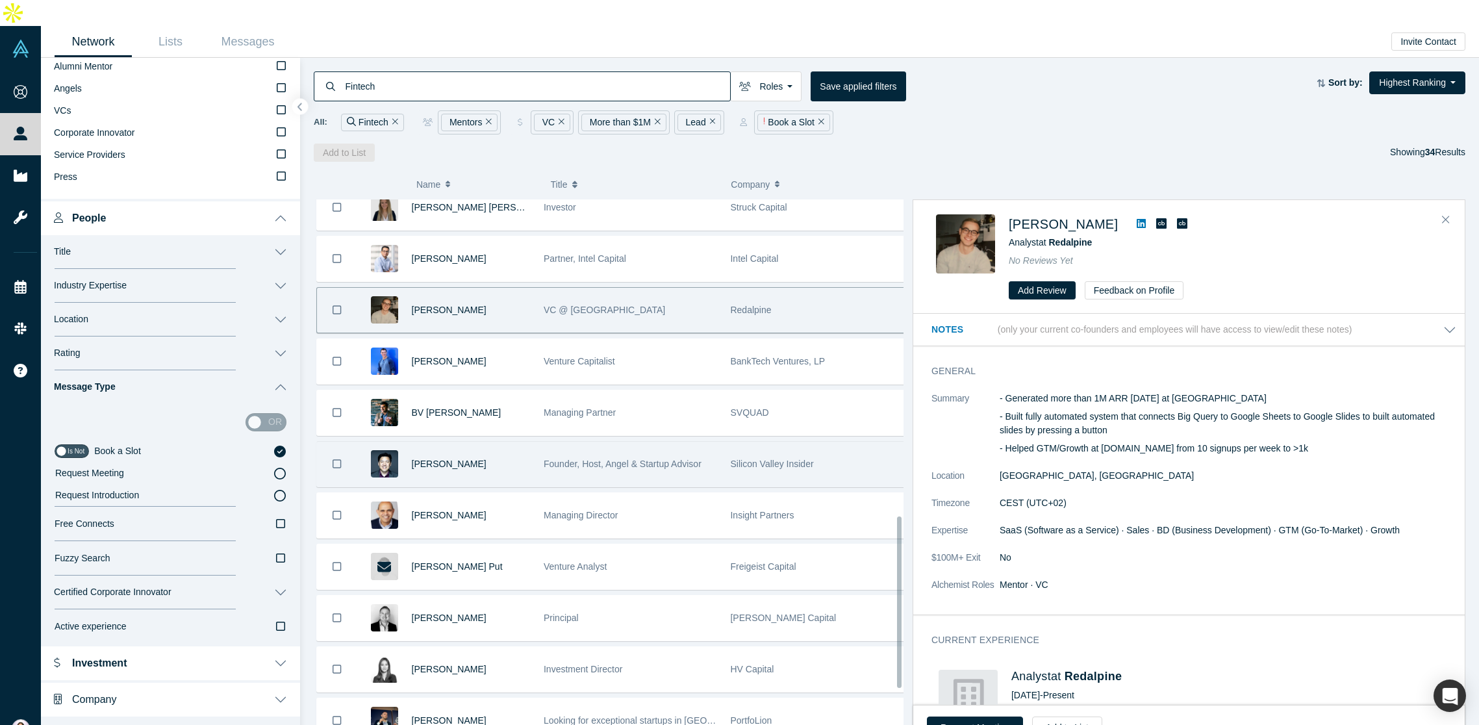
scroll to position [1125, 0]
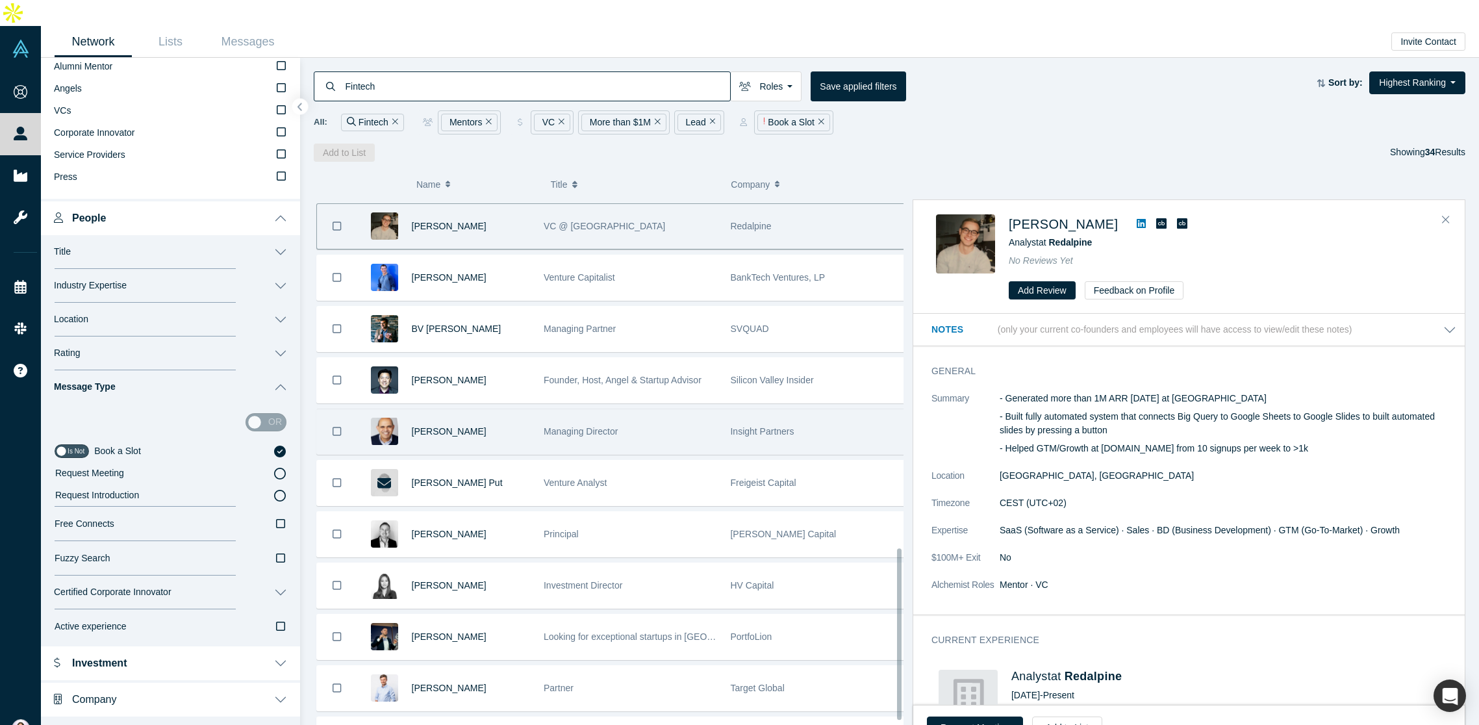
click at [558, 414] on div "Managing Director" at bounding box center [630, 431] width 173 height 45
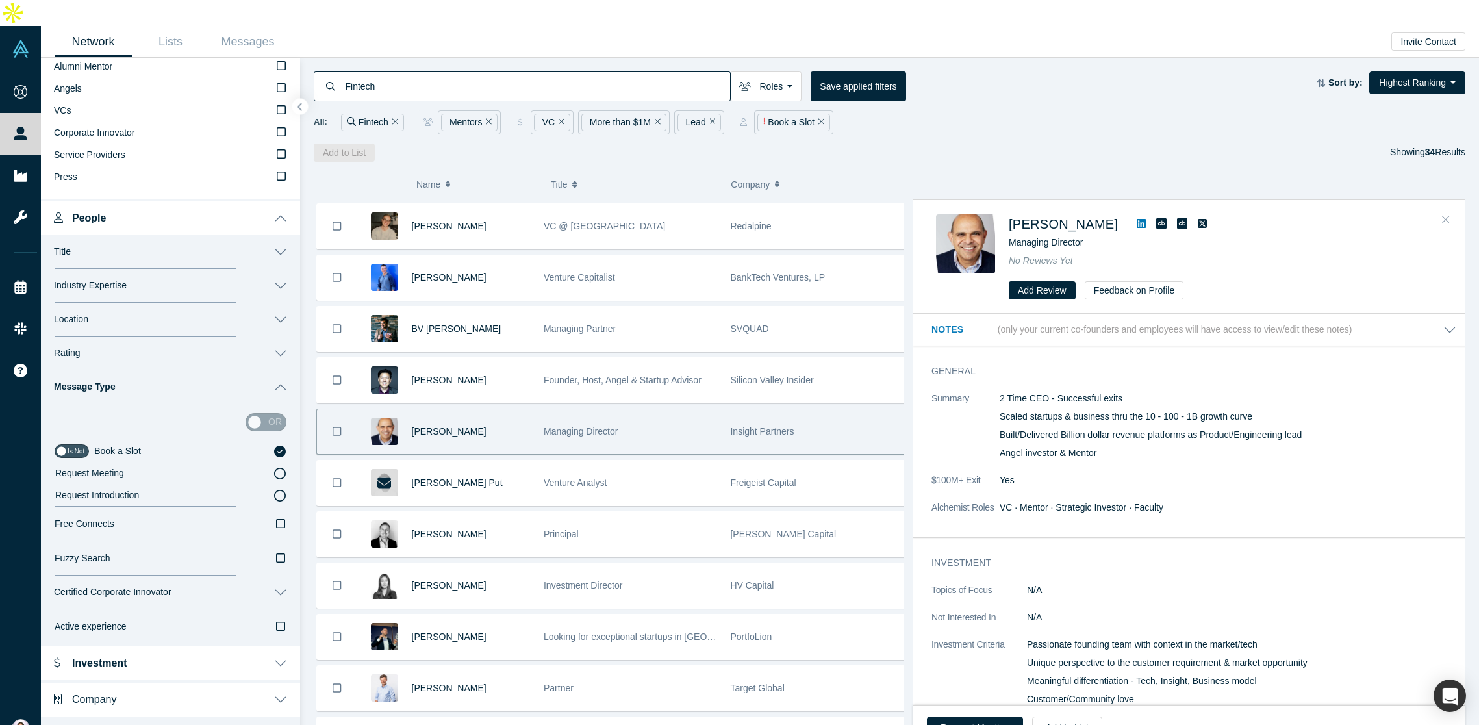
click at [1445, 214] on icon "Close" at bounding box center [1446, 220] width 8 height 12
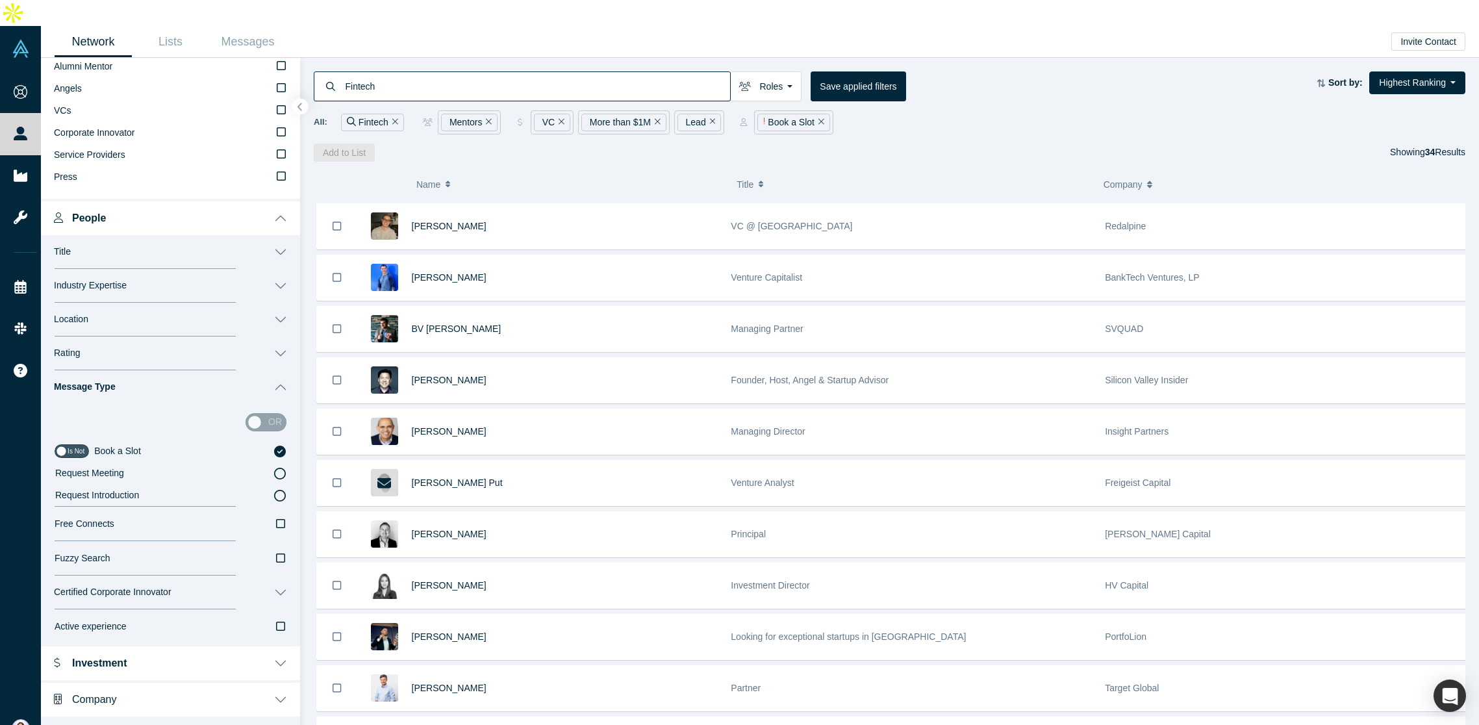
click at [274, 445] on icon at bounding box center [280, 451] width 12 height 12
click at [0, 0] on input "Book a Slot" at bounding box center [0, 0] width 0 height 0
click at [75, 444] on input "checkbox" at bounding box center [72, 451] width 34 height 14
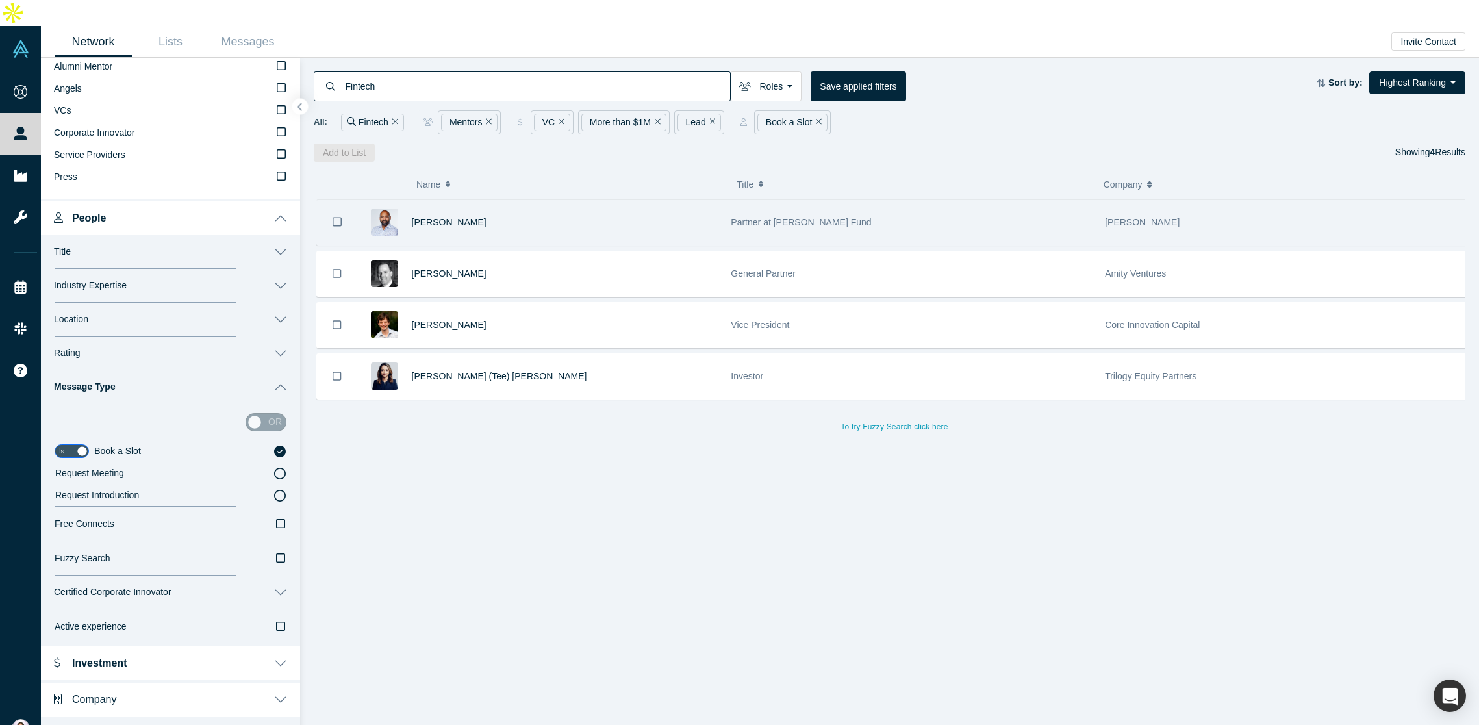
click at [677, 200] on div "[PERSON_NAME]" at bounding box center [565, 222] width 306 height 45
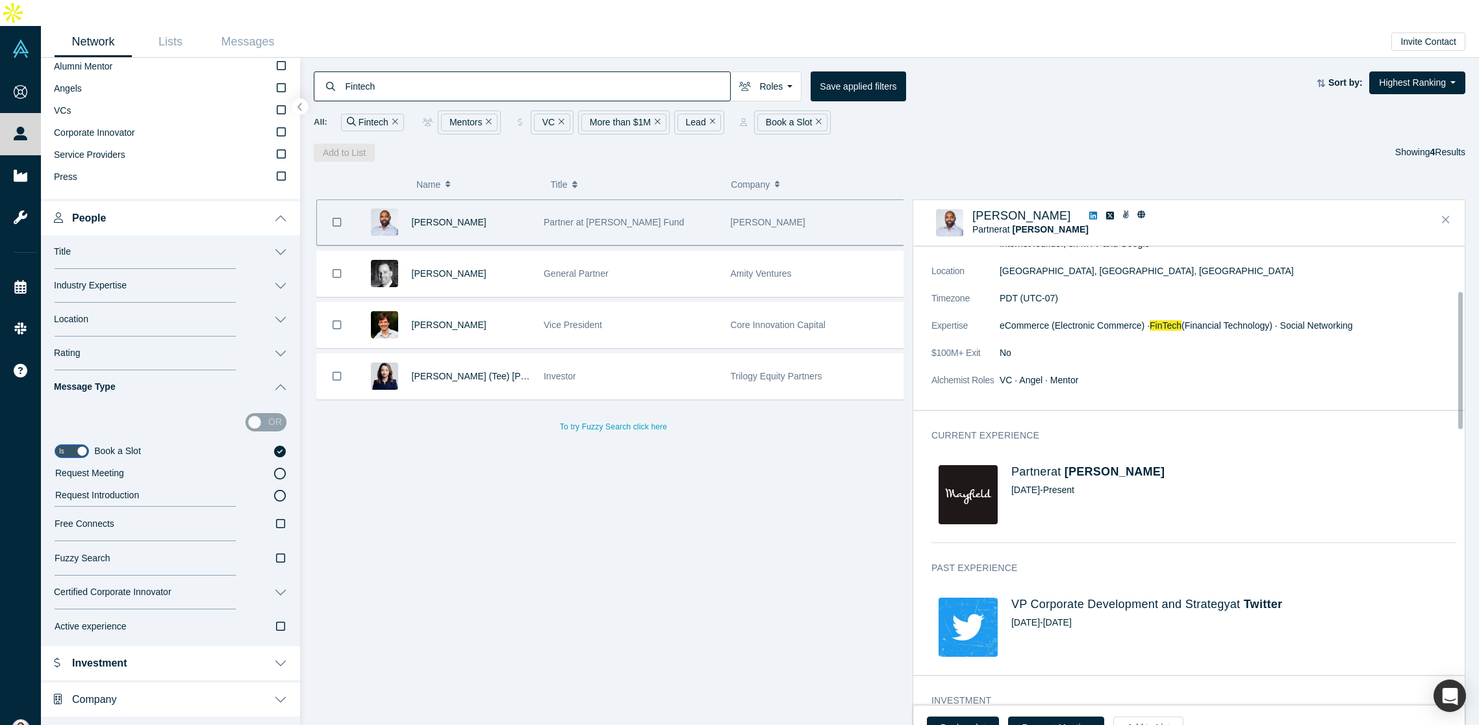
scroll to position [10, 0]
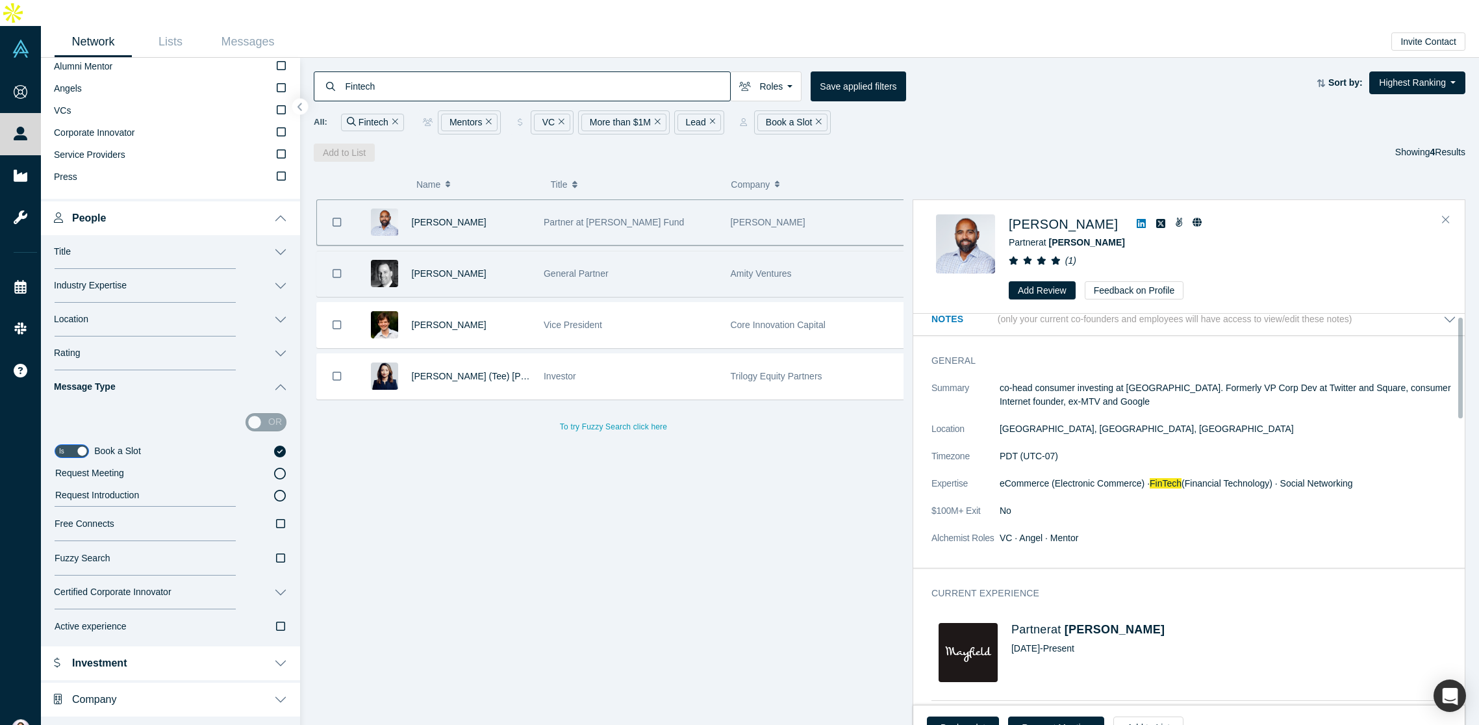
click at [501, 253] on div "Peter Bell" at bounding box center [471, 273] width 118 height 45
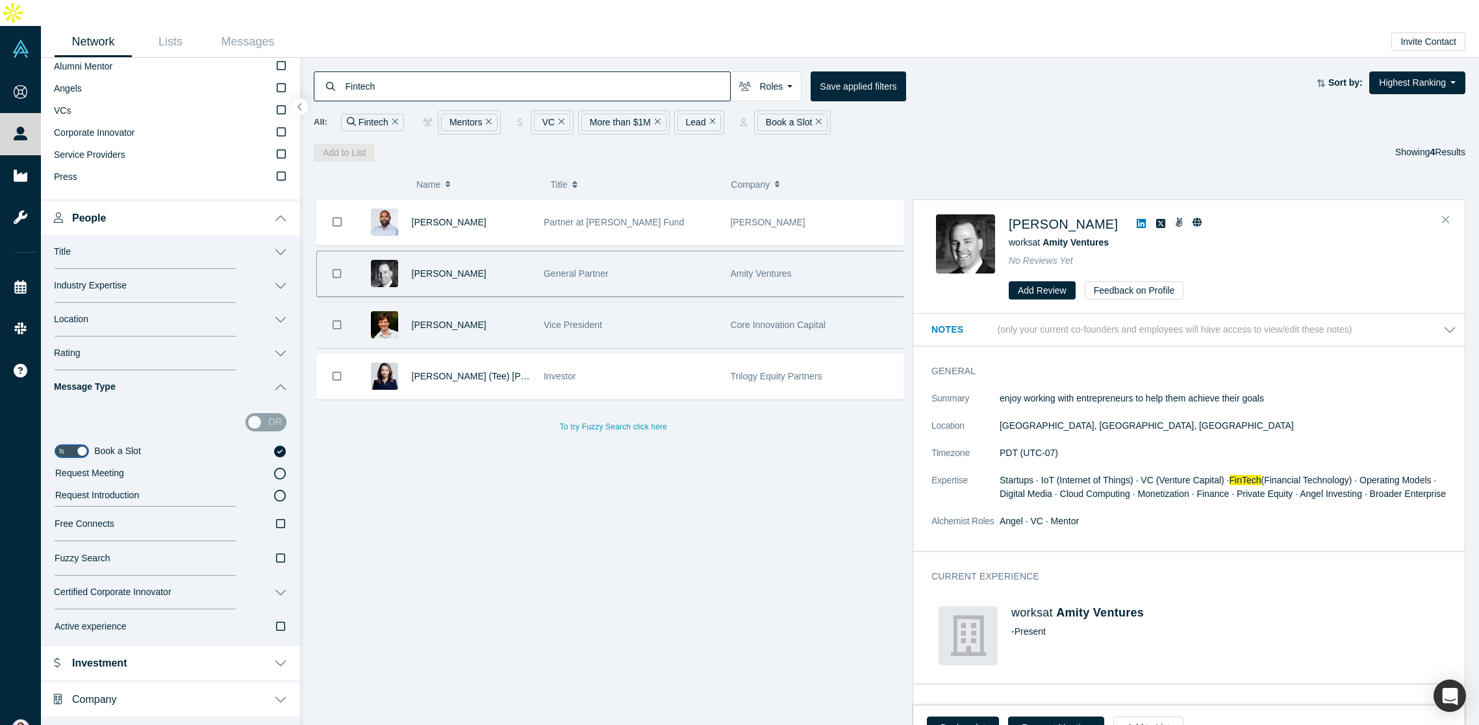
click at [520, 303] on div "Alex Davidov" at bounding box center [471, 325] width 118 height 45
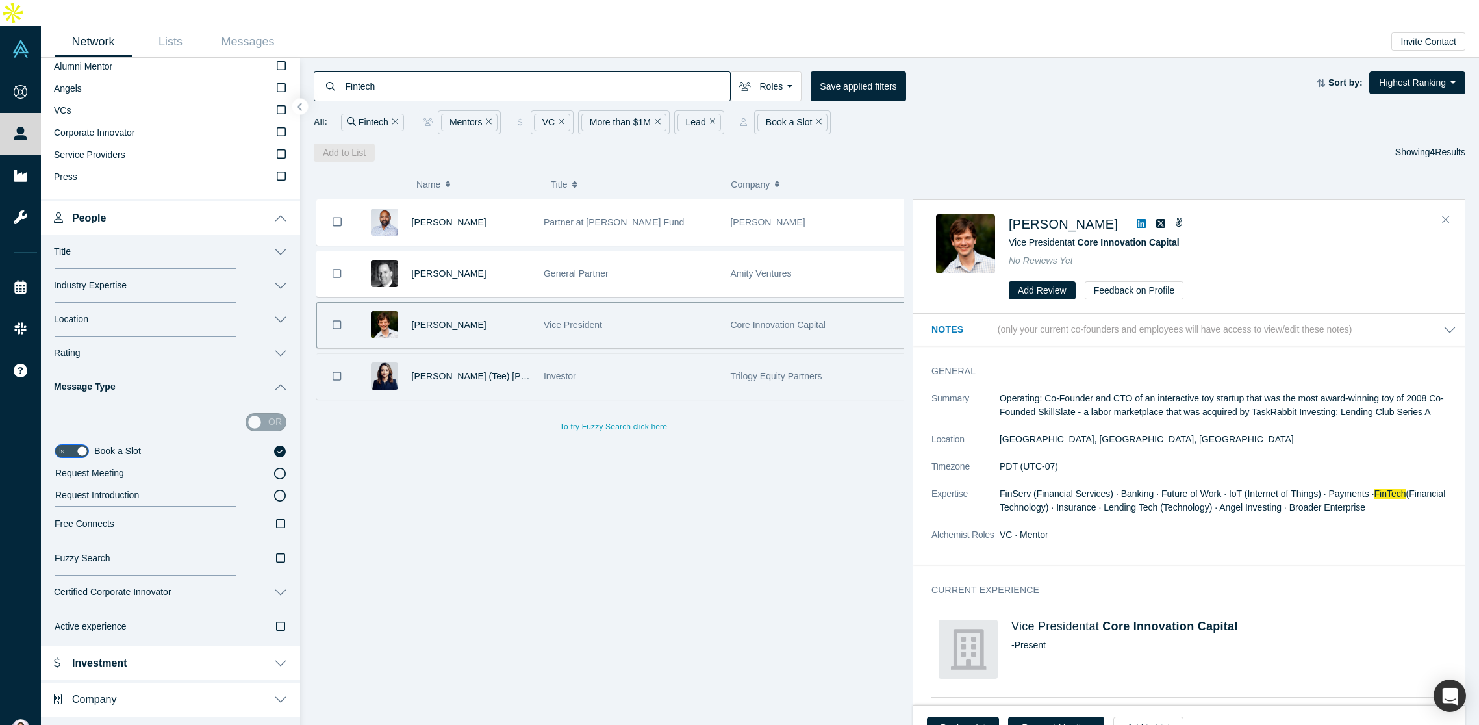
click at [537, 354] on div "Investor" at bounding box center [629, 376] width 186 height 45
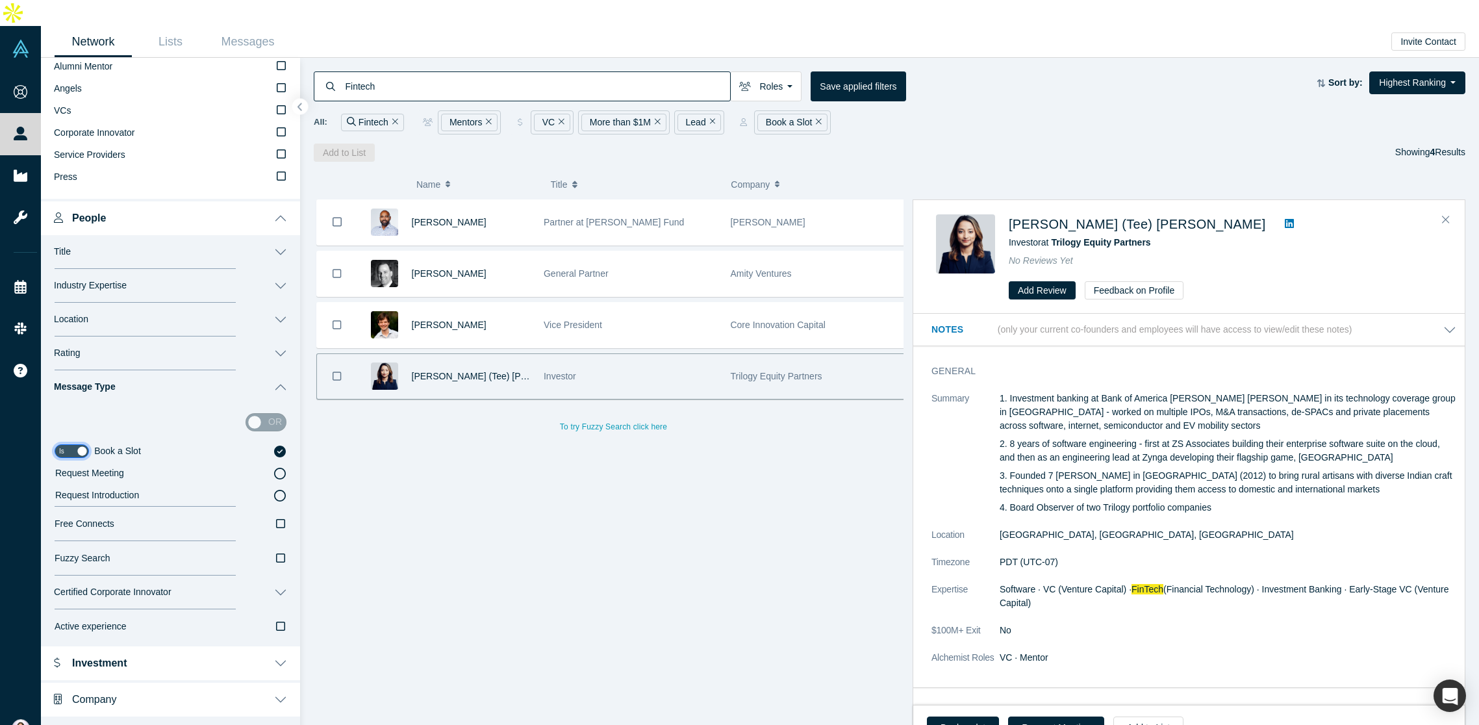
click at [62, 444] on input "checkbox" at bounding box center [72, 451] width 34 height 14
checkbox input "false"
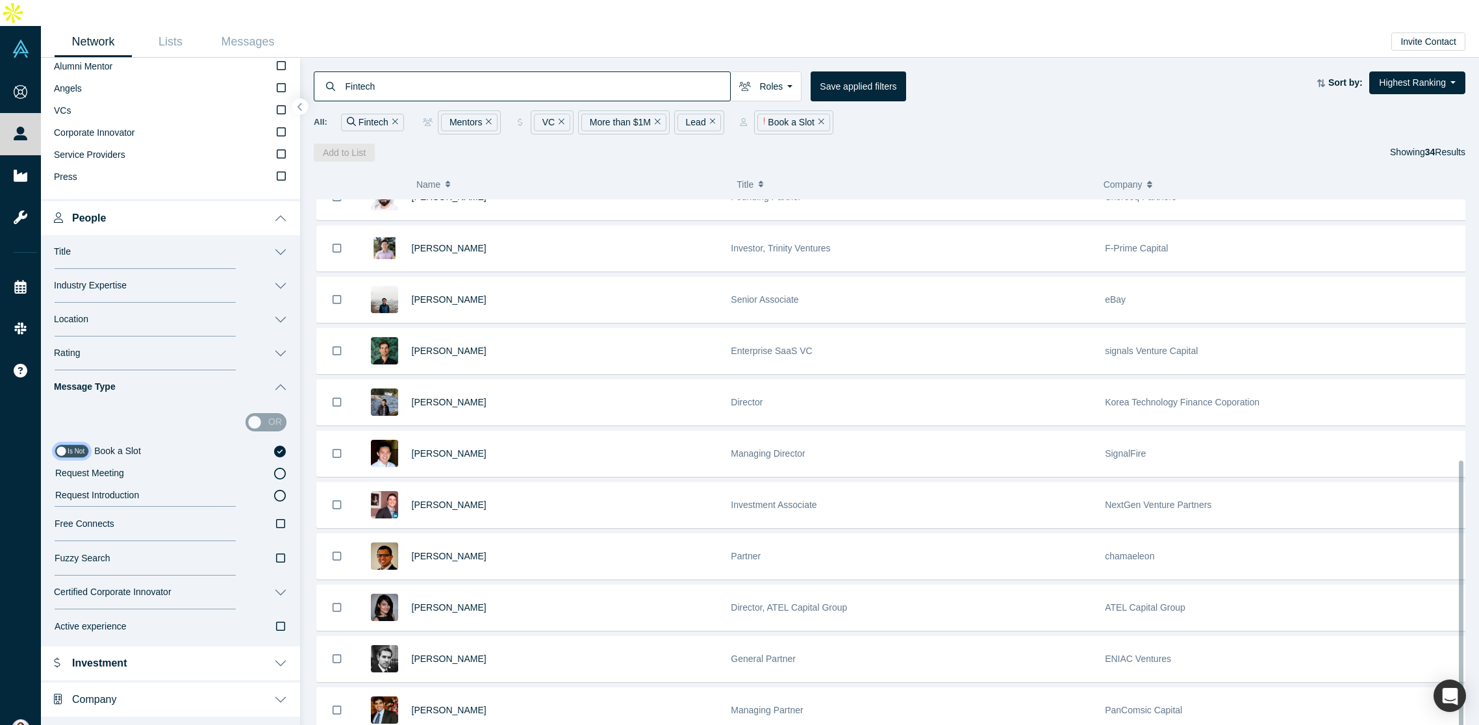
scroll to position [496, 0]
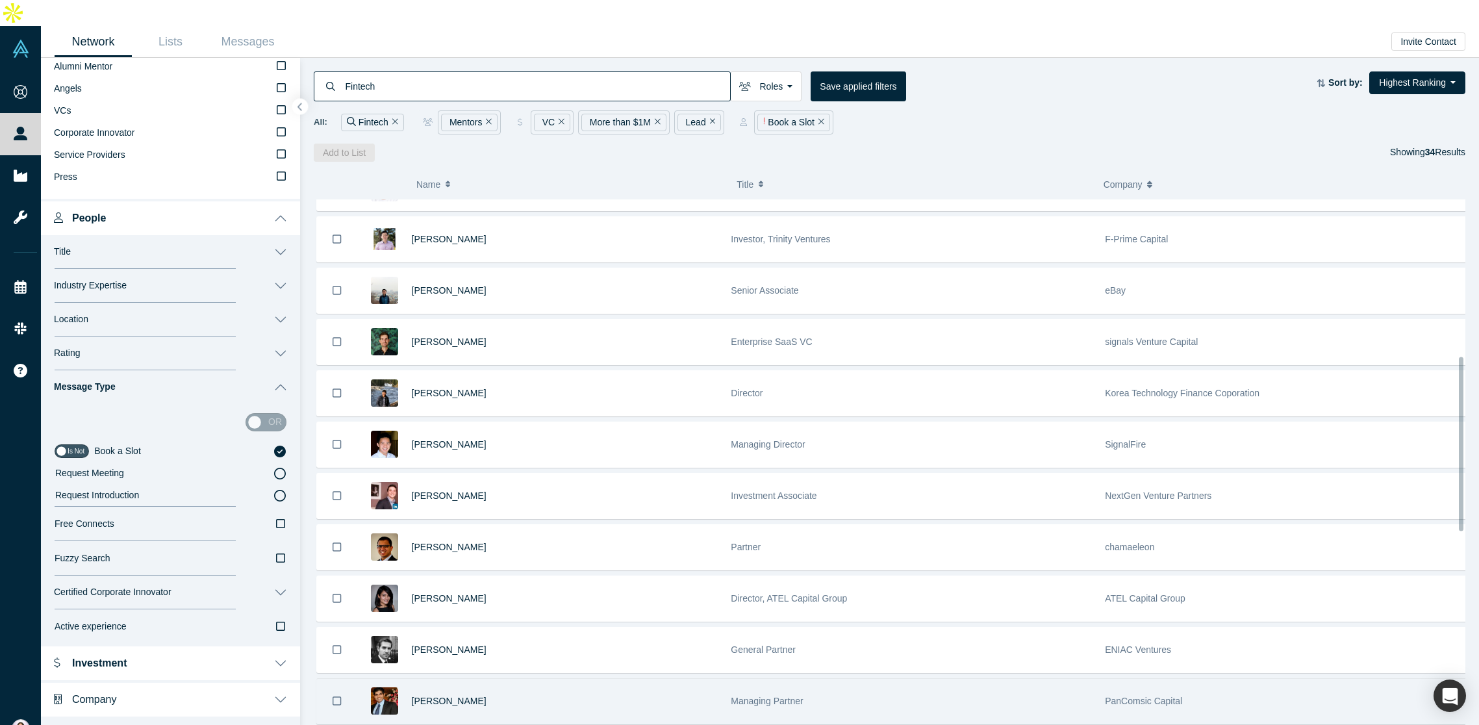
click at [648, 680] on div "[PERSON_NAME]" at bounding box center [565, 701] width 306 height 45
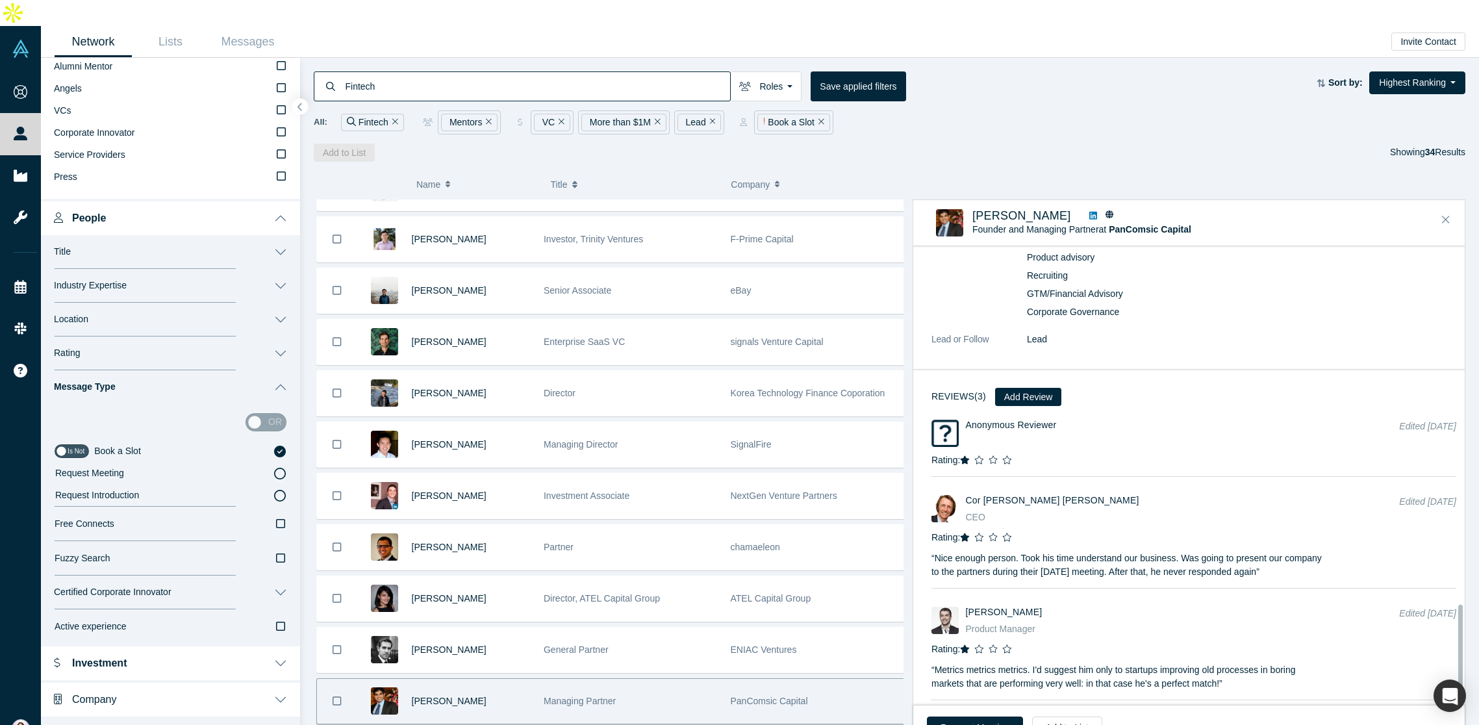
scroll to position [1717, 0]
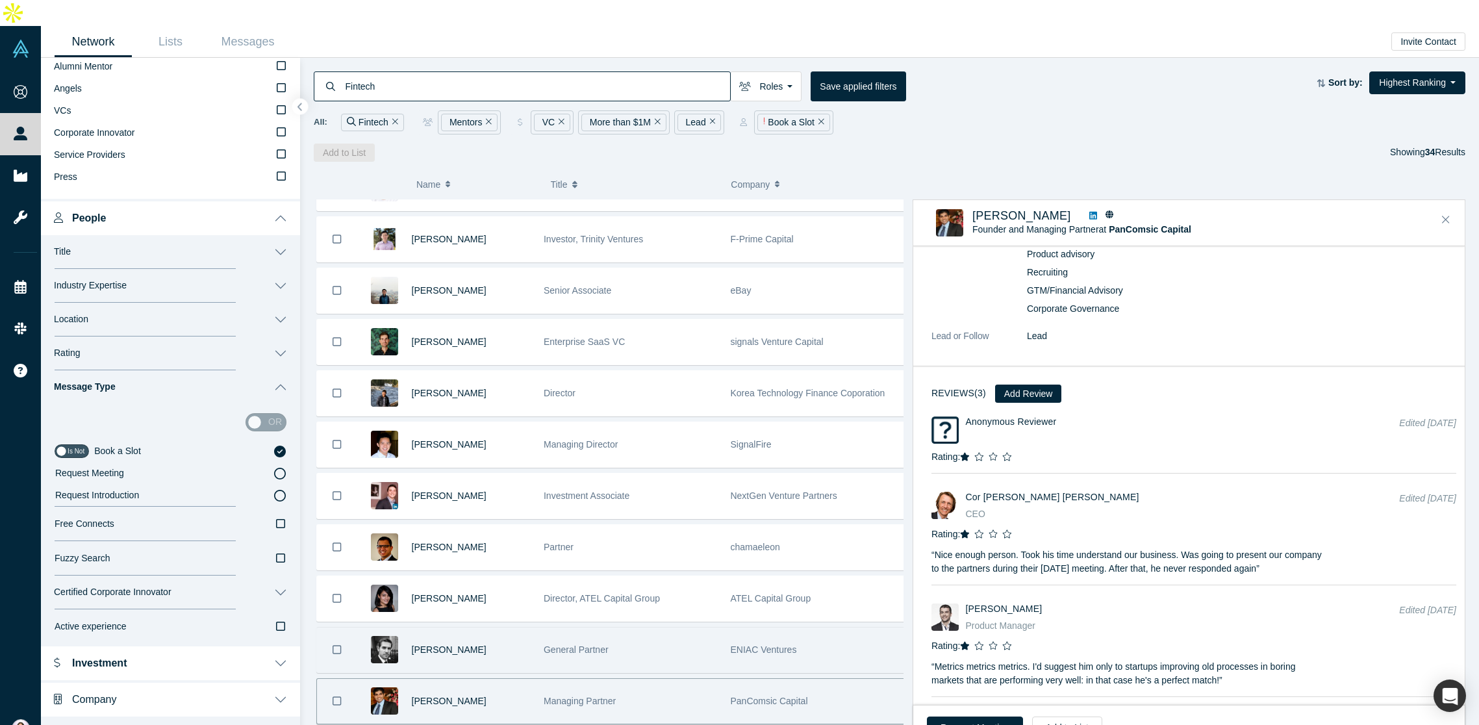
click at [487, 627] on div "[PERSON_NAME]" at bounding box center [471, 649] width 118 height 45
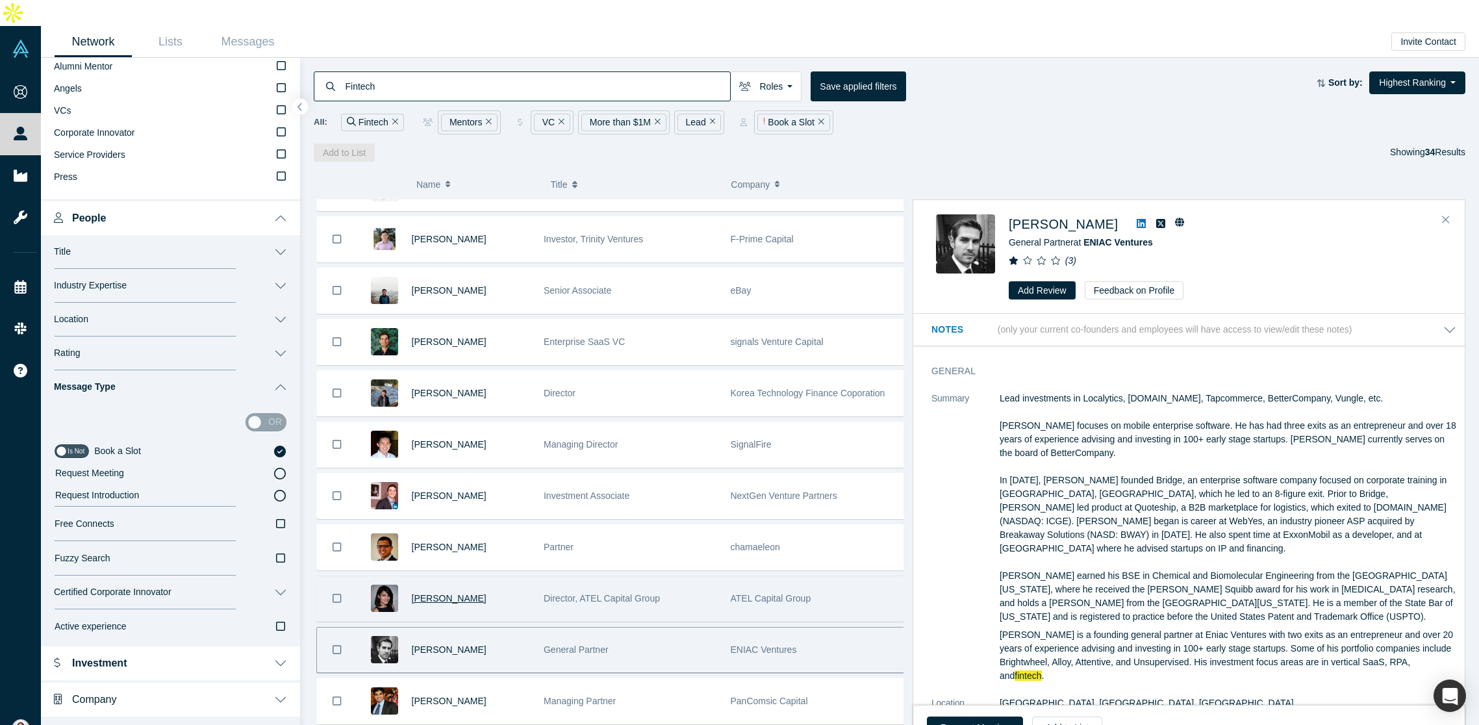
click at [434, 593] on span "[PERSON_NAME]" at bounding box center [449, 598] width 75 height 10
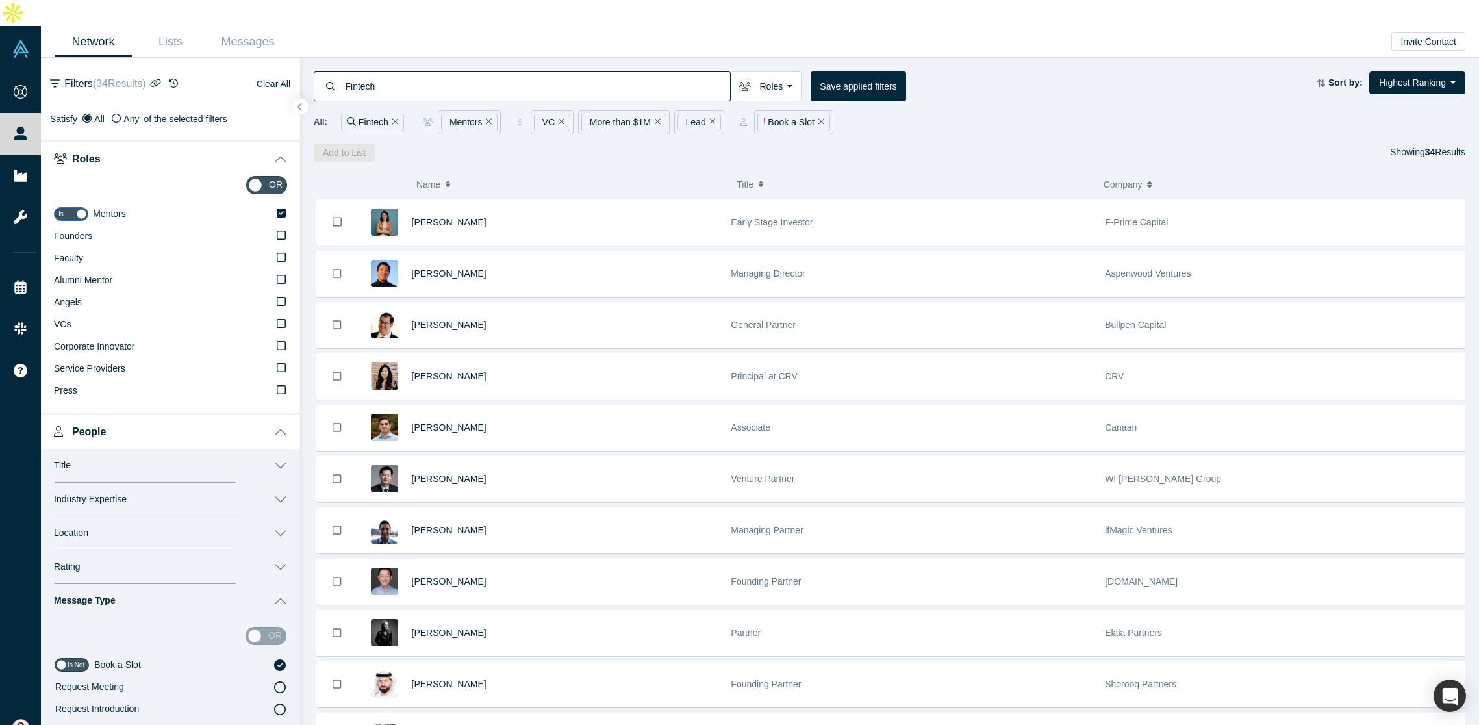
click at [712, 117] on icon "Remove Filter" at bounding box center [713, 121] width 6 height 9
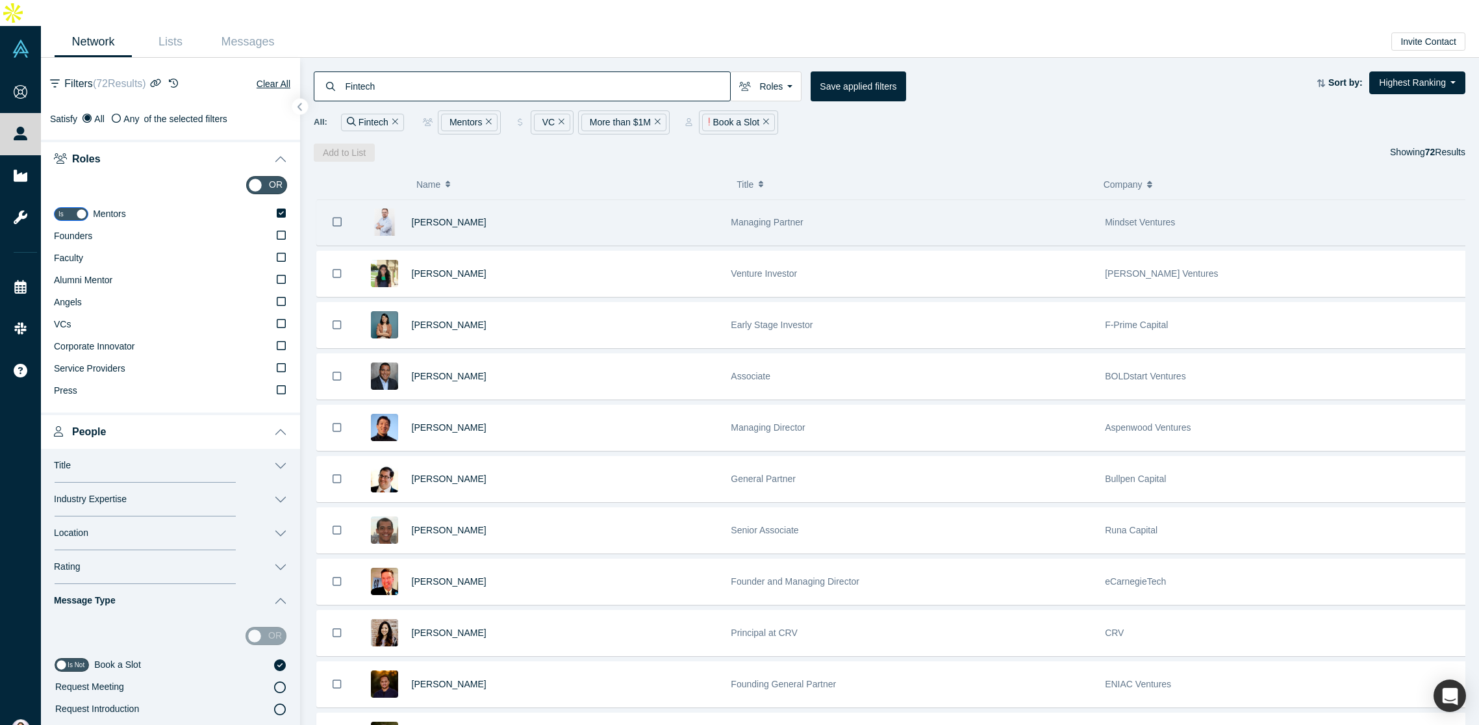
click at [501, 200] on div "Daniel Ibri" at bounding box center [565, 222] width 306 height 45
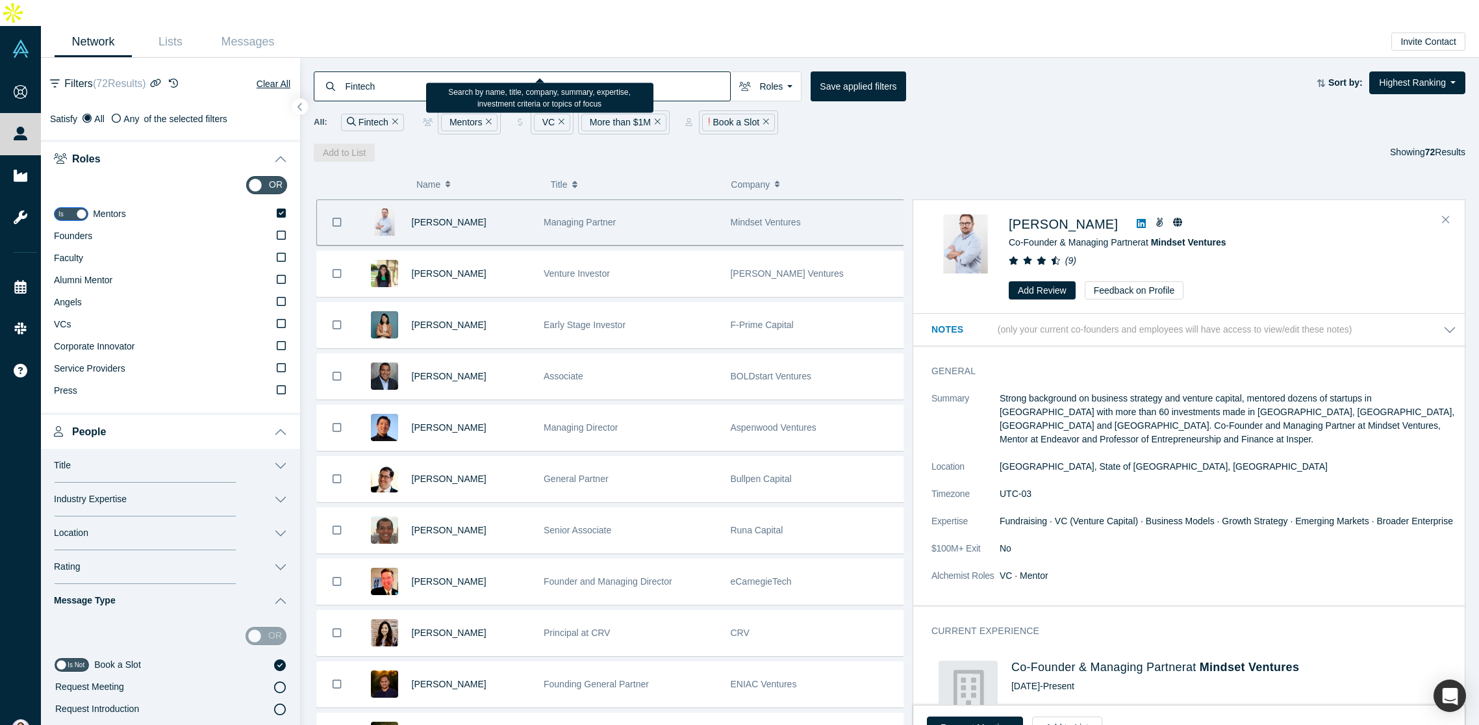
click at [398, 71] on input "Fintech" at bounding box center [537, 86] width 386 height 31
click at [356, 71] on input "Fintech" at bounding box center [537, 86] width 386 height 31
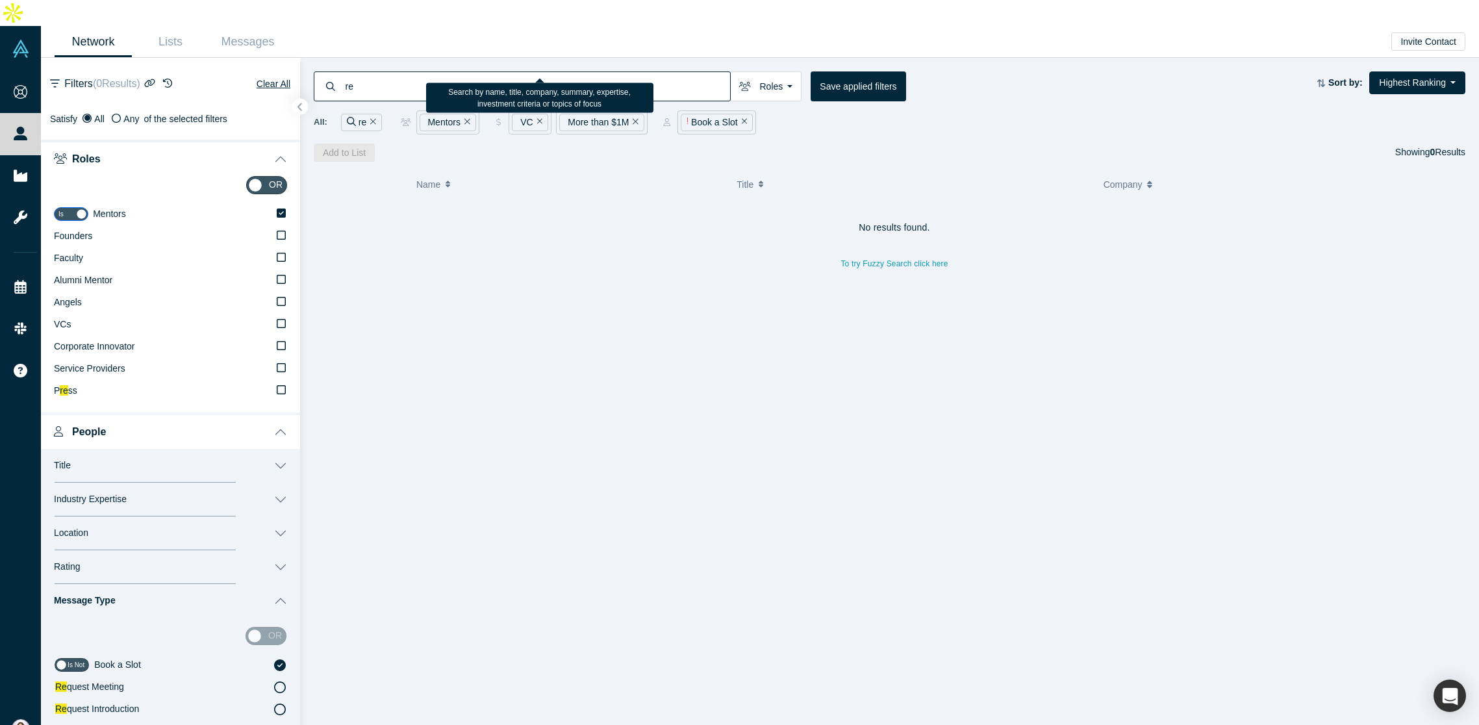
type input "r"
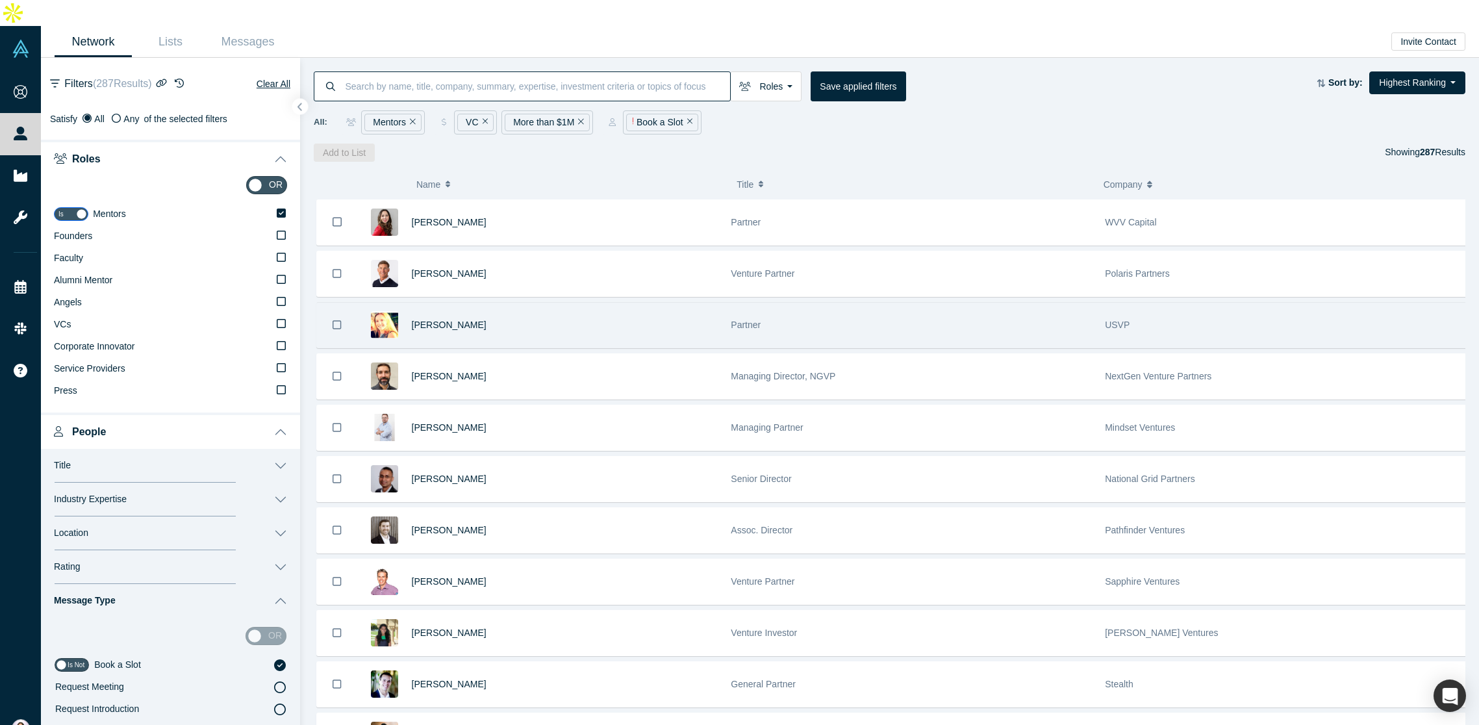
click at [636, 303] on div "Dafina Toncheva" at bounding box center [565, 325] width 306 height 45
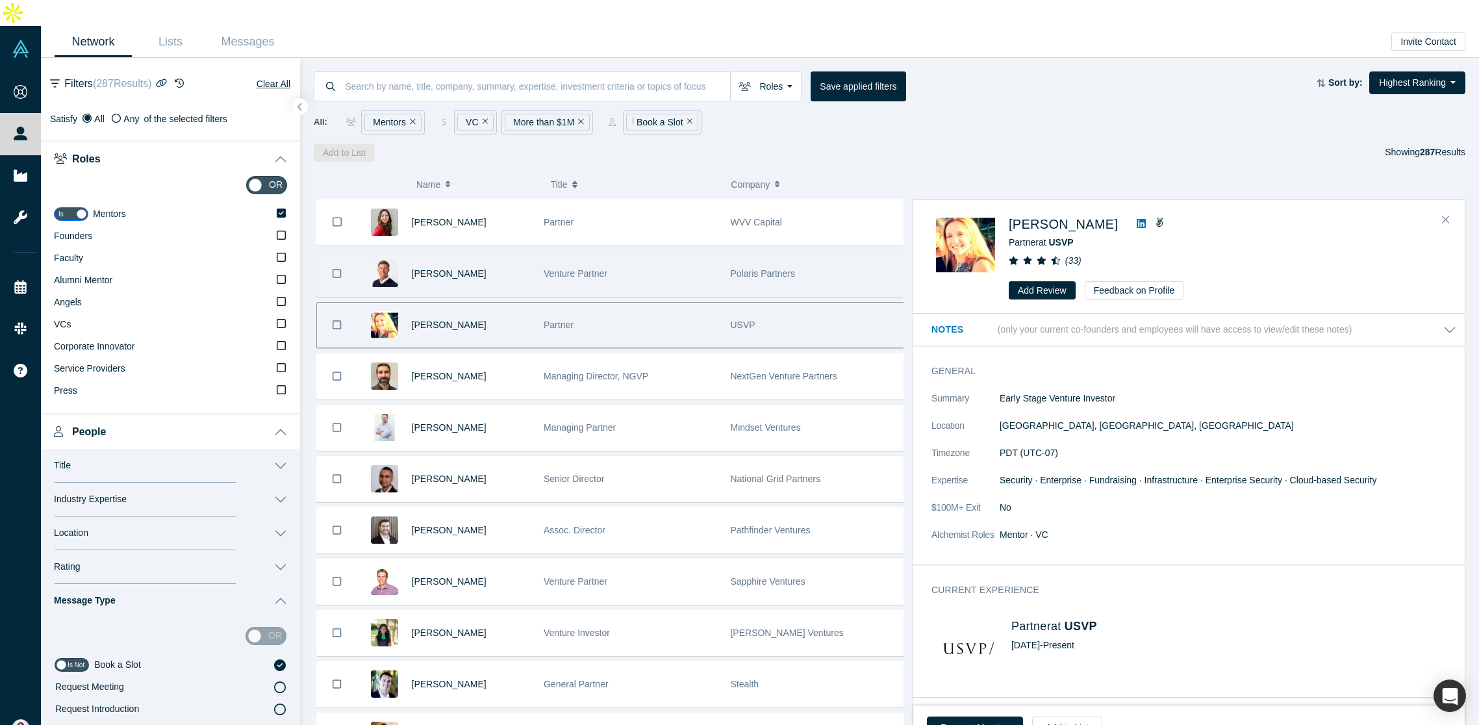
click at [617, 251] on div "Venture Partner" at bounding box center [630, 273] width 173 height 45
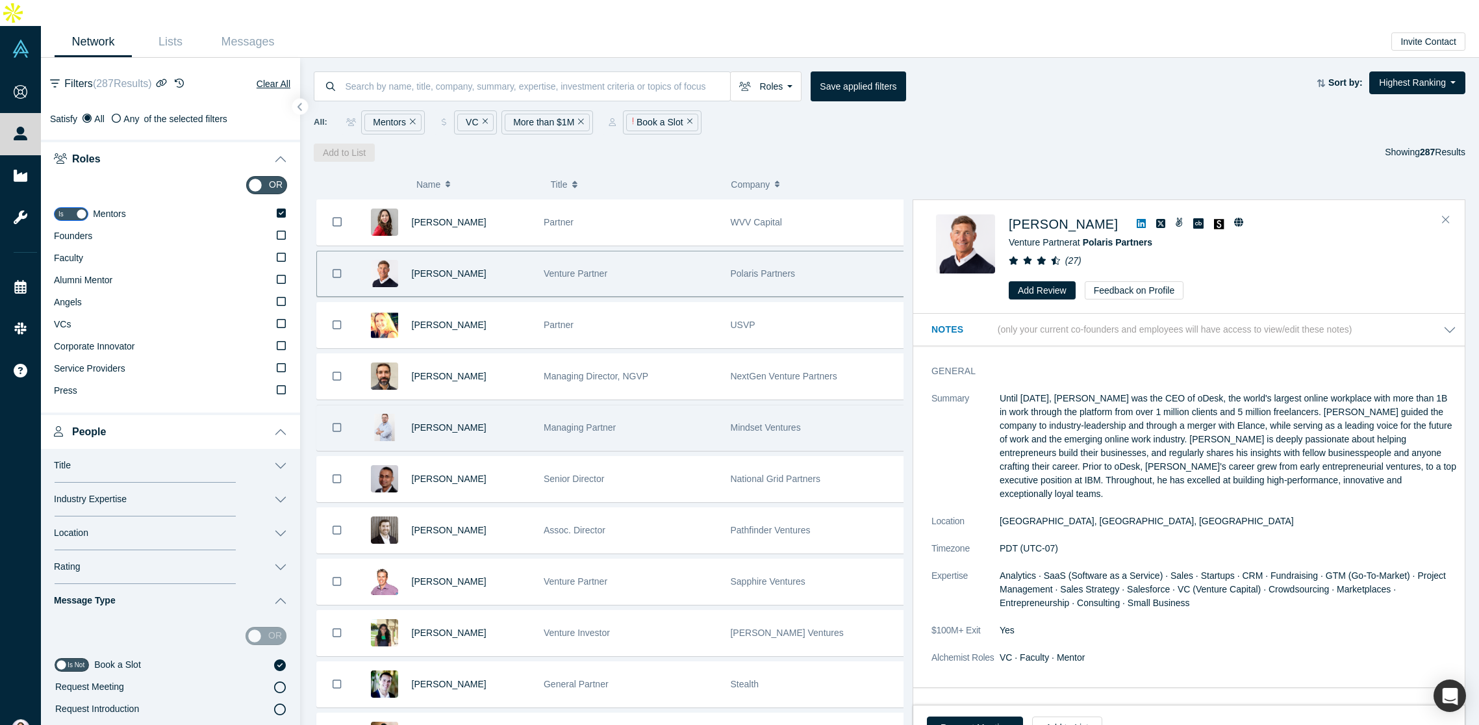
click at [597, 407] on div "Managing Partner" at bounding box center [630, 427] width 173 height 45
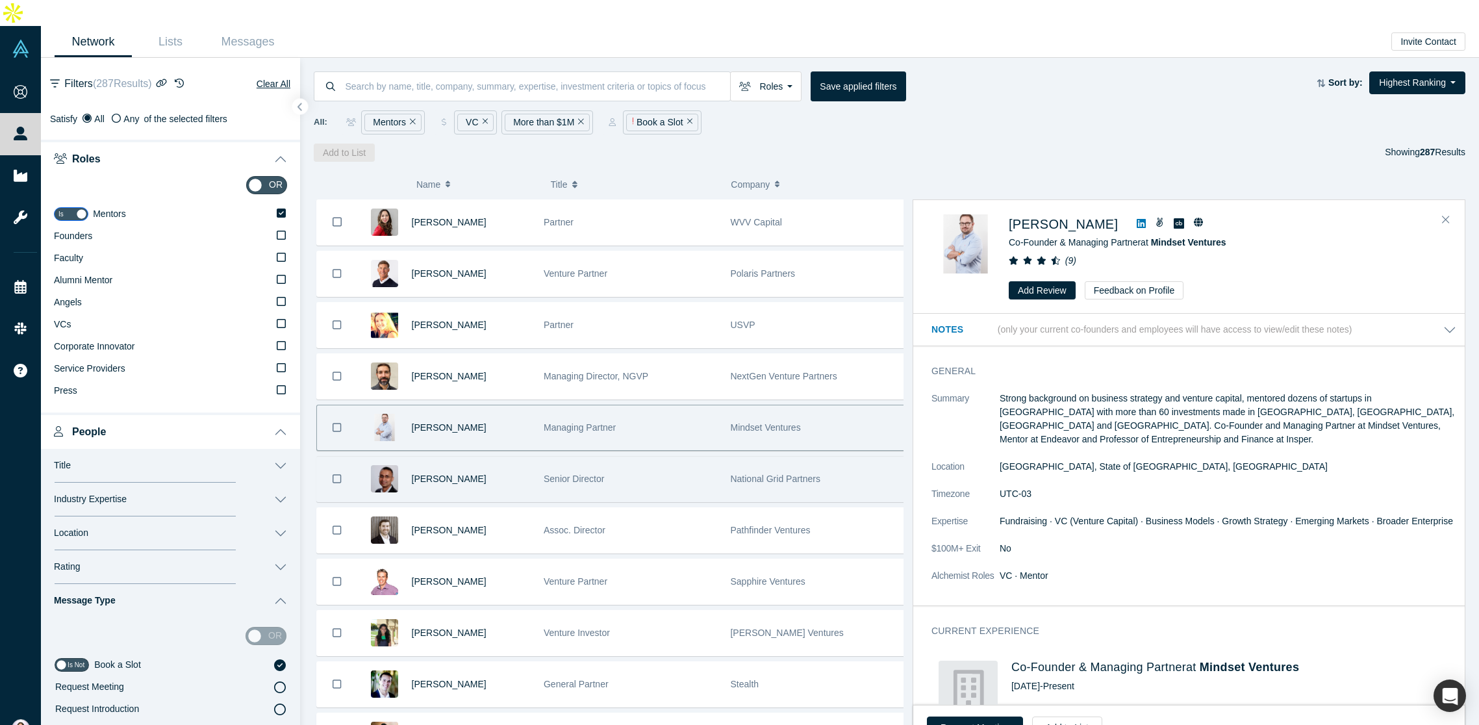
click at [590, 473] on span "Senior Director" at bounding box center [574, 478] width 60 height 10
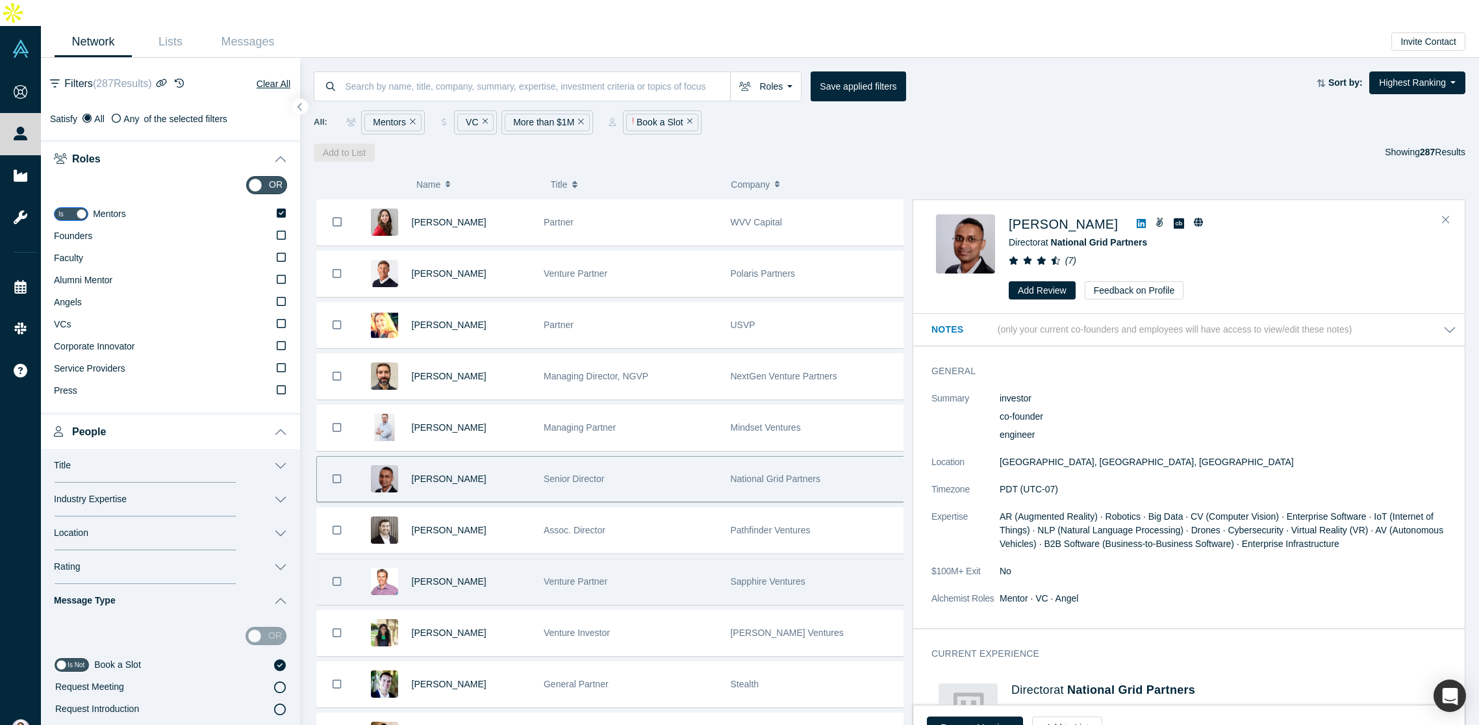
click at [573, 576] on span "Venture Partner" at bounding box center [576, 581] width 64 height 10
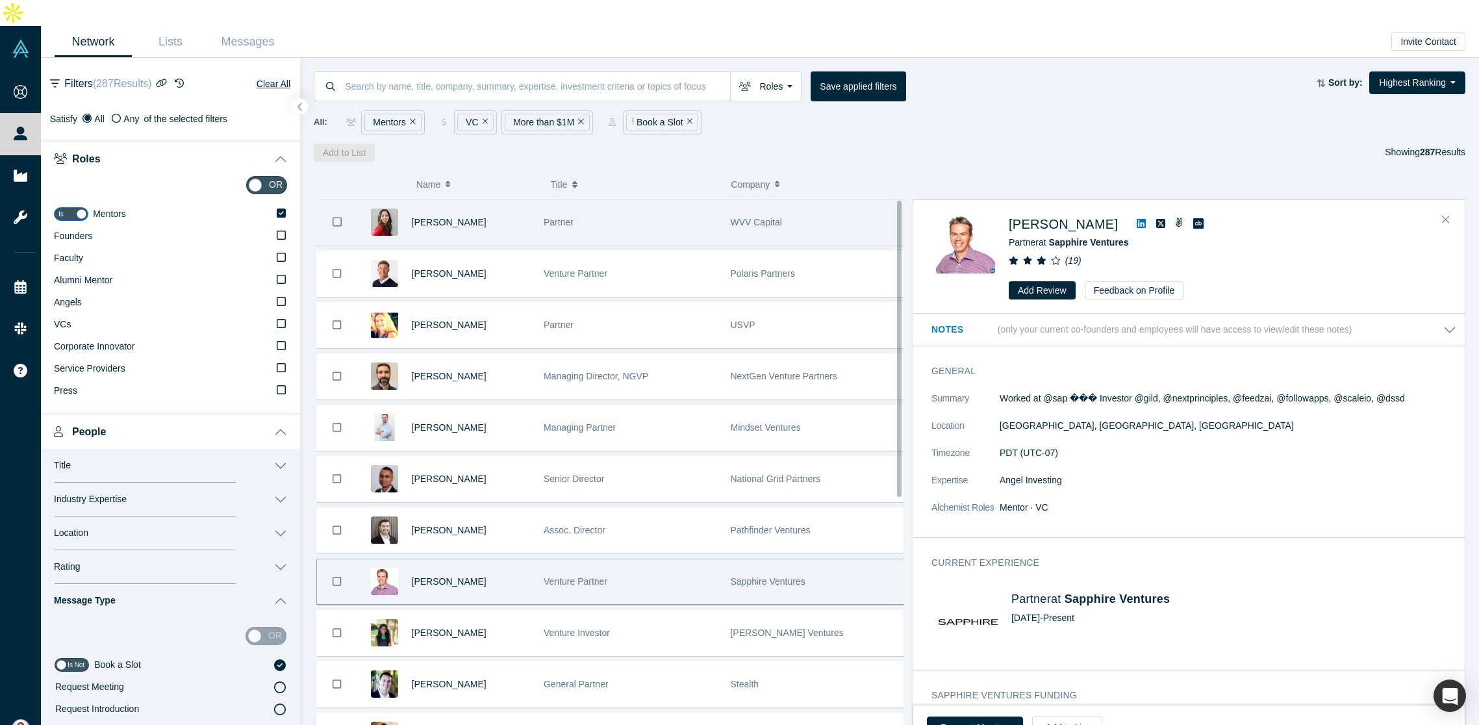
click at [580, 200] on div "Partner" at bounding box center [630, 222] width 173 height 45
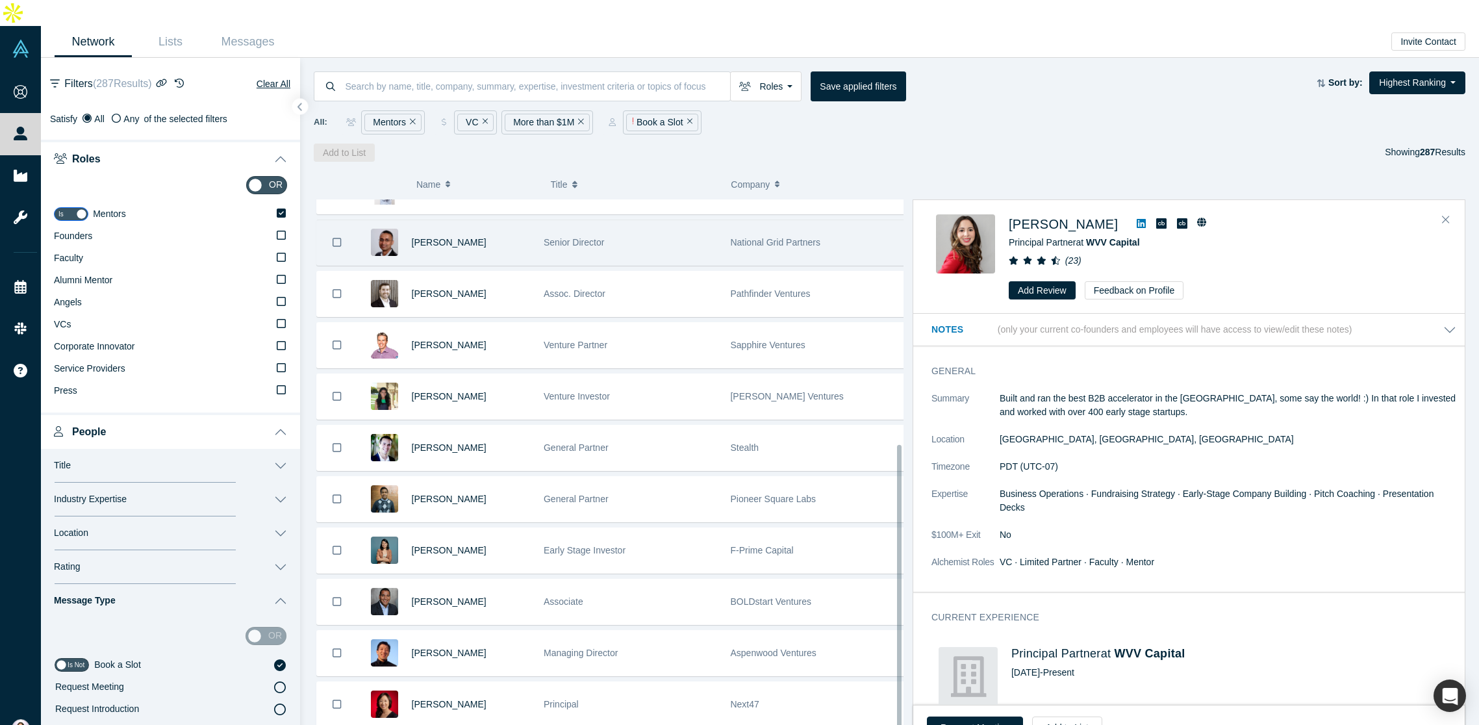
scroll to position [474, 0]
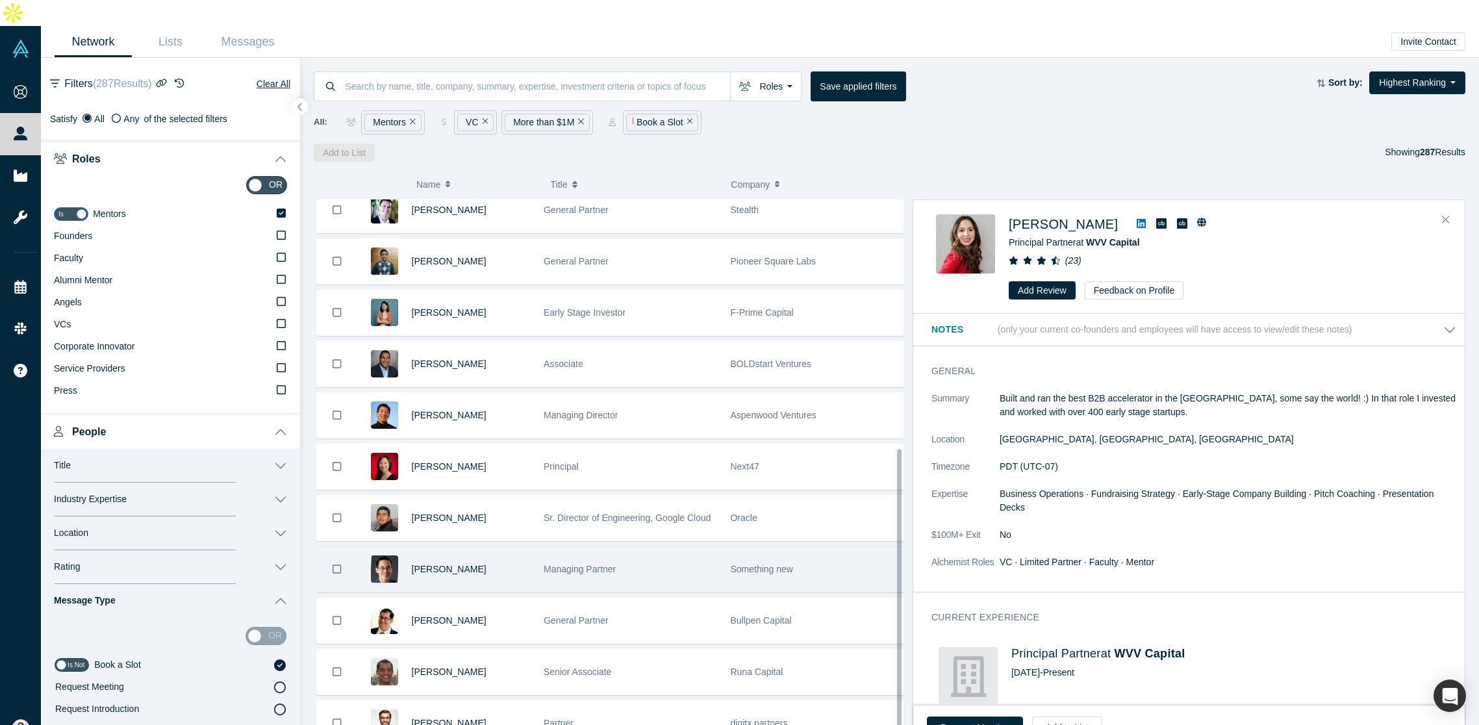
click at [647, 547] on div "Managing Partner" at bounding box center [630, 569] width 173 height 45
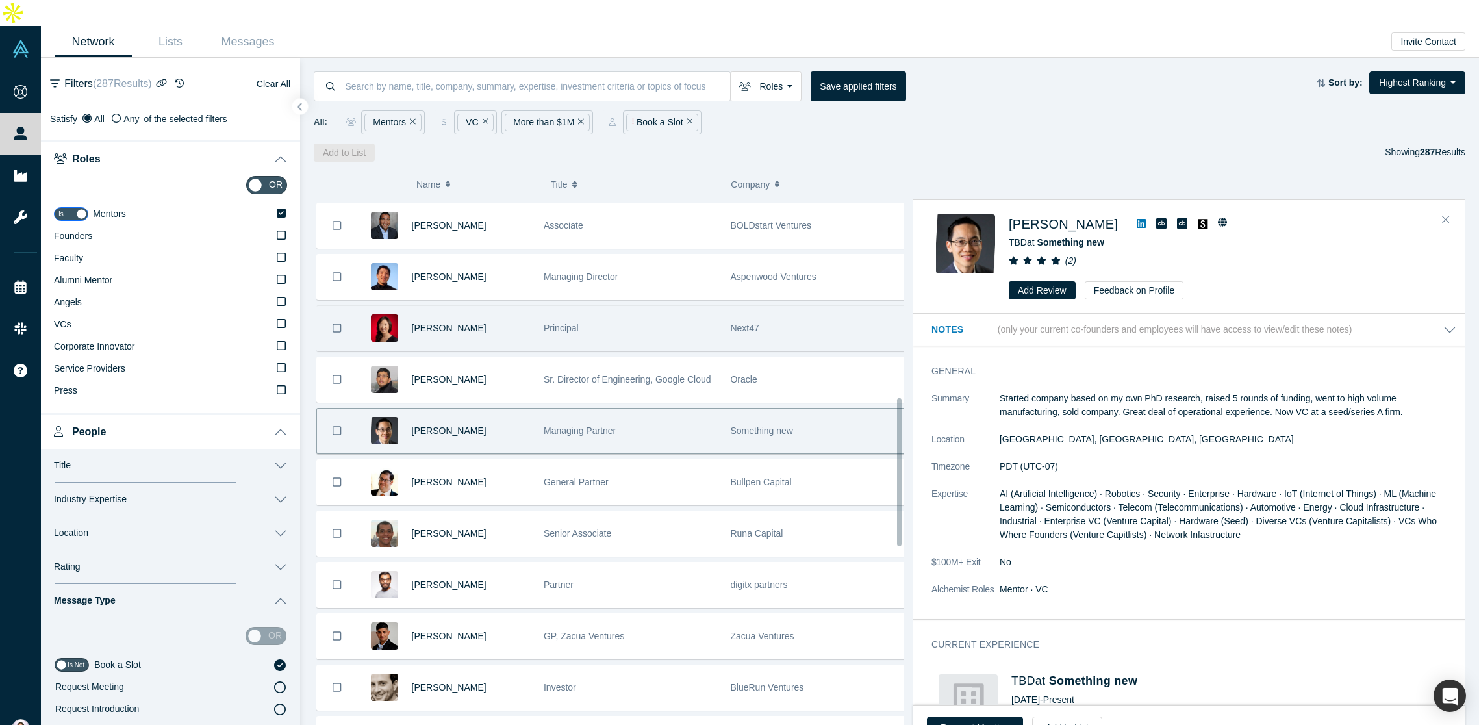
scroll to position [761, 0]
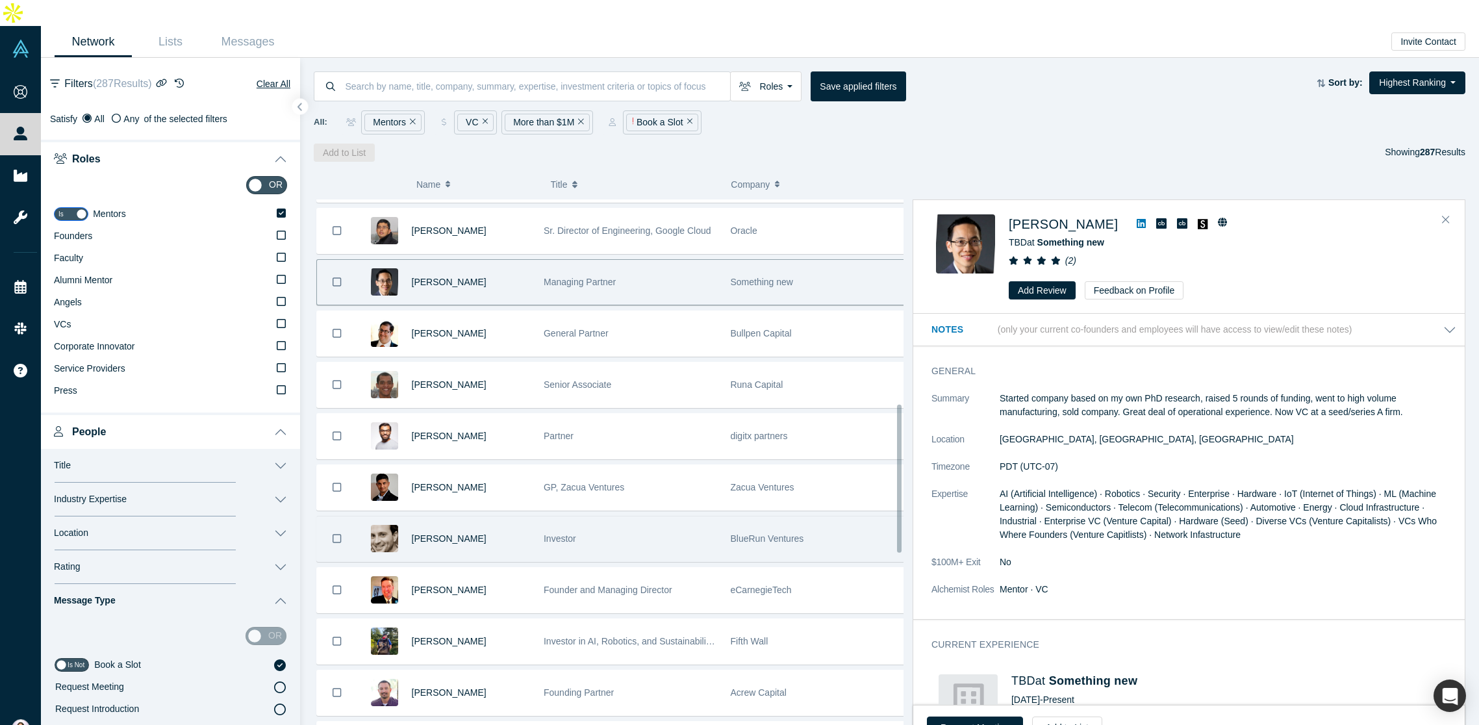
click at [544, 533] on span "Investor" at bounding box center [560, 538] width 32 height 10
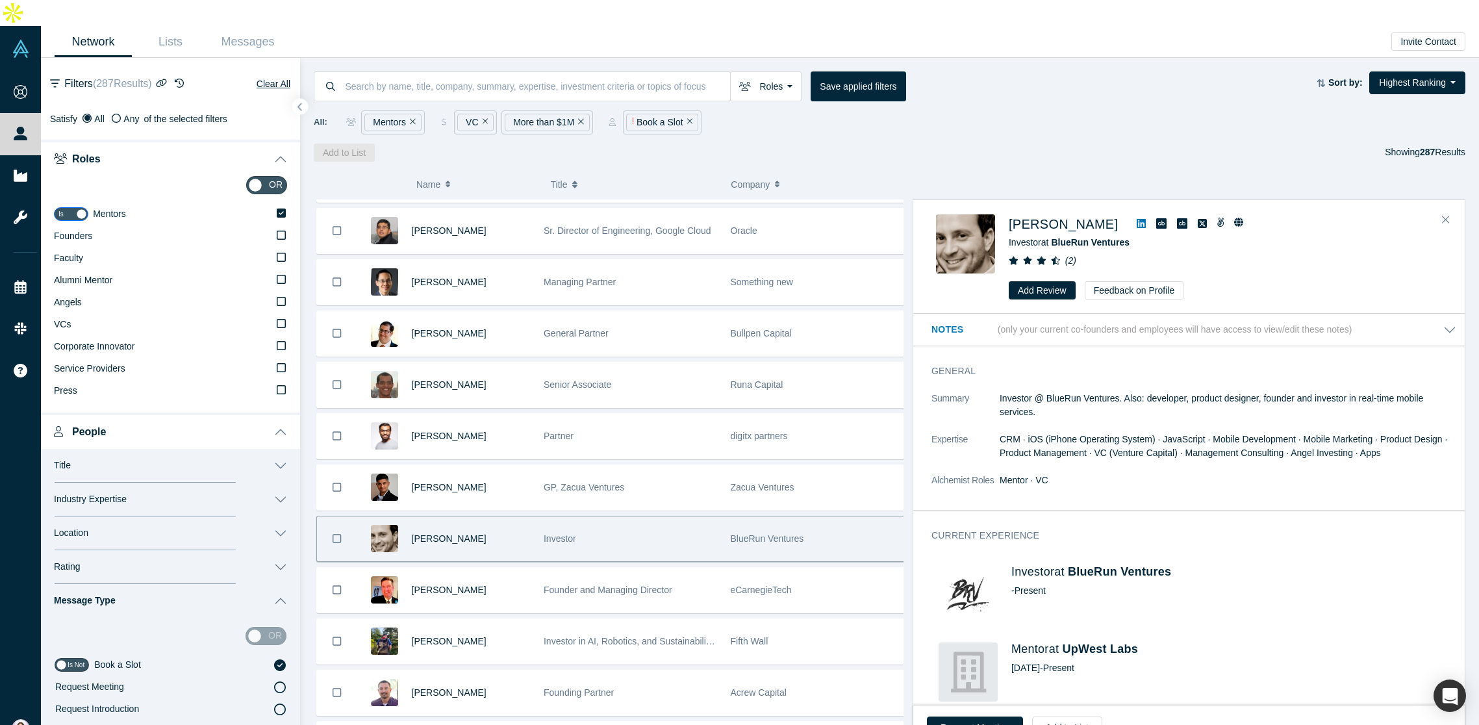
click at [580, 119] on icon "Remove Filter" at bounding box center [581, 122] width 6 height 6
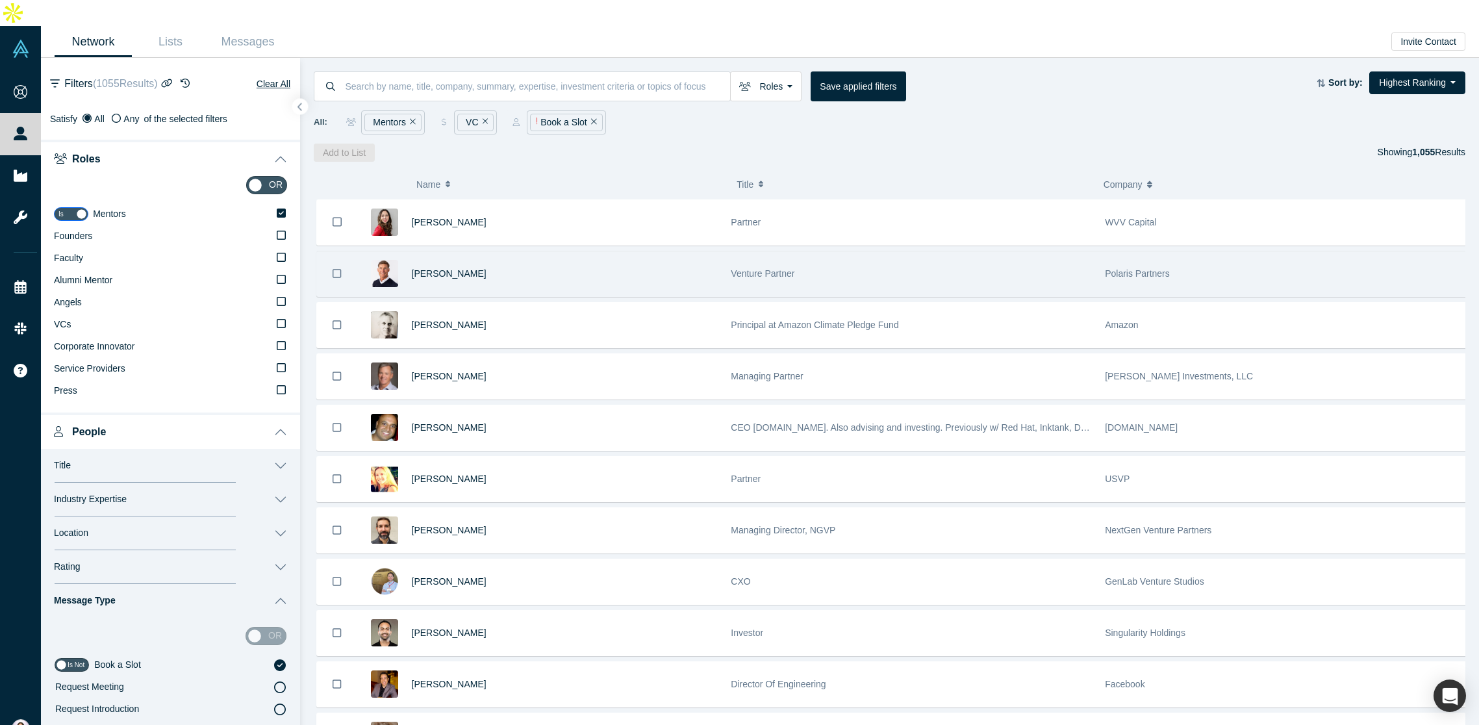
click at [712, 251] on div "Gary Swart" at bounding box center [565, 273] width 306 height 45
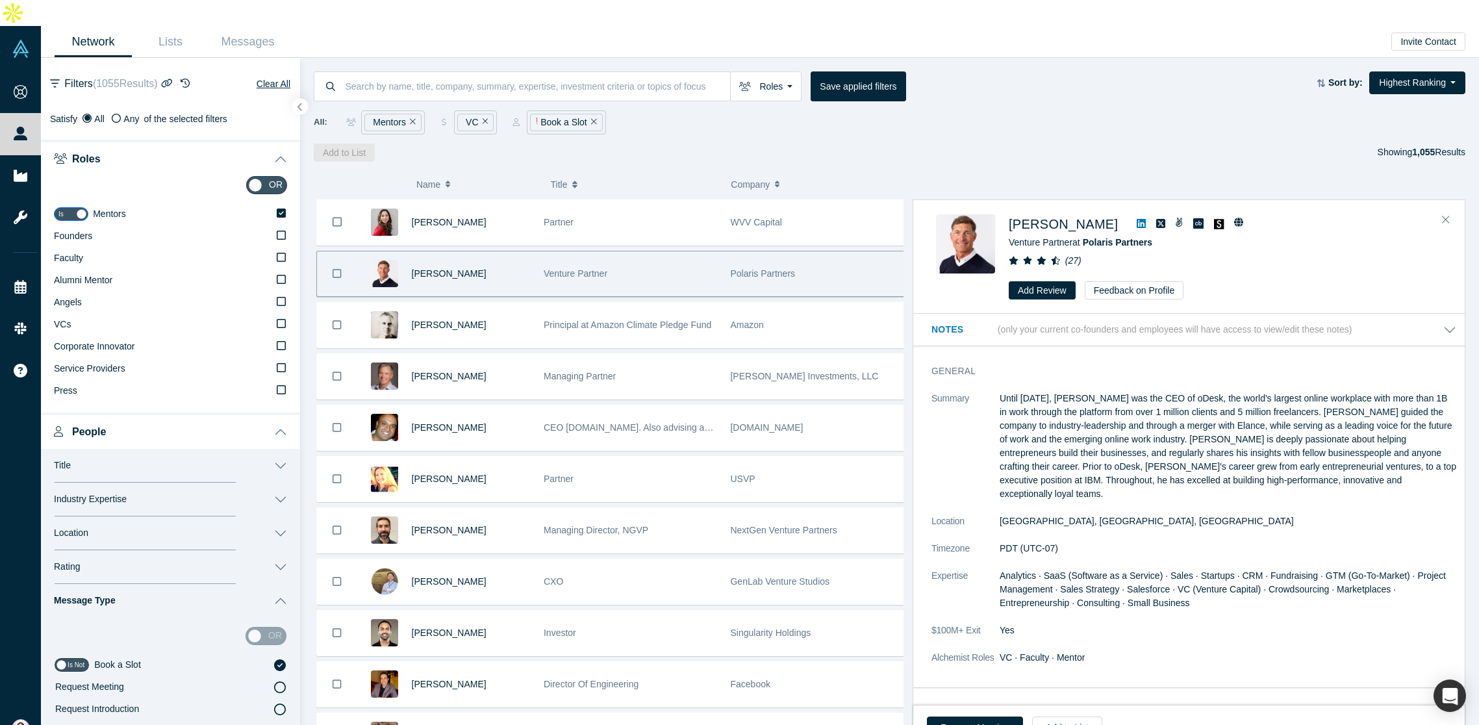
click at [267, 140] on button "Roles" at bounding box center [170, 158] width 259 height 36
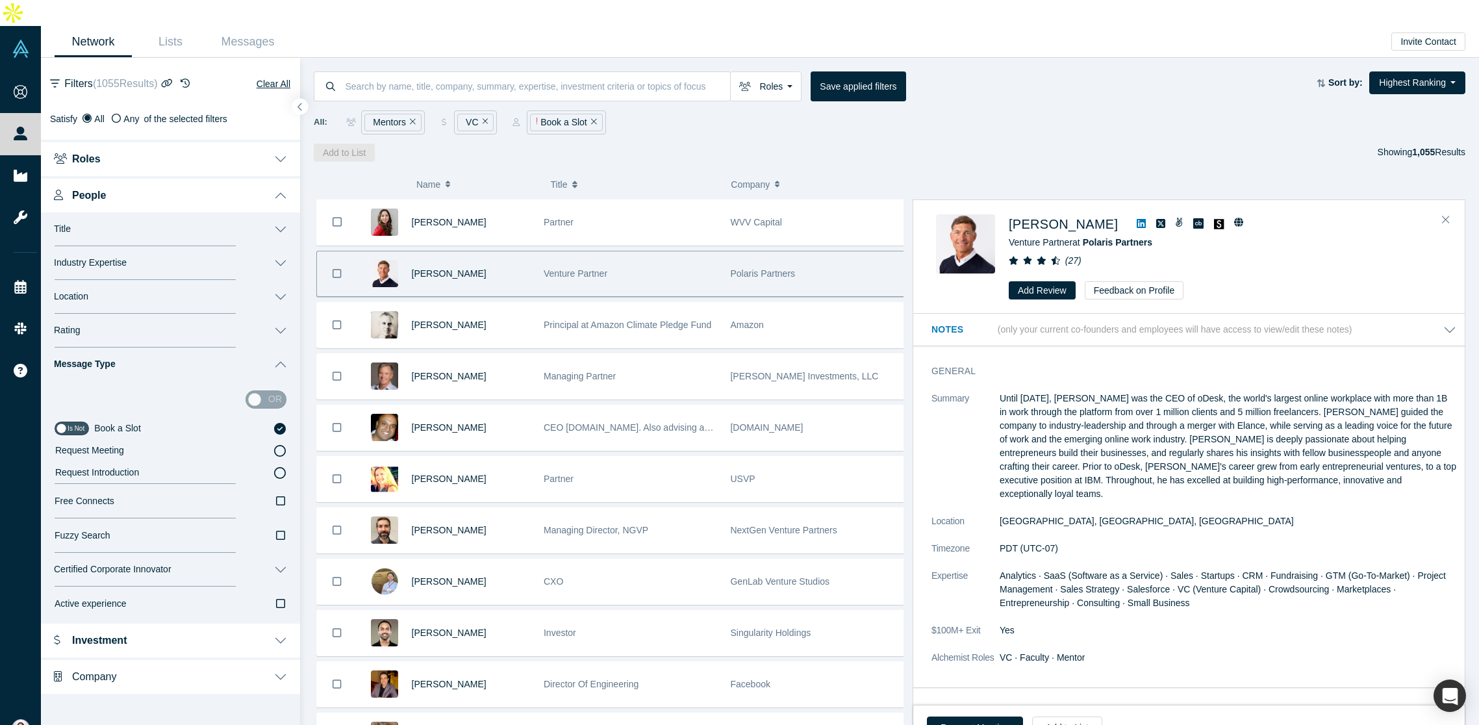
click at [114, 212] on button "Title" at bounding box center [170, 229] width 259 height 34
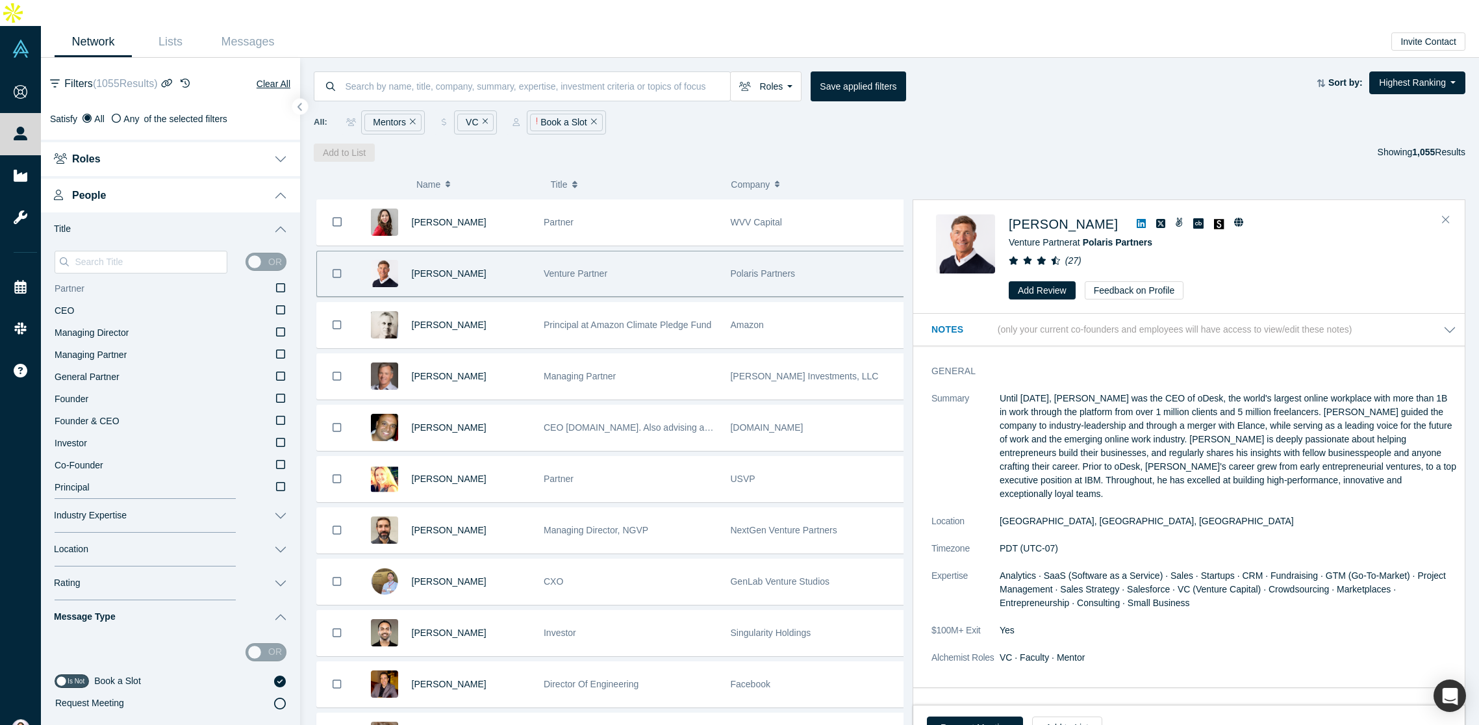
click at [276, 282] on icon at bounding box center [280, 287] width 9 height 10
click at [0, 0] on input "Partner" at bounding box center [0, 0] width 0 height 0
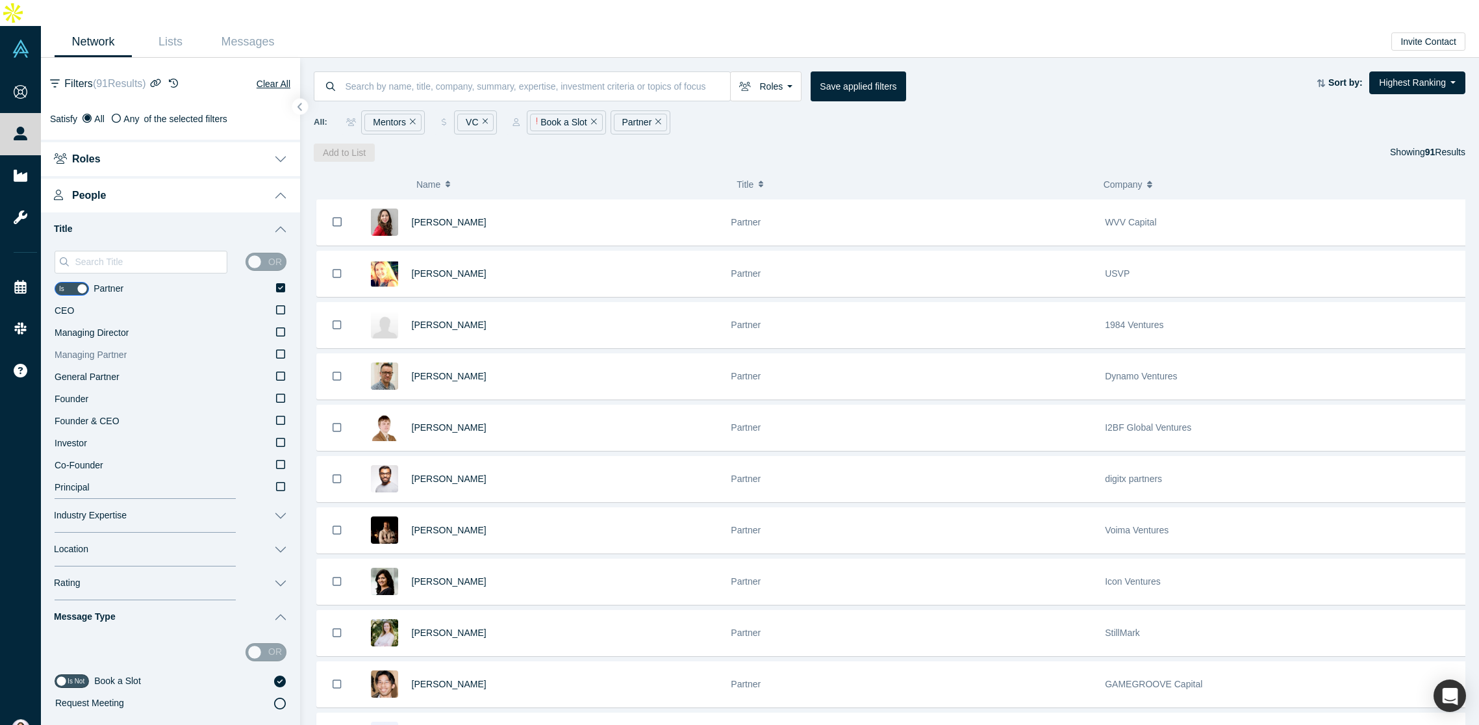
click at [276, 349] on icon at bounding box center [280, 353] width 9 height 9
click at [0, 0] on input "Managing Partner" at bounding box center [0, 0] width 0 height 0
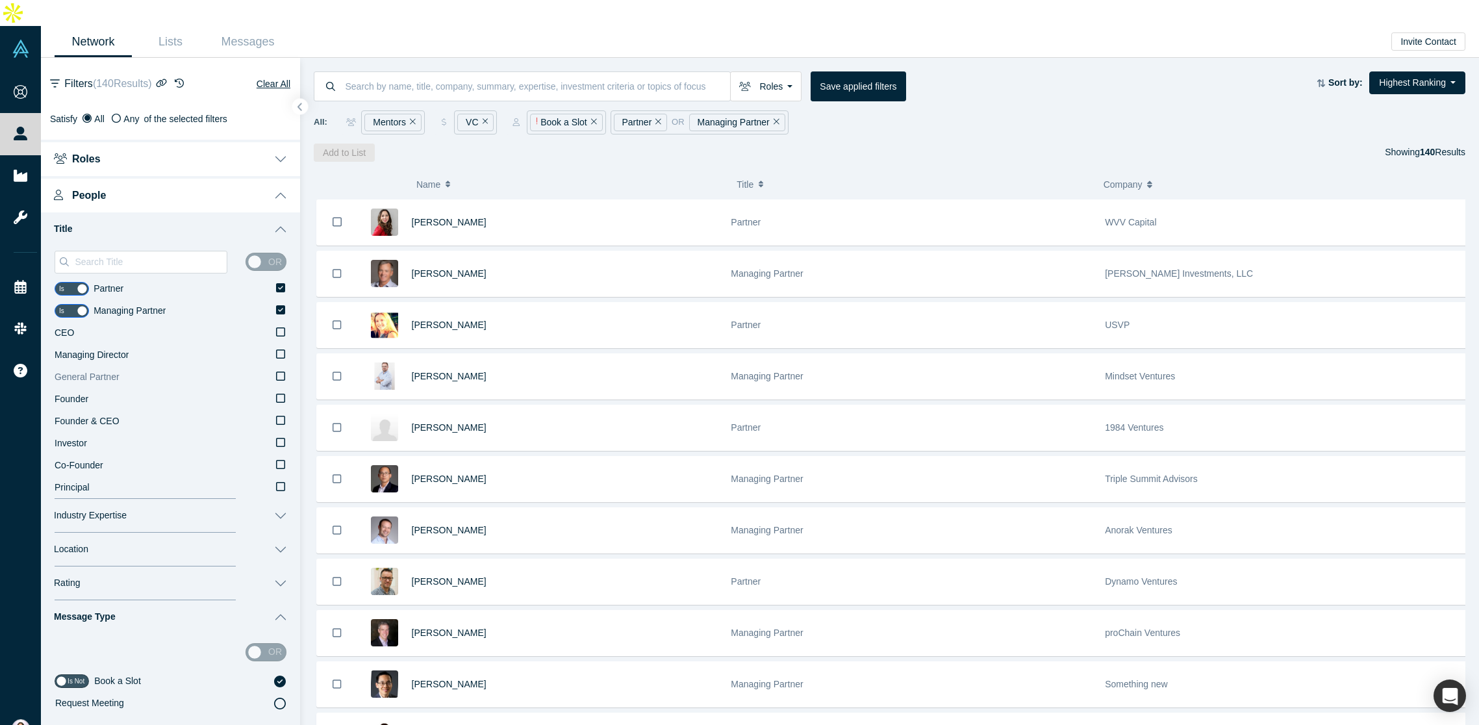
click at [276, 371] on icon at bounding box center [280, 376] width 9 height 10
click at [0, 0] on input "General Partner" at bounding box center [0, 0] width 0 height 0
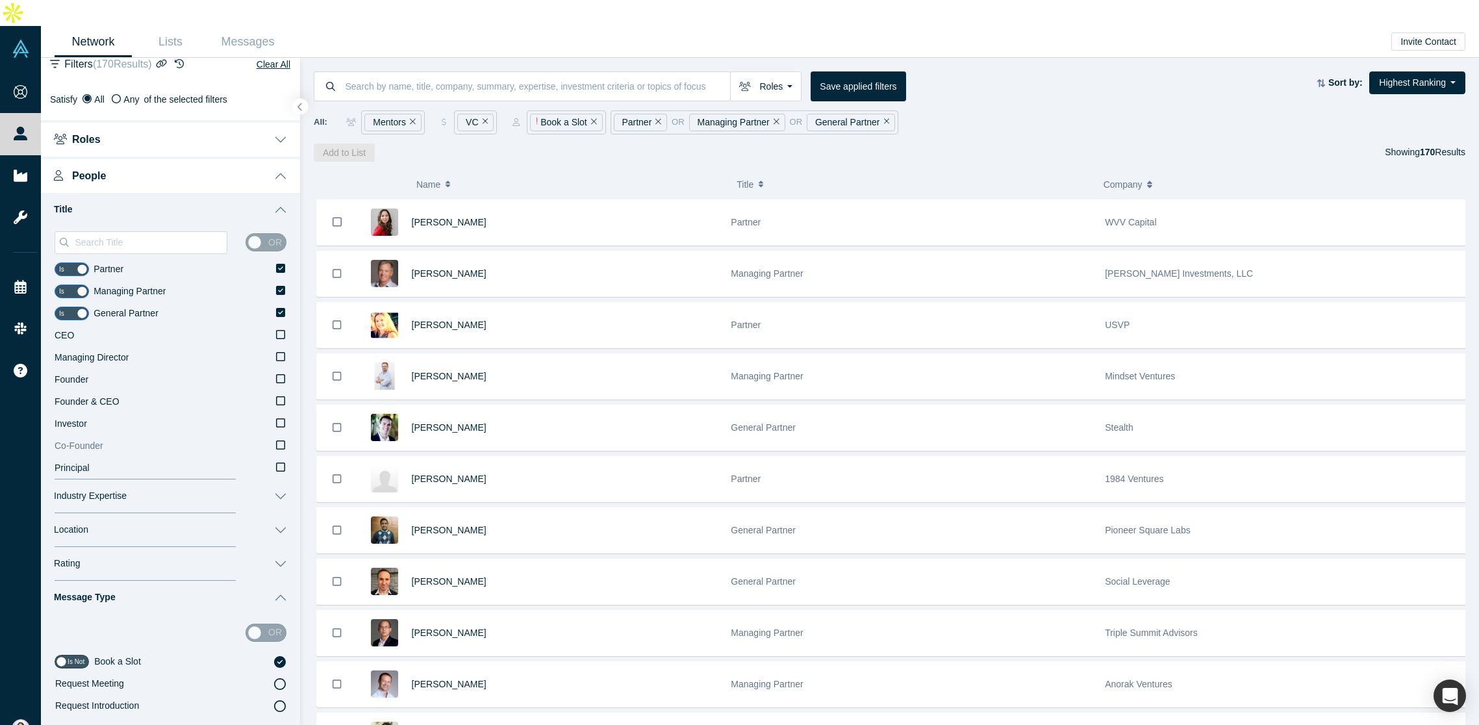
scroll to position [23, 0]
click at [169, 475] on button "Industry Expertise" at bounding box center [170, 492] width 259 height 34
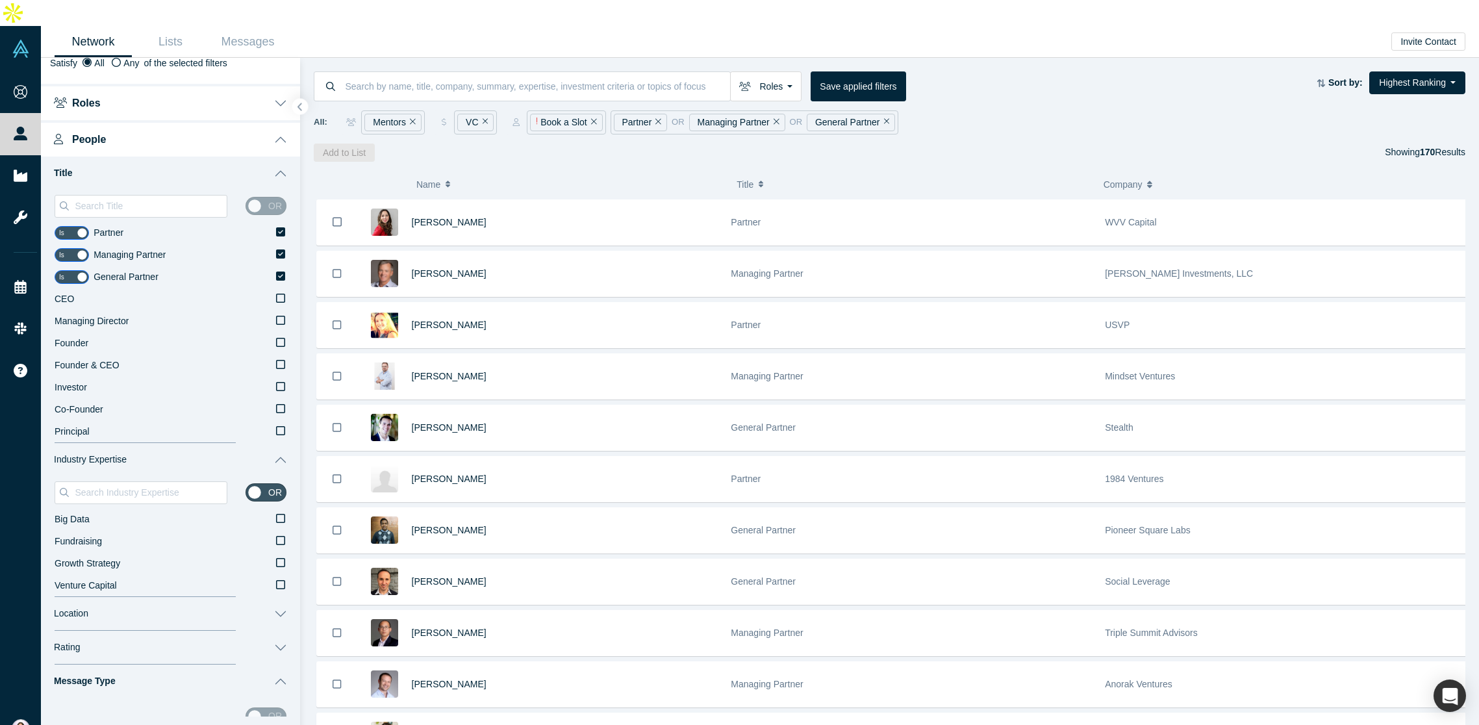
scroll to position [56, 0]
click at [276, 534] on icon at bounding box center [280, 539] width 9 height 10
click at [0, 0] on input "Fundraising" at bounding box center [0, 0] width 0 height 0
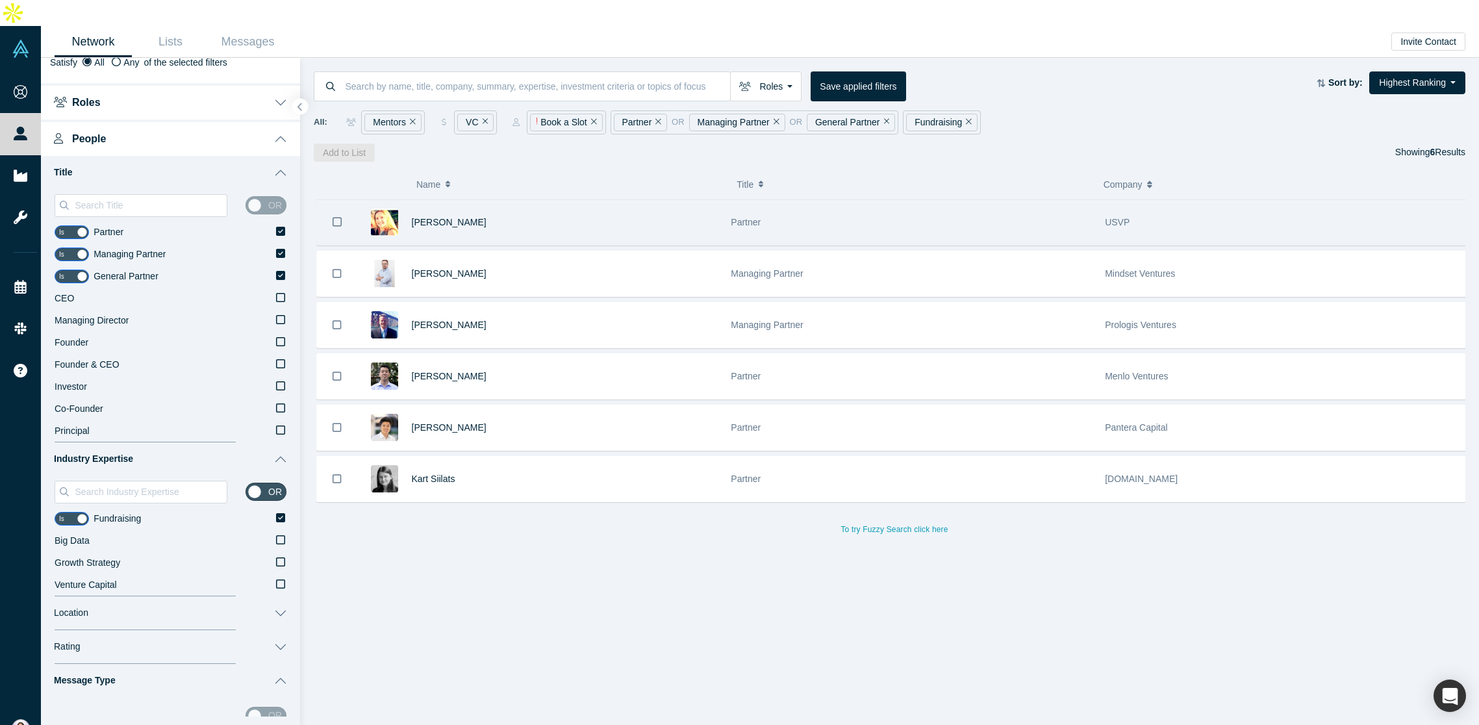
click at [662, 200] on div "Dafina Toncheva" at bounding box center [565, 222] width 306 height 45
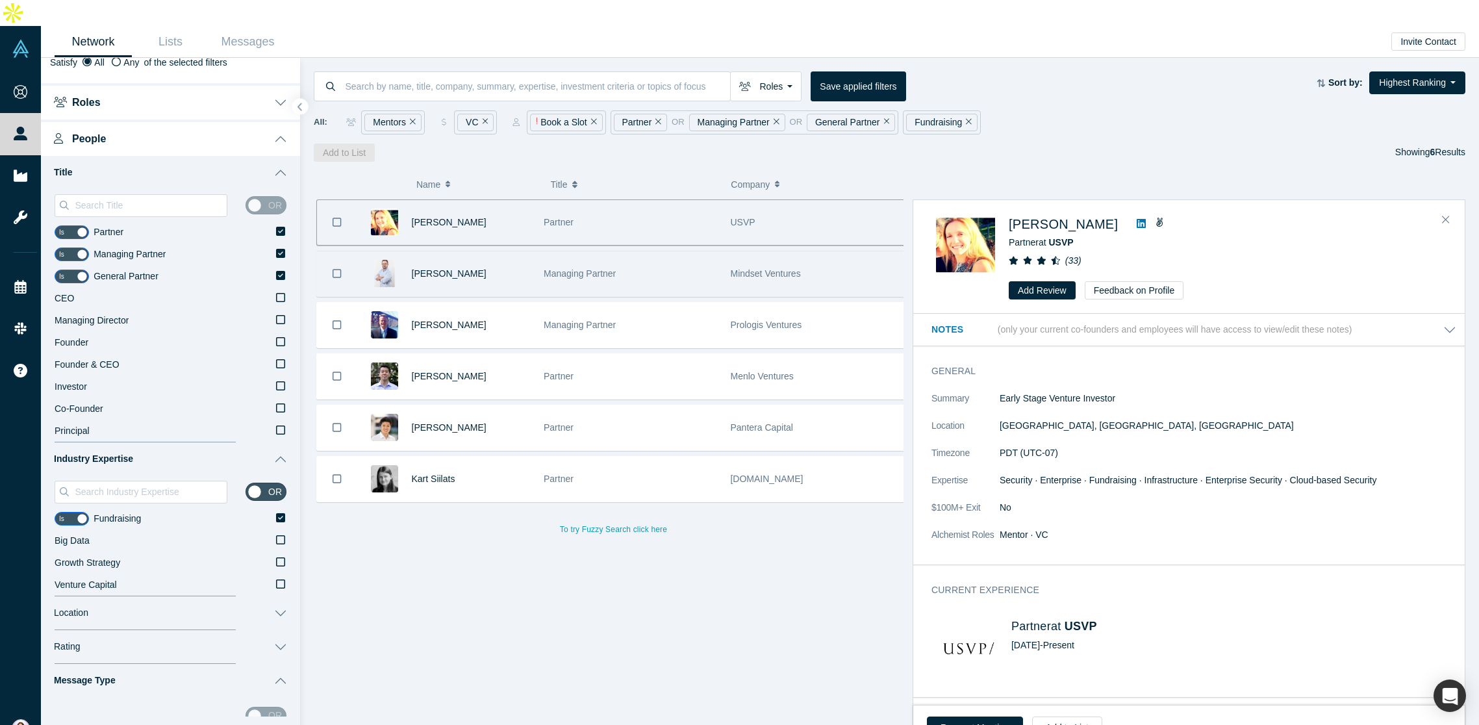
click at [655, 253] on div "Managing Partner" at bounding box center [630, 273] width 173 height 45
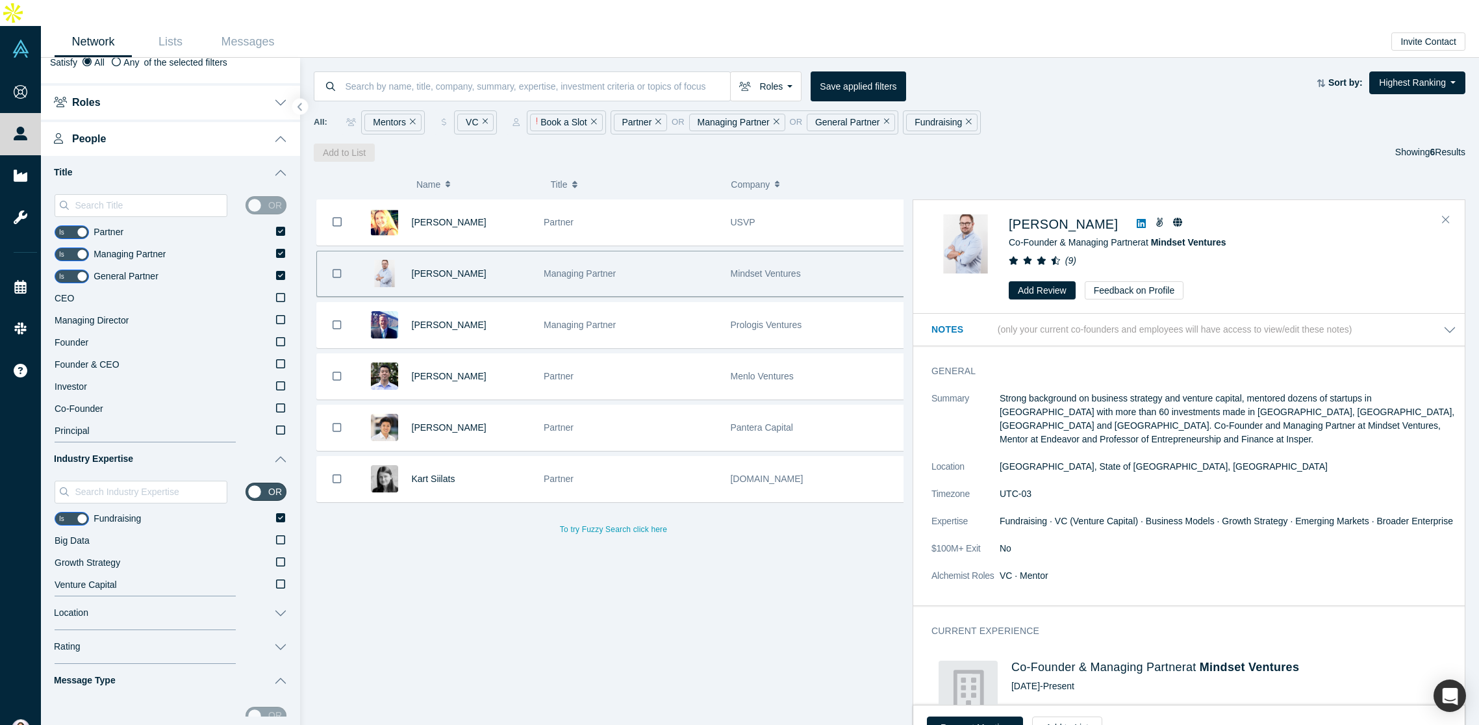
click at [685, 253] on div "Managing Partner" at bounding box center [630, 273] width 173 height 45
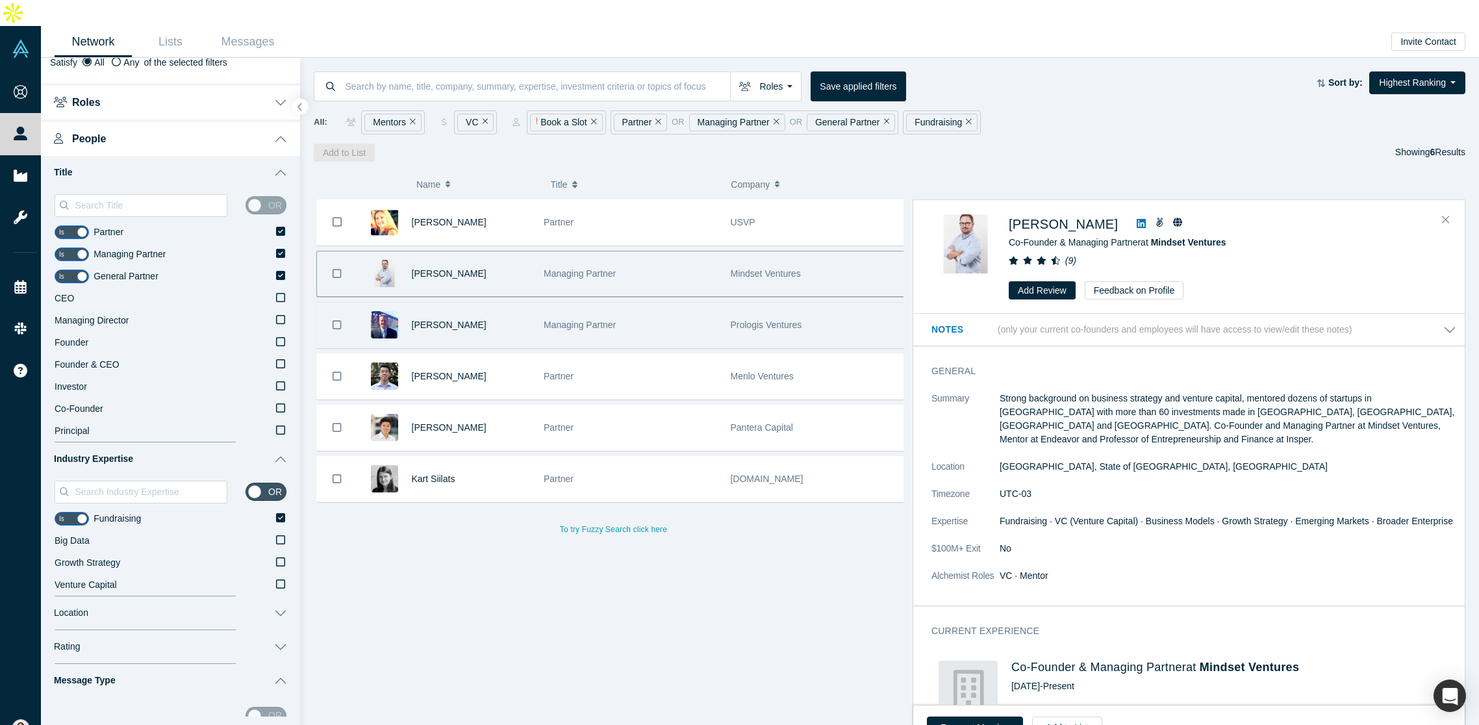
click at [683, 308] on div "Managing Partner" at bounding box center [630, 325] width 173 height 45
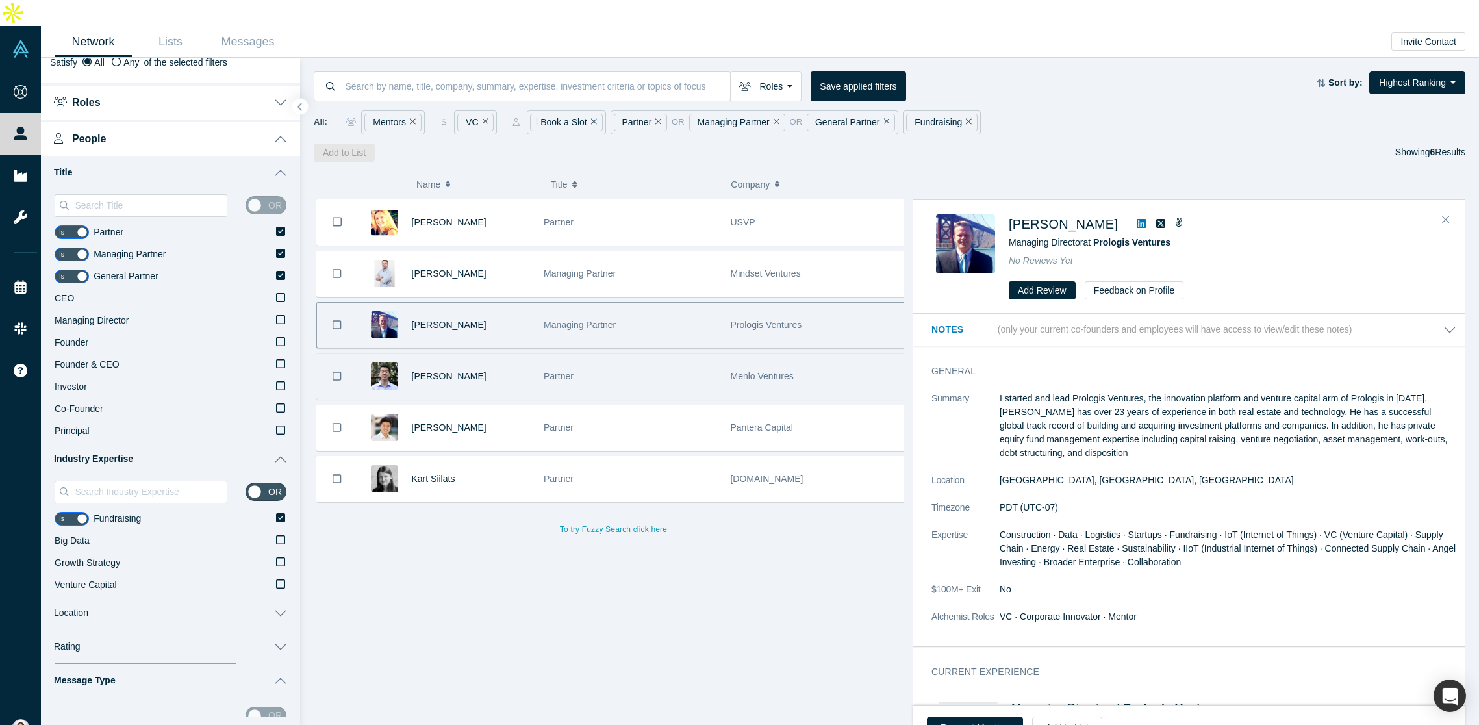
click at [671, 354] on div "Partner" at bounding box center [630, 376] width 173 height 45
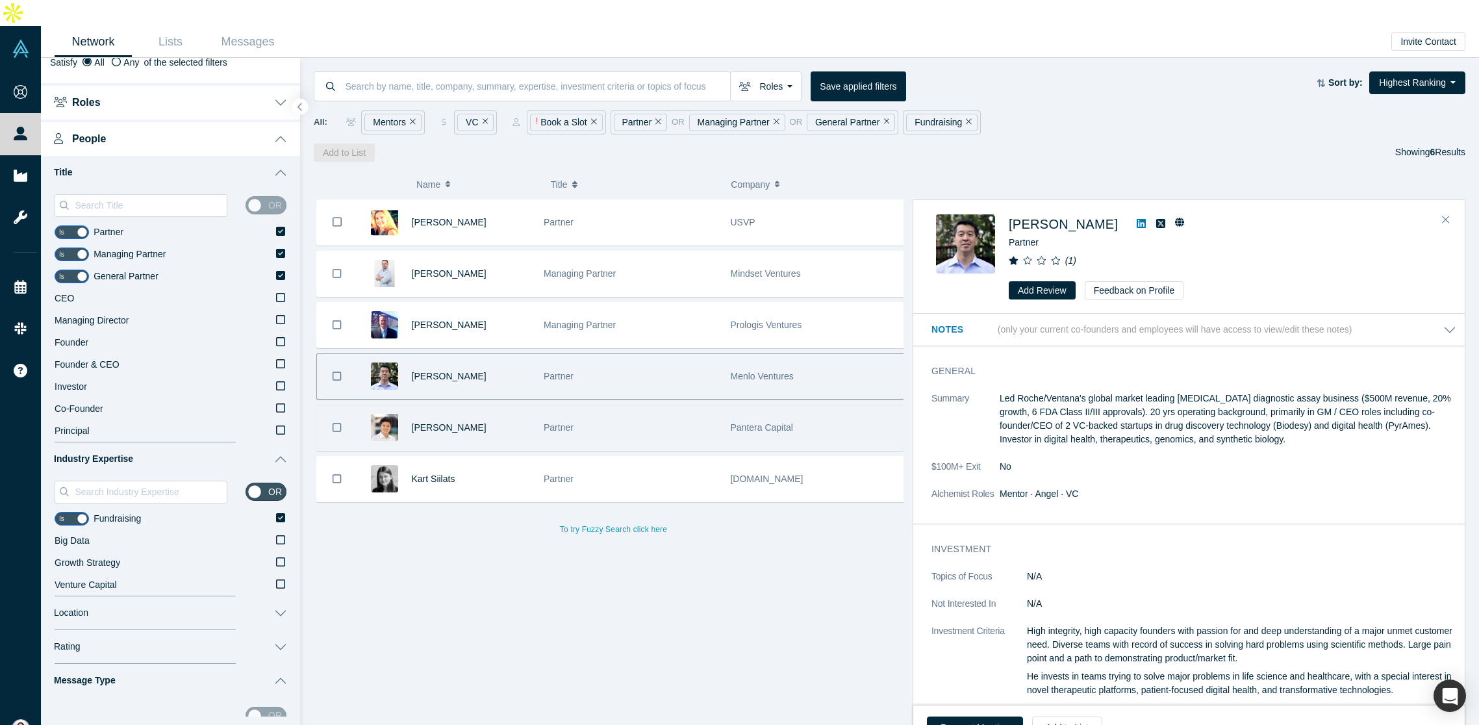
click at [667, 405] on div "Partner" at bounding box center [630, 427] width 173 height 45
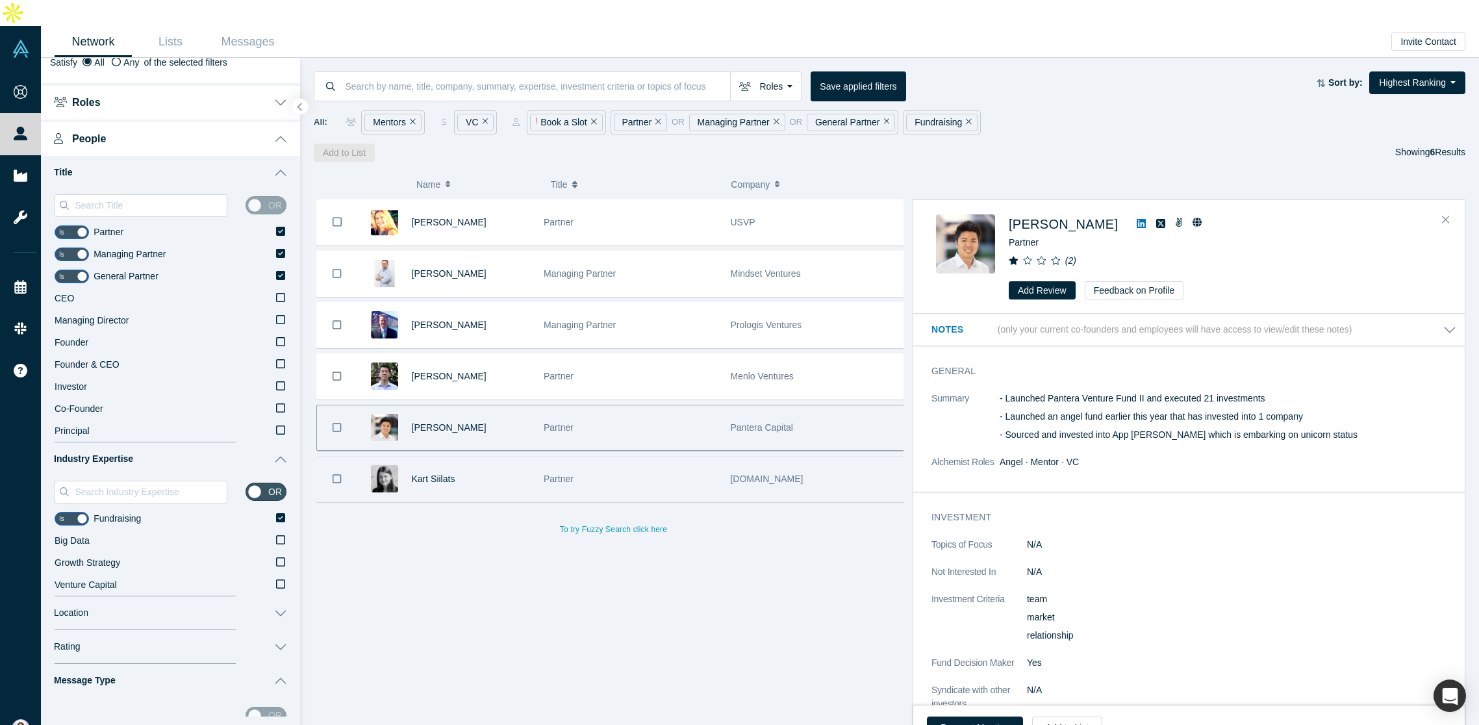
click at [659, 457] on div "Partner" at bounding box center [630, 479] width 173 height 45
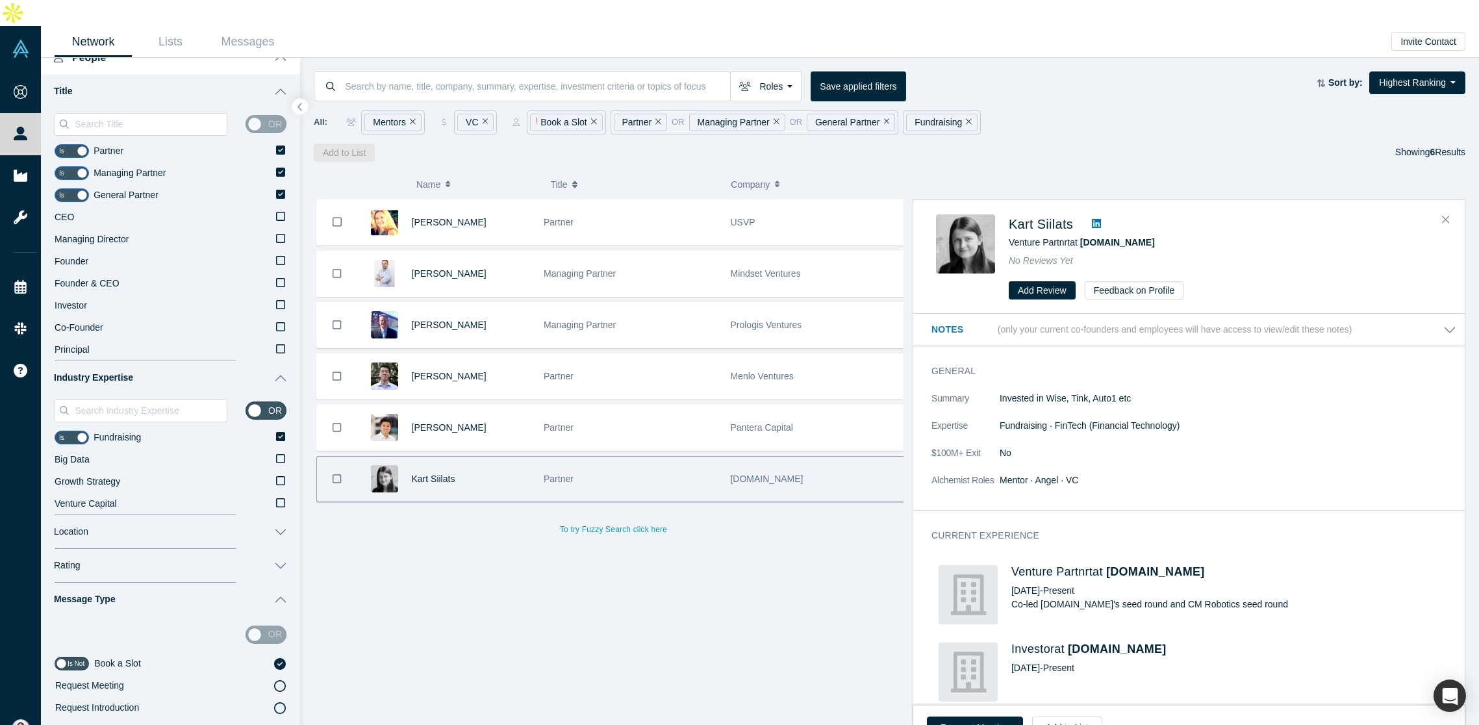
scroll to position [257, 0]
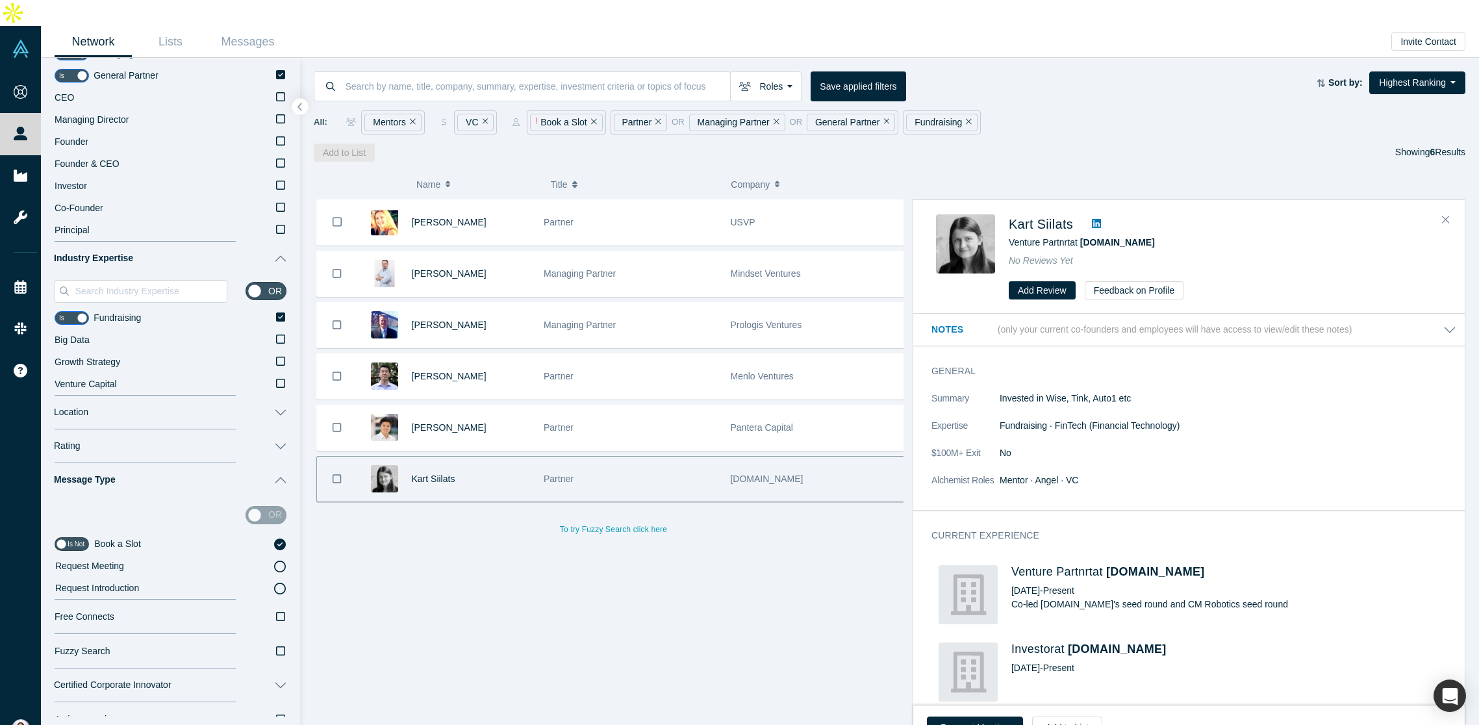
click at [264, 506] on div "or" at bounding box center [265, 515] width 41 height 18
click at [245, 506] on div "or" at bounding box center [265, 515] width 41 height 18
drag, startPoint x: 250, startPoint y: 486, endPoint x: 279, endPoint y: 486, distance: 29.2
click at [279, 497] on div "or Is Not Book a Slot Request Meeting Request Introduction" at bounding box center [170, 548] width 259 height 103
click at [73, 537] on input "checkbox" at bounding box center [72, 544] width 34 height 14
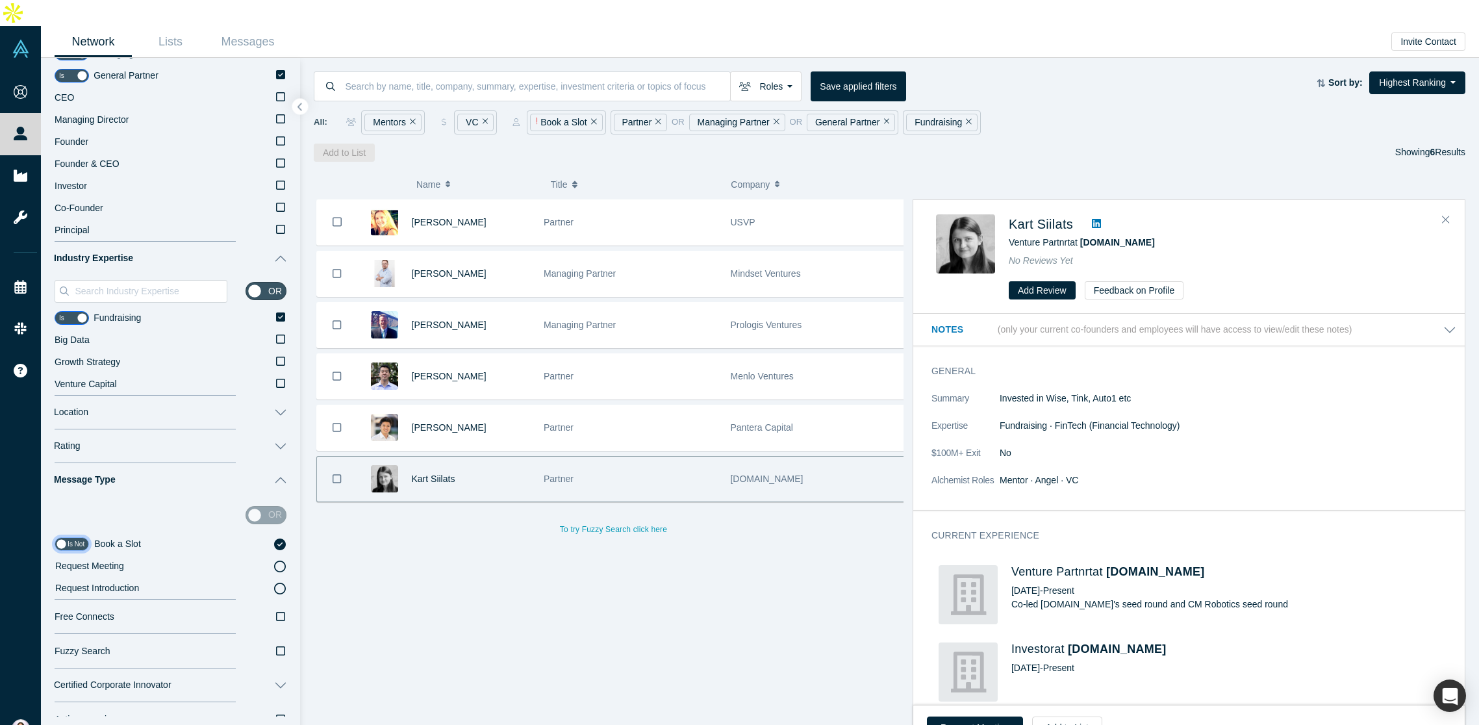
checkbox input "true"
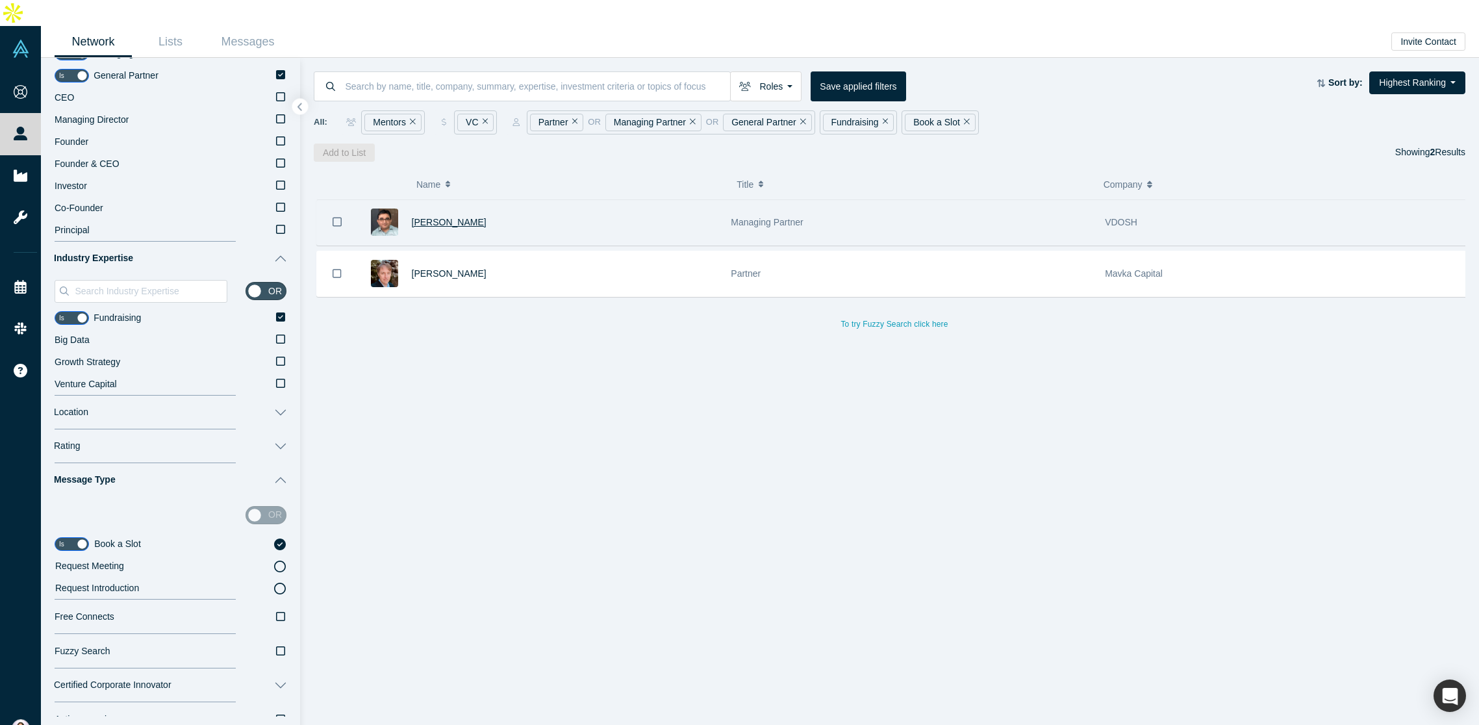
click at [451, 217] on span "[PERSON_NAME]" at bounding box center [449, 222] width 75 height 10
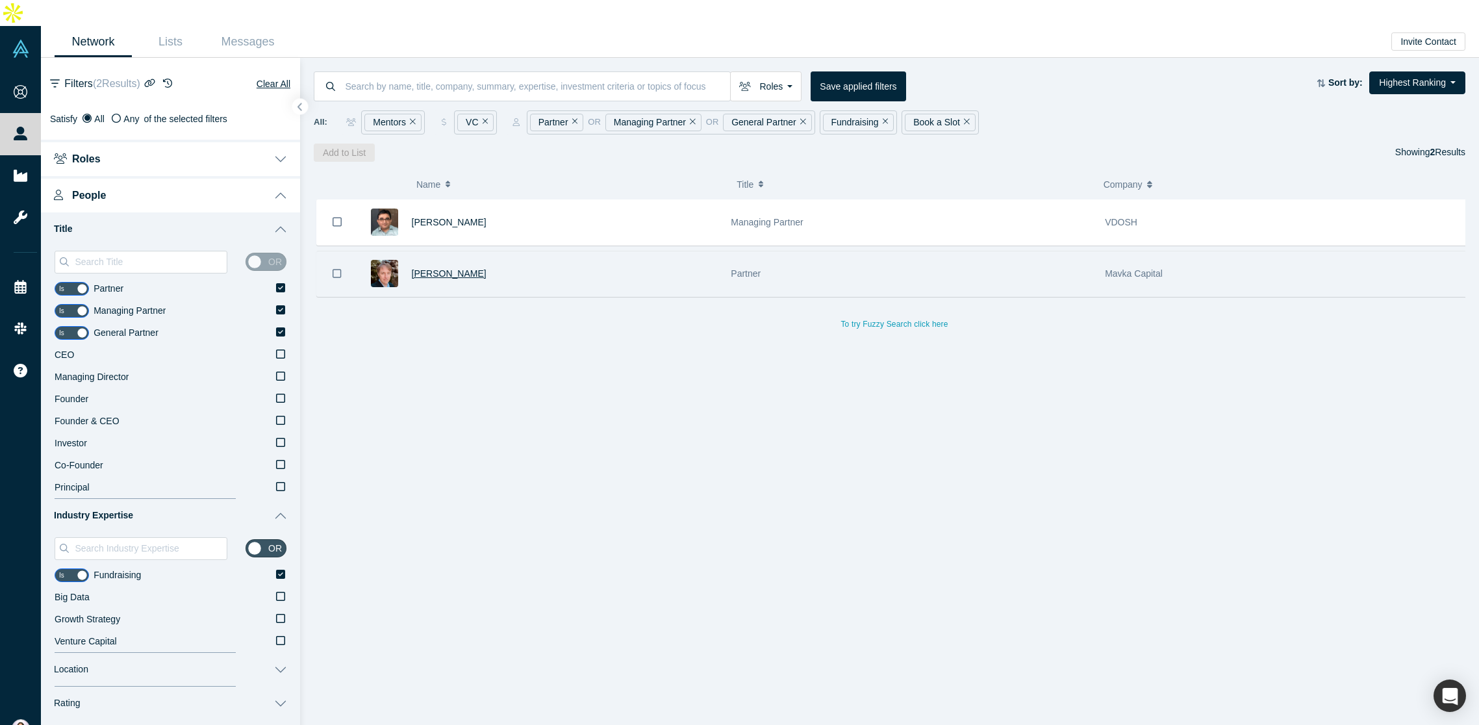
click at [423, 268] on span "Misha Edel" at bounding box center [449, 273] width 75 height 10
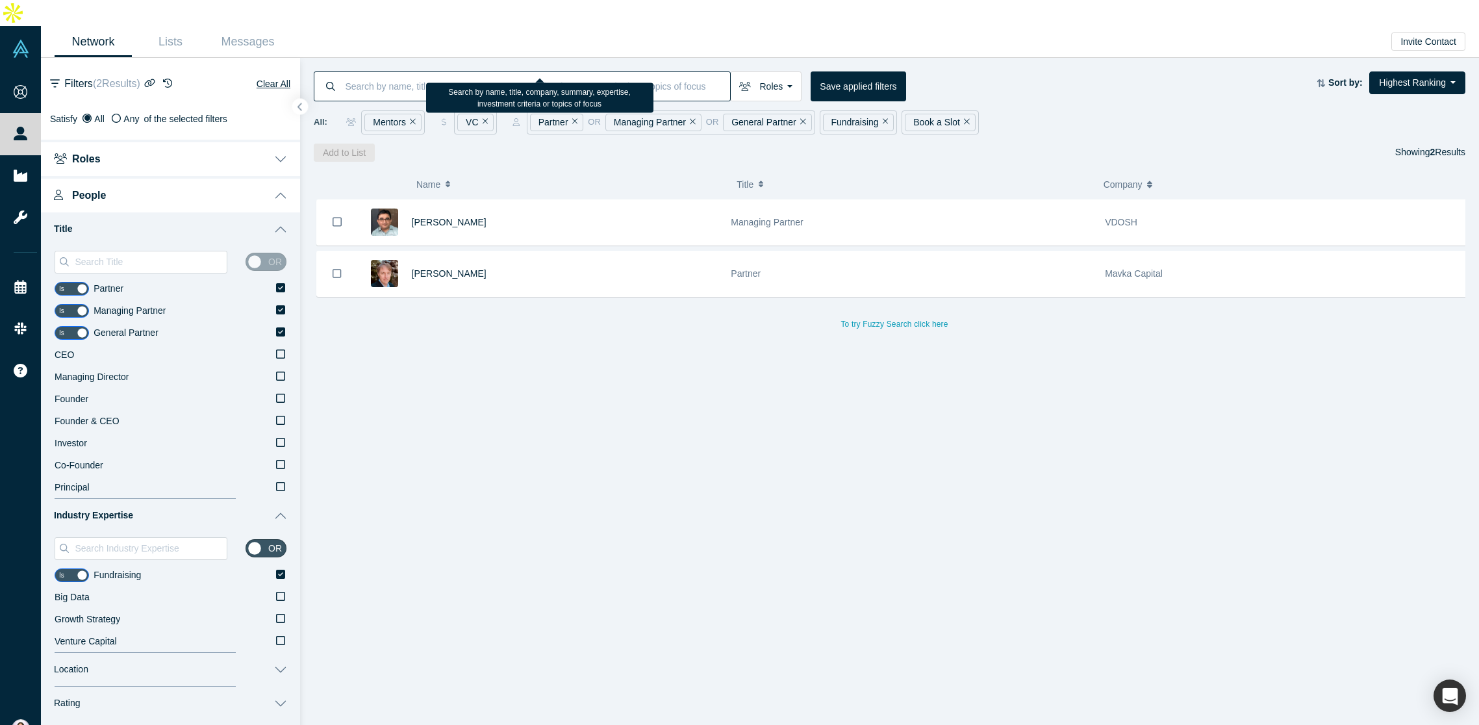
click at [383, 71] on input at bounding box center [537, 86] width 386 height 31
paste input "Leighton Smith"
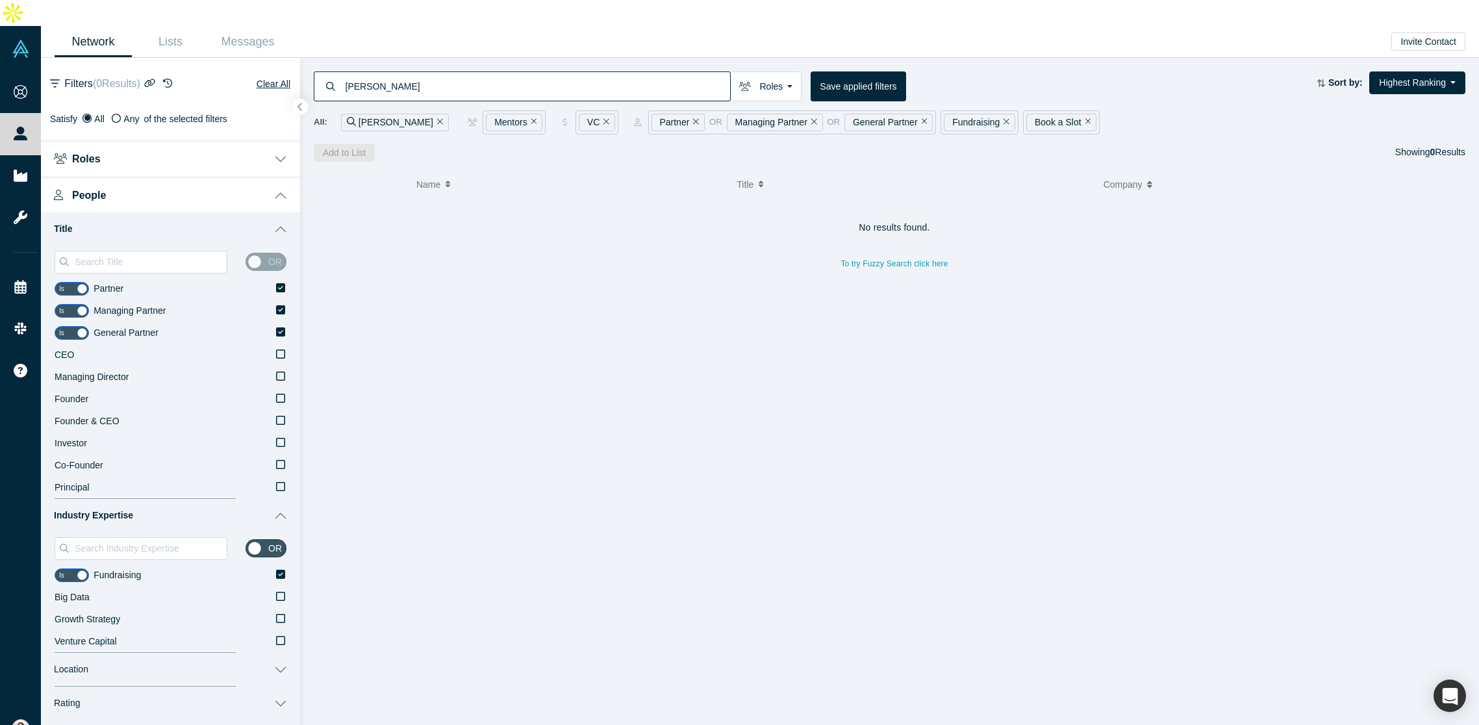
type input "Leighton Smith"
click at [531, 117] on icon "Remove Filter" at bounding box center [534, 121] width 6 height 9
click at [511, 117] on icon "Remove Filter" at bounding box center [514, 121] width 6 height 9
click at [528, 117] on icon "Remove Filter" at bounding box center [531, 121] width 6 height 9
click at [570, 119] on icon "Remove Filter" at bounding box center [573, 122] width 6 height 6
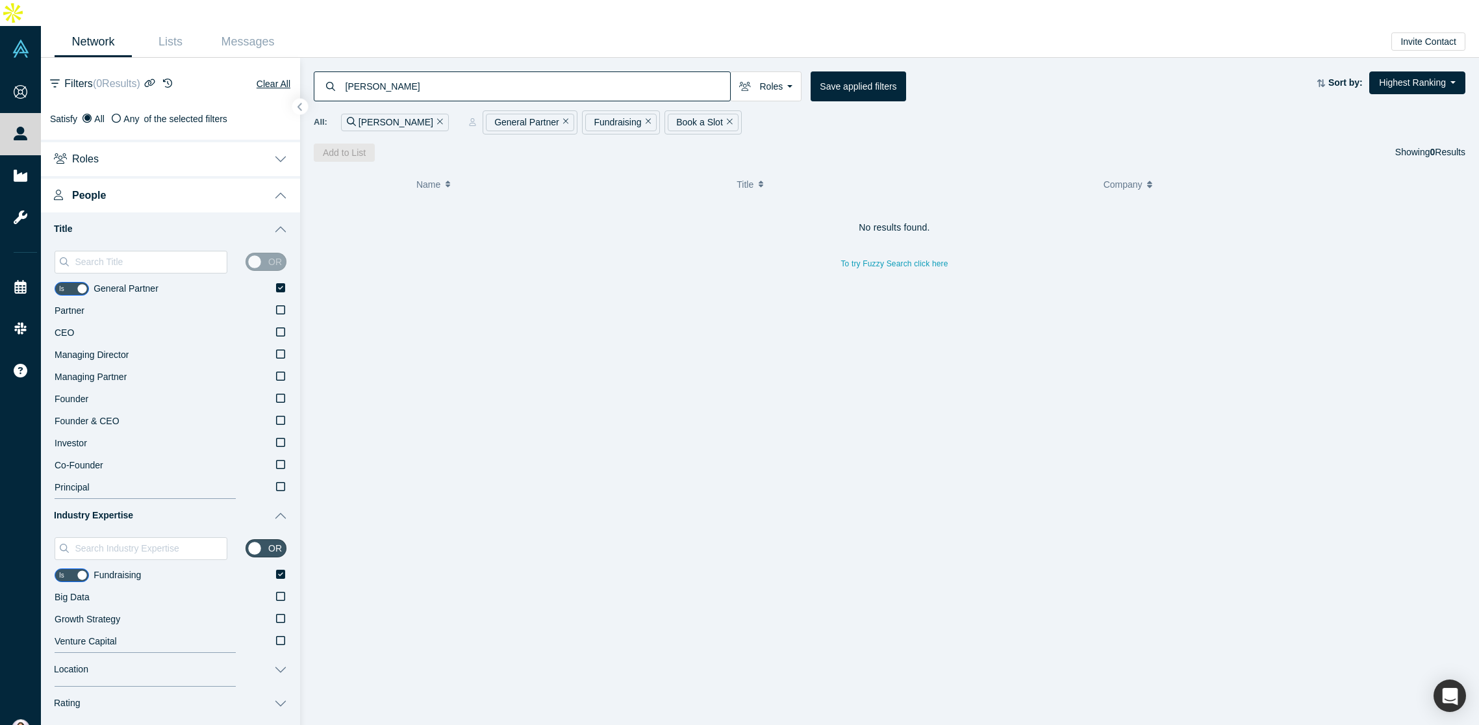
click at [563, 117] on icon "Remove Filter" at bounding box center [566, 121] width 6 height 9
click at [545, 119] on icon "Remove Filter" at bounding box center [548, 122] width 6 height 6
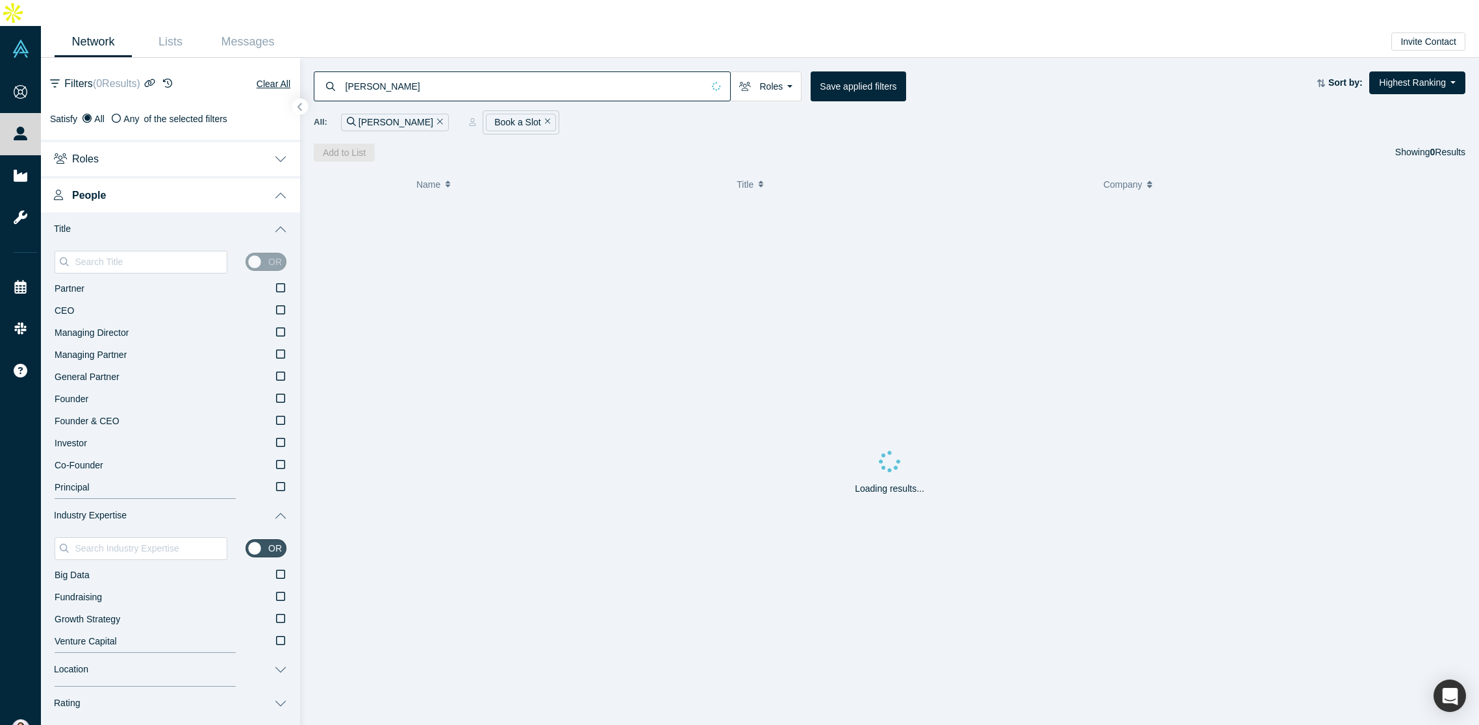
click at [541, 115] on button "Remove Filter" at bounding box center [546, 122] width 10 height 15
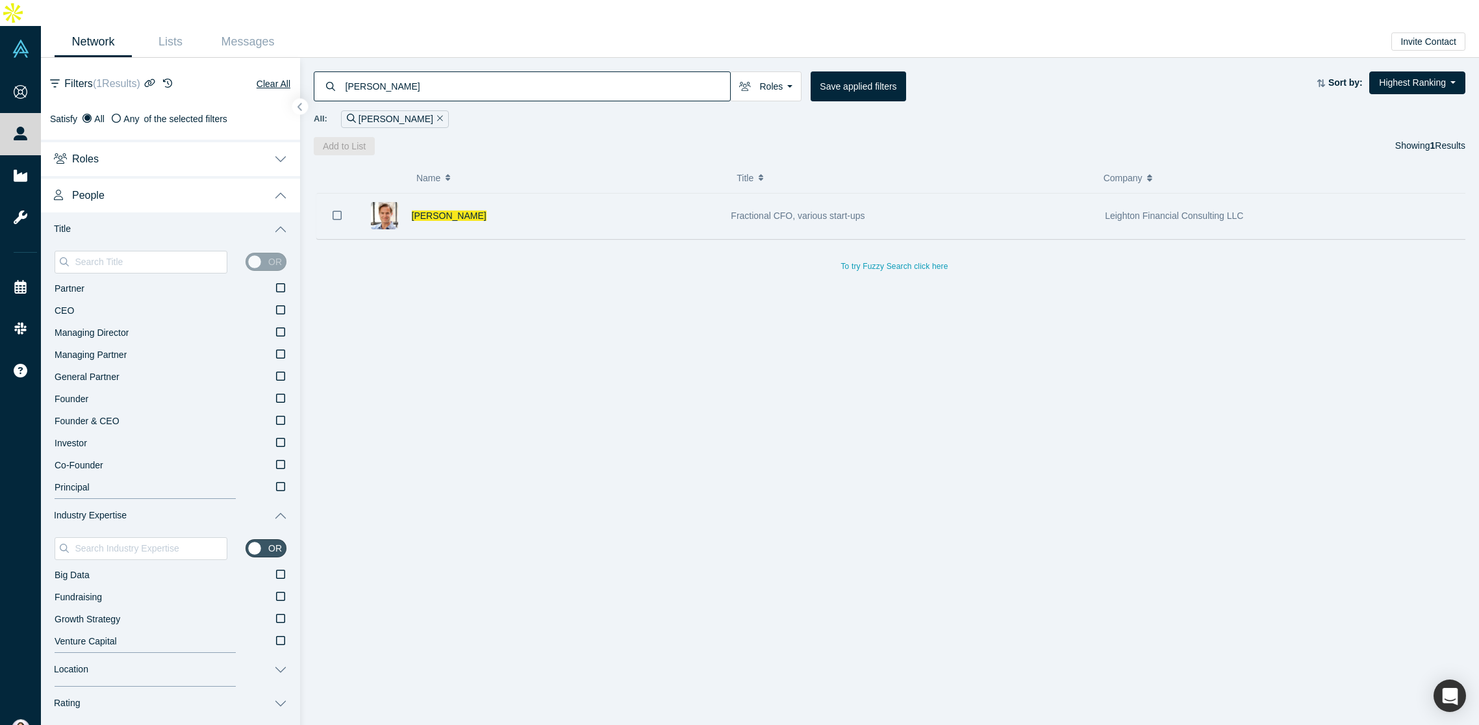
click at [771, 210] on span "Fractional CFO, various start-ups" at bounding box center [798, 215] width 134 height 10
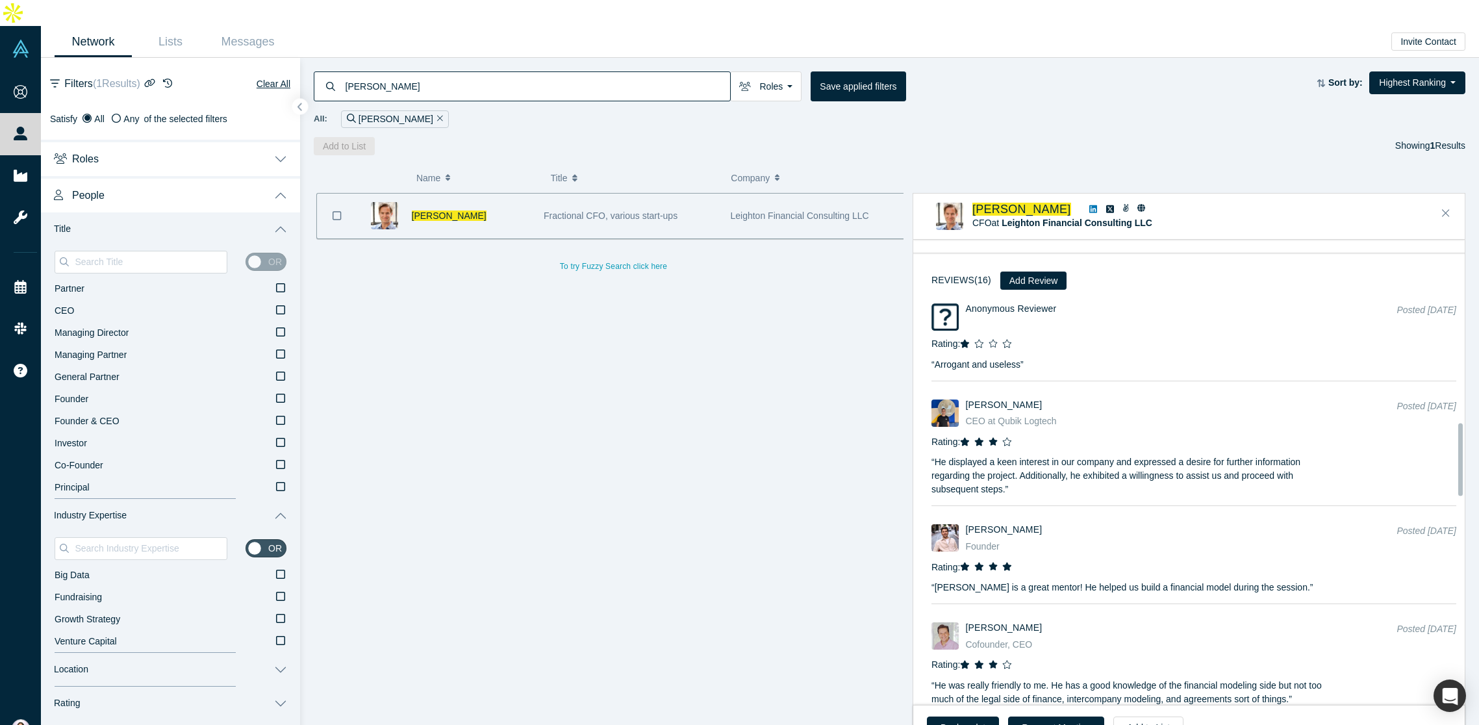
scroll to position [1168, 0]
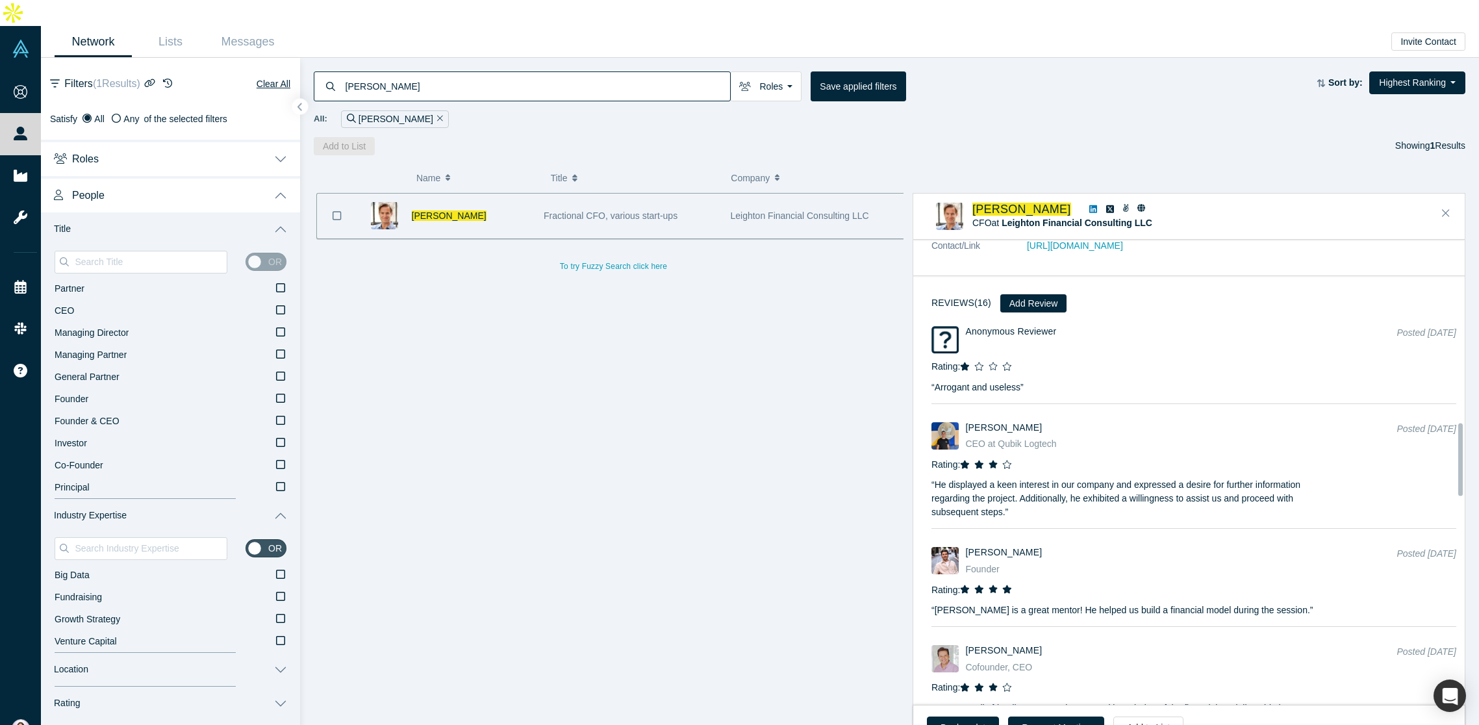
click at [1089, 205] on icon at bounding box center [1093, 209] width 8 height 8
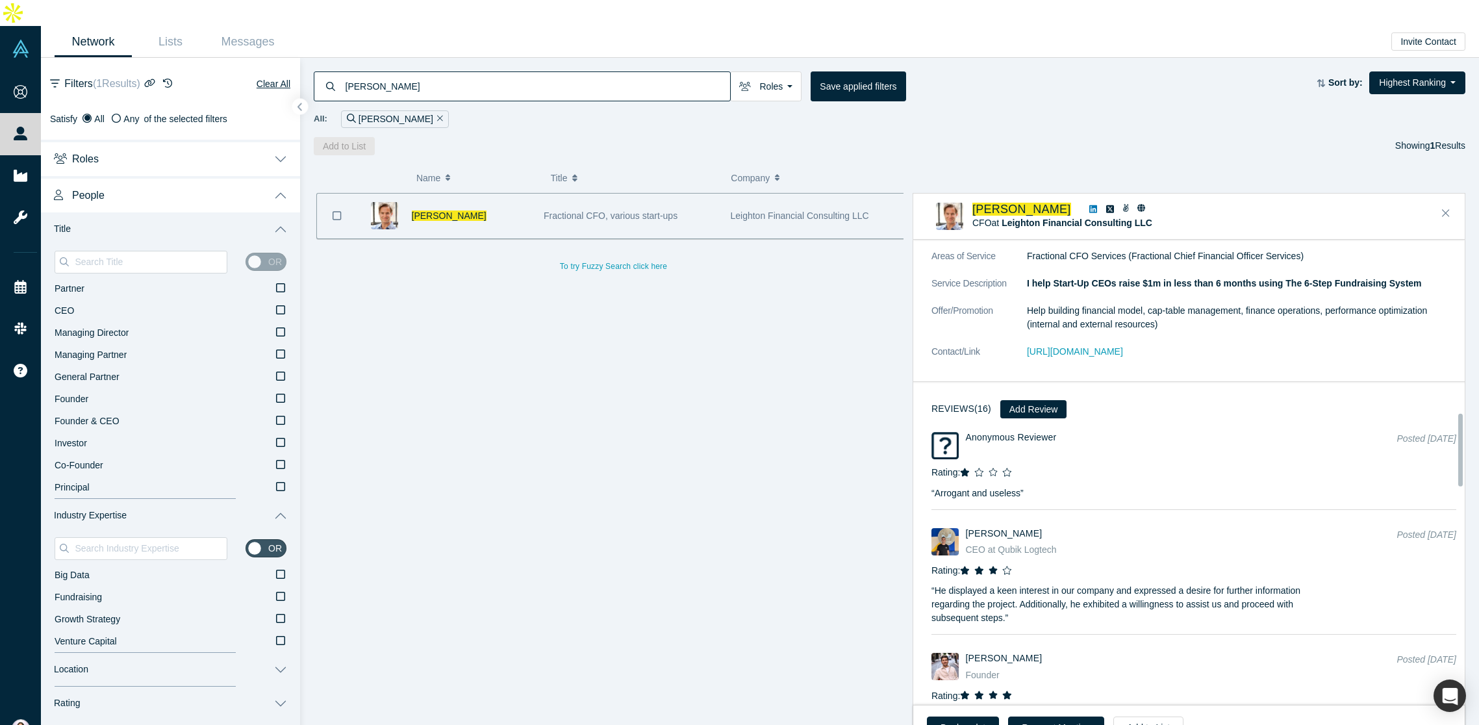
scroll to position [1060, 0]
click at [1084, 348] on link "https://www.linkedin.com/in/leightonsmith12/" at bounding box center [1075, 353] width 96 height 10
